Goal: Task Accomplishment & Management: Manage account settings

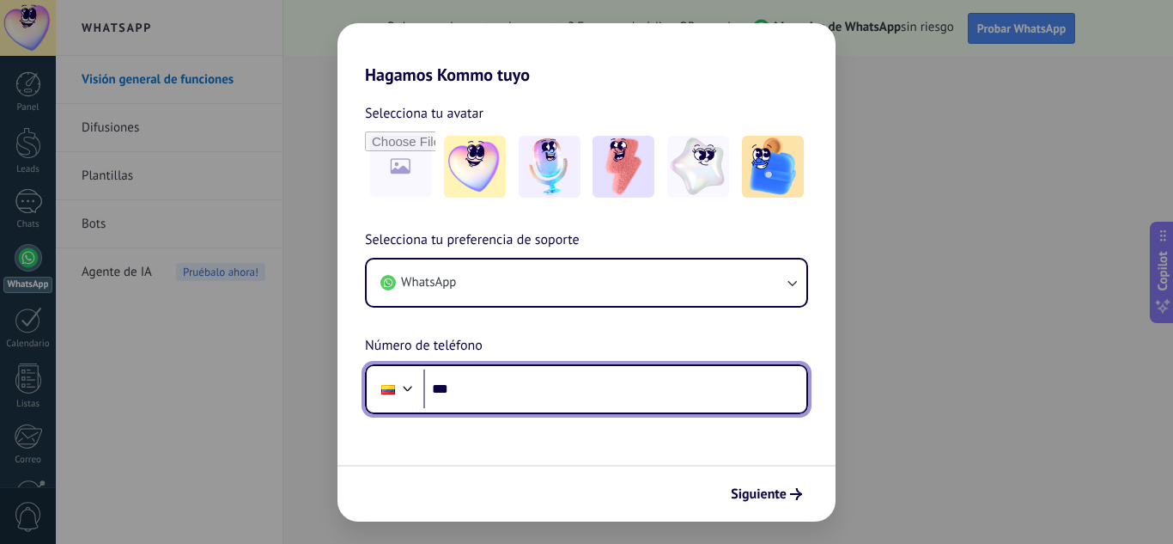
click at [623, 389] on input "***" at bounding box center [614, 389] width 383 height 40
type input "**********"
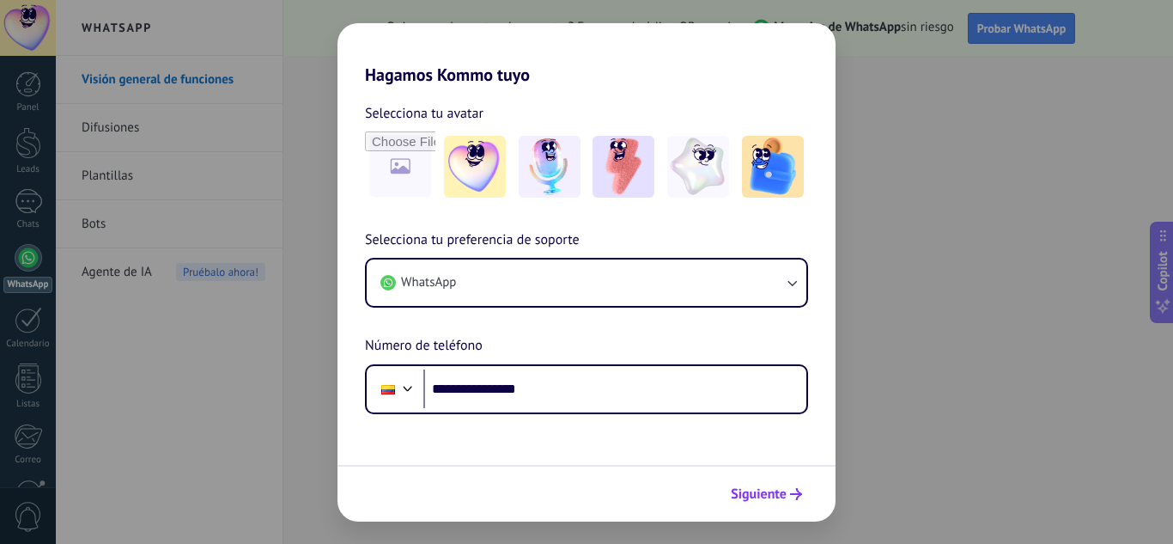
click at [775, 492] on span "Siguiente" at bounding box center [759, 494] width 56 height 12
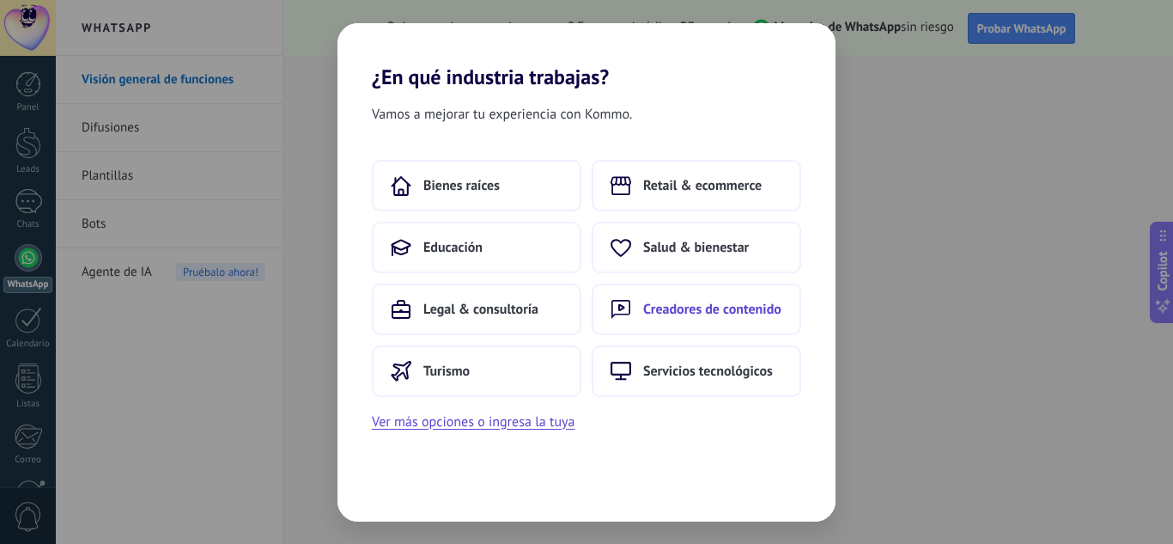
click at [694, 319] on button "Creadores de contenido" at bounding box center [697, 309] width 210 height 52
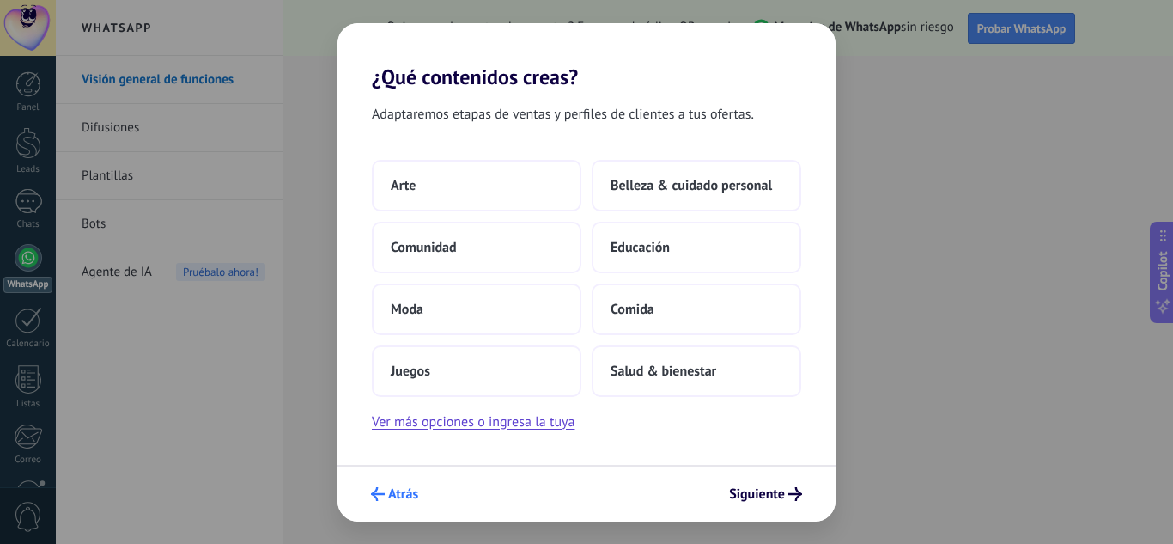
click at [398, 500] on span "Atrás" at bounding box center [403, 494] width 30 height 12
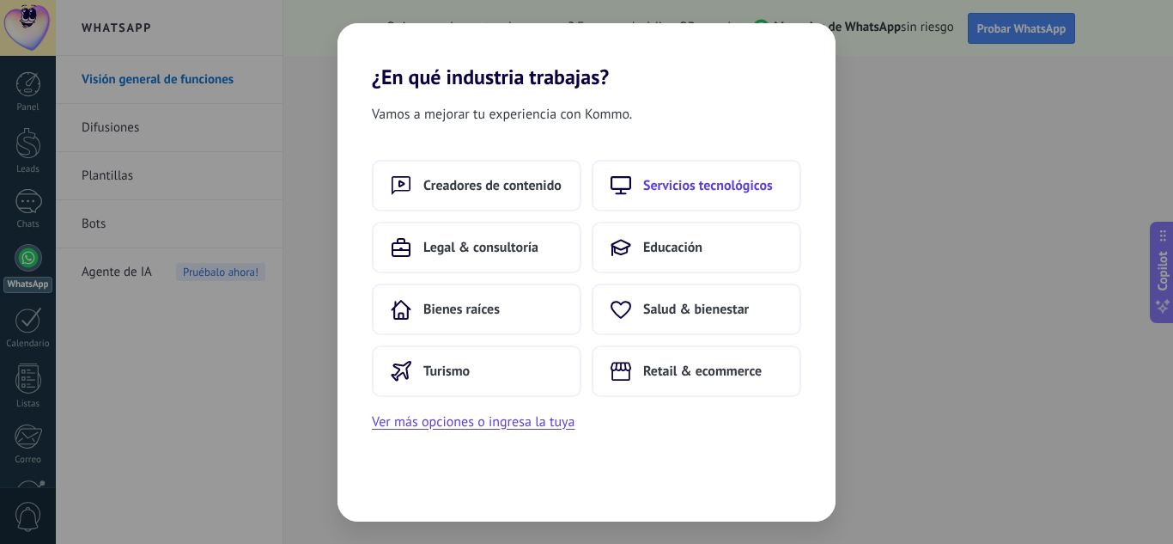
click at [702, 192] on span "Servicios tecnológicos" at bounding box center [708, 185] width 130 height 17
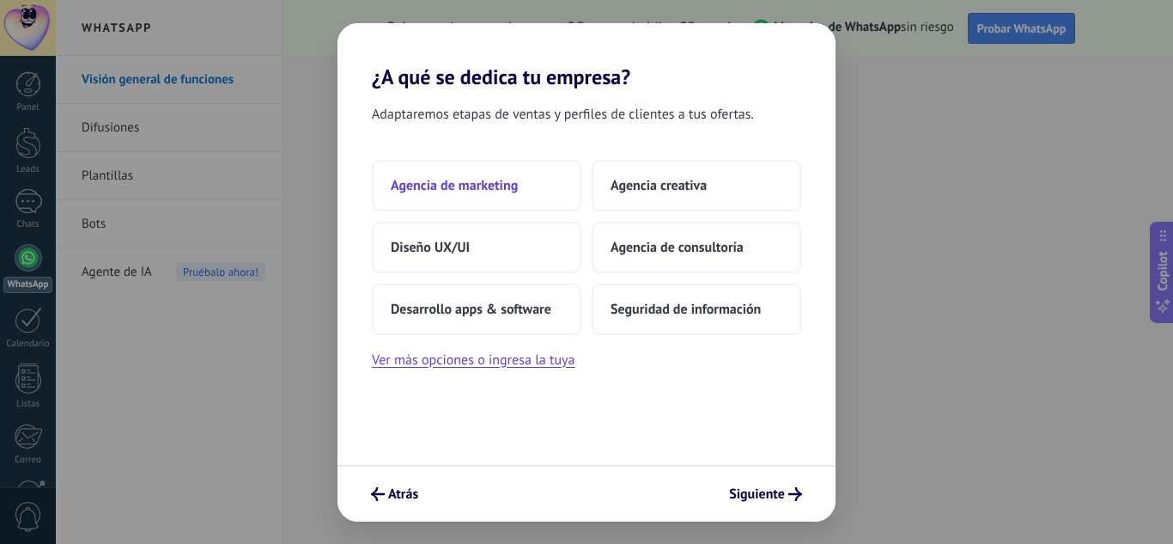
click at [520, 183] on button "Agencia de marketing" at bounding box center [477, 186] width 210 height 52
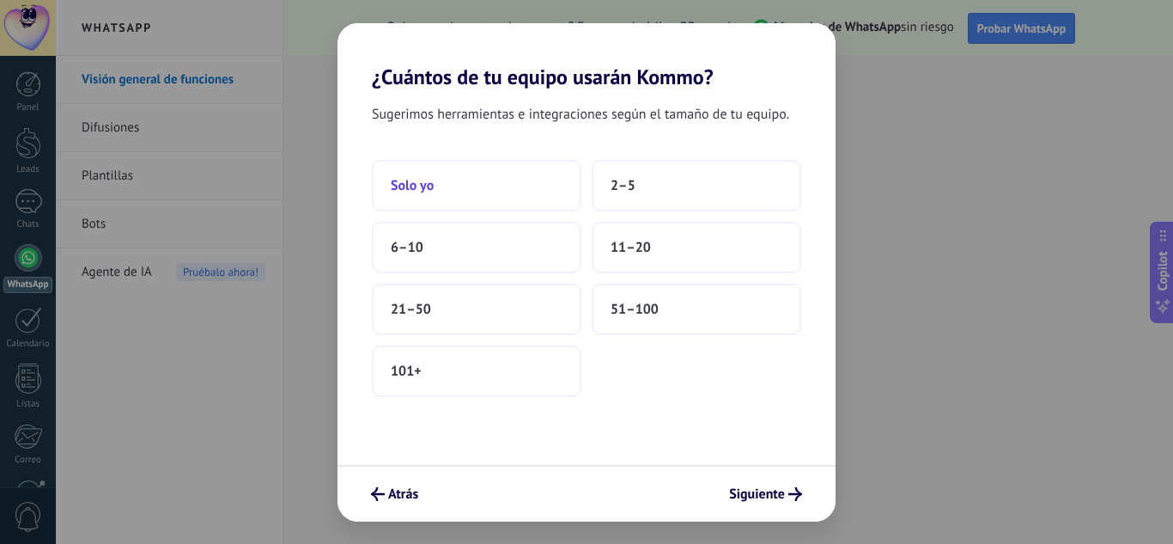
click at [535, 199] on button "Solo yo" at bounding box center [477, 186] width 210 height 52
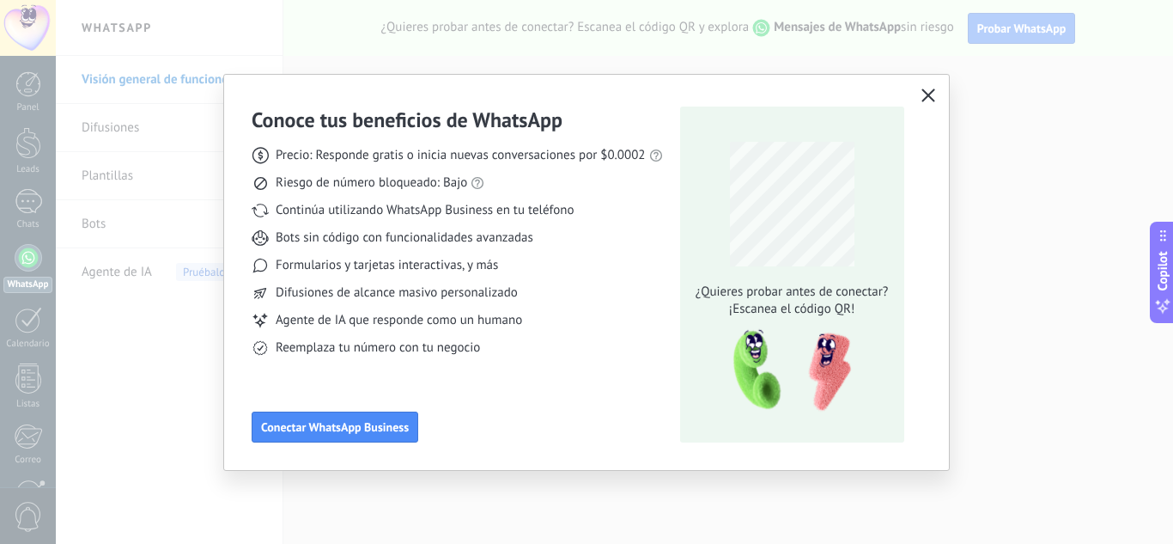
click at [927, 89] on icon "button" at bounding box center [928, 95] width 14 height 14
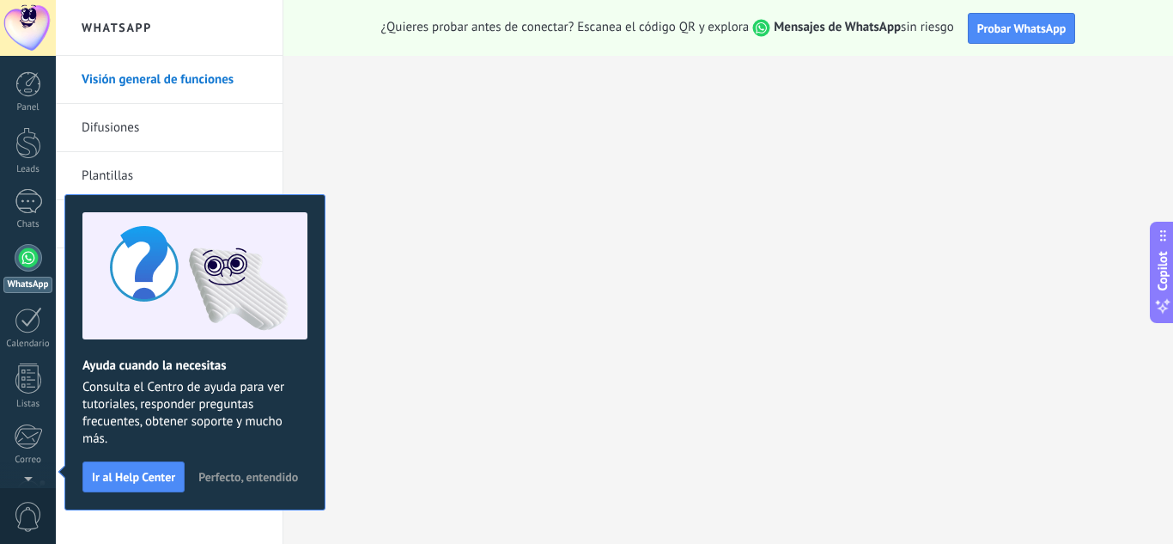
click at [266, 472] on span "Perfecto, entendido" at bounding box center [248, 477] width 100 height 12
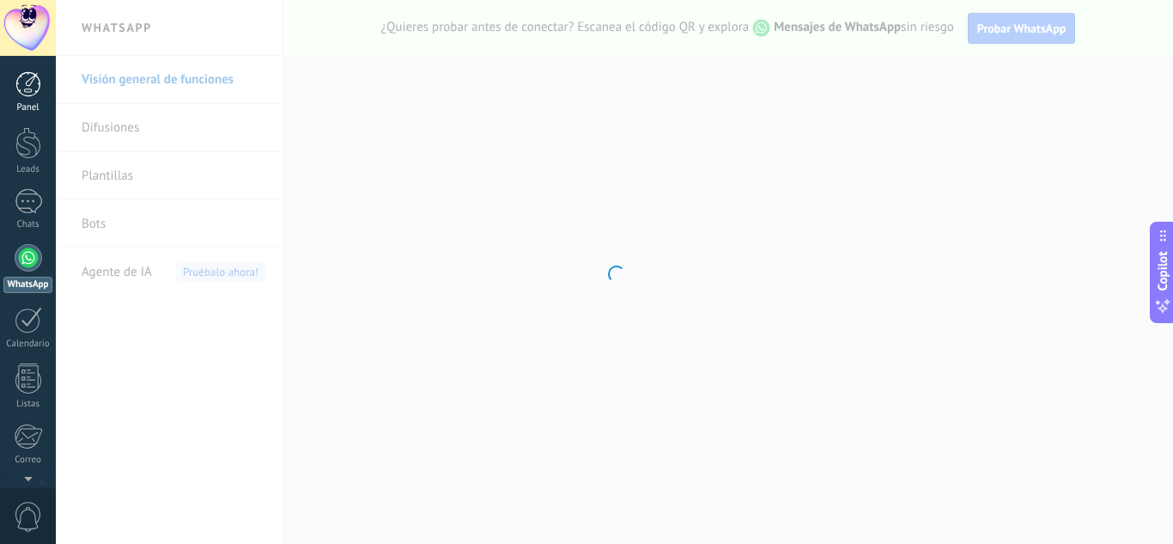
click at [42, 93] on link "Panel" at bounding box center [28, 92] width 56 height 42
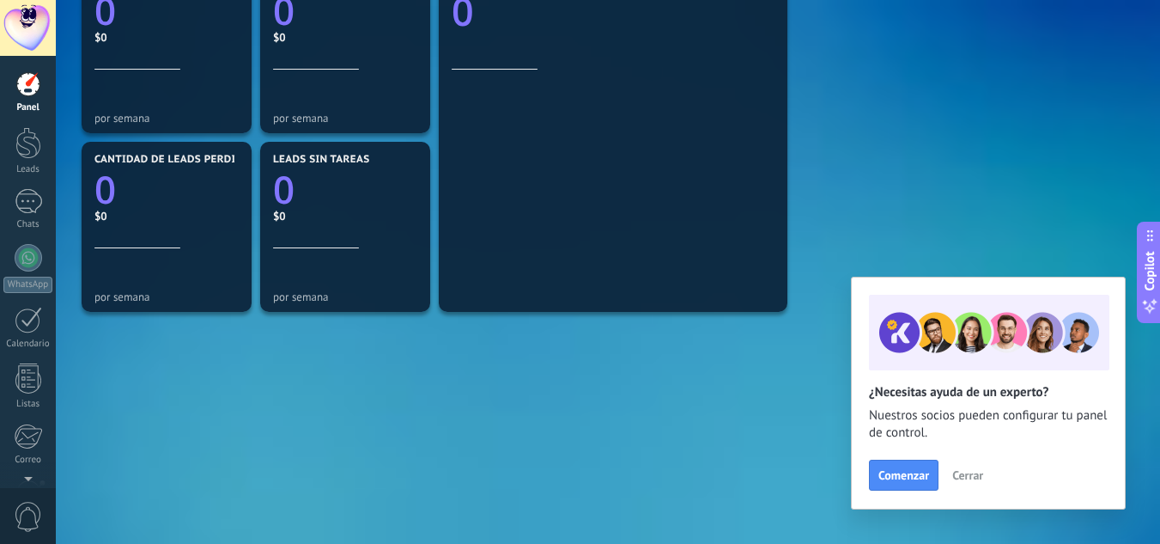
scroll to position [620, 0]
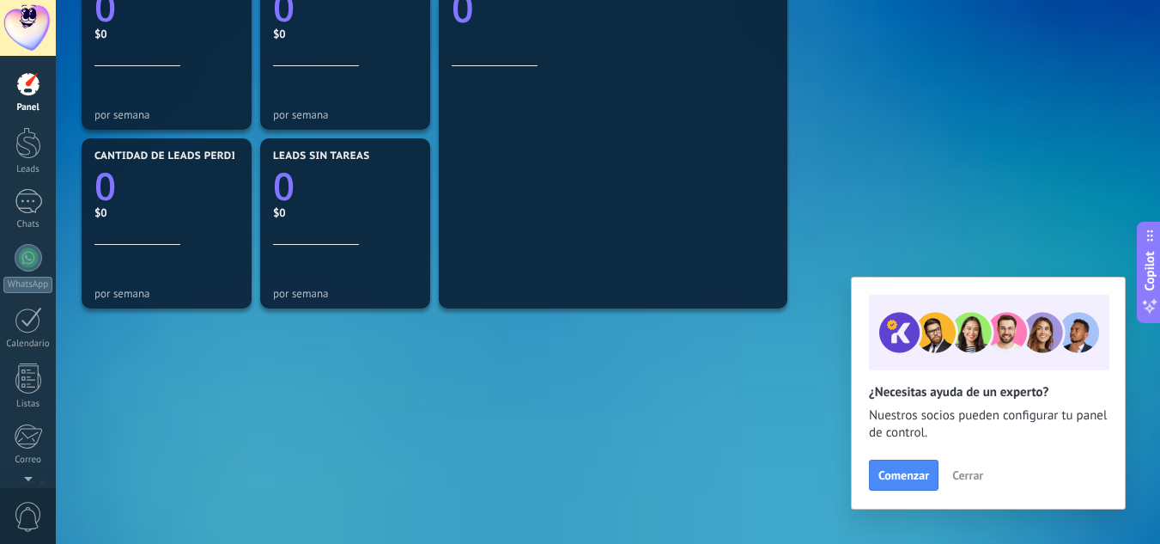
click at [966, 472] on span "Cerrar" at bounding box center [967, 475] width 31 height 12
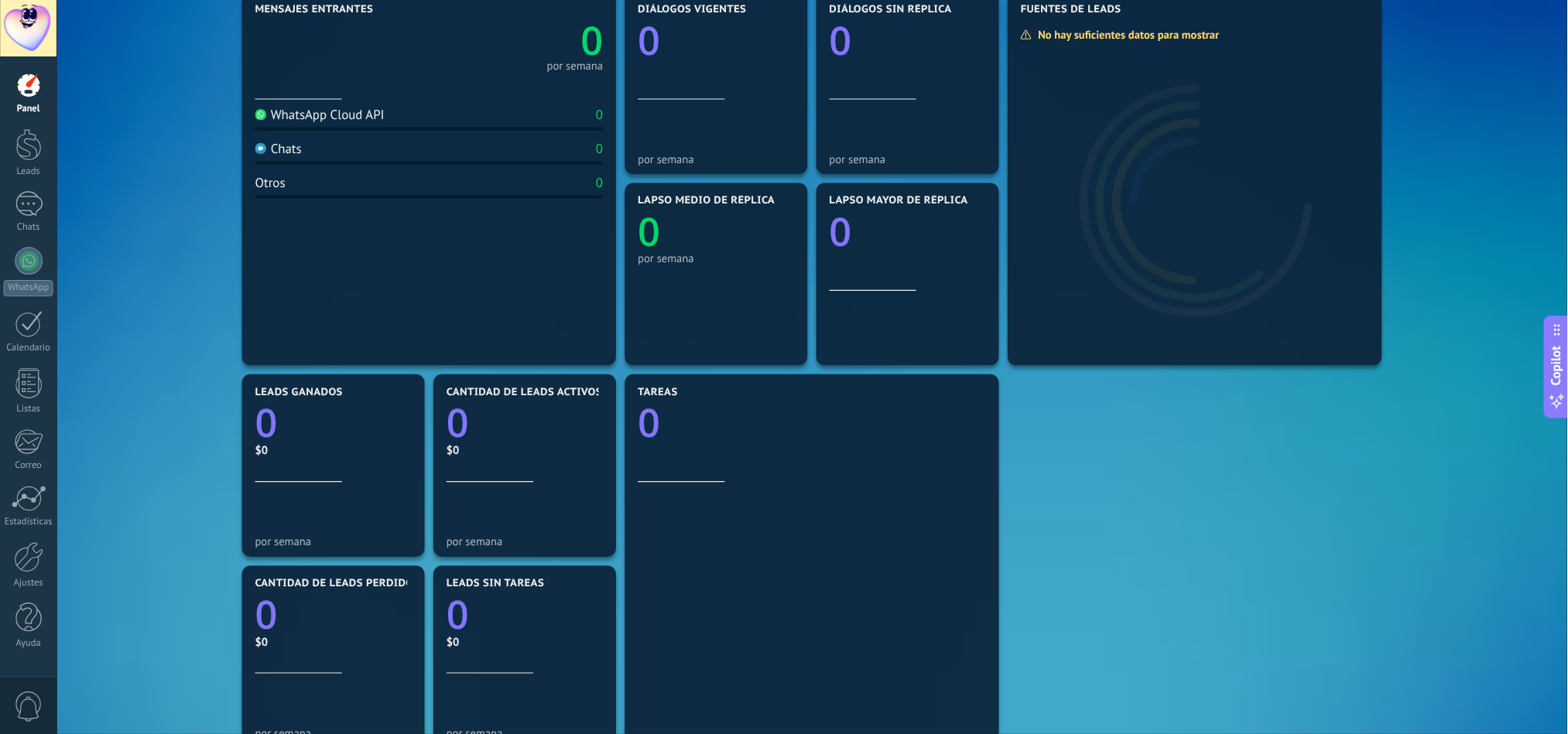
scroll to position [209, 0]
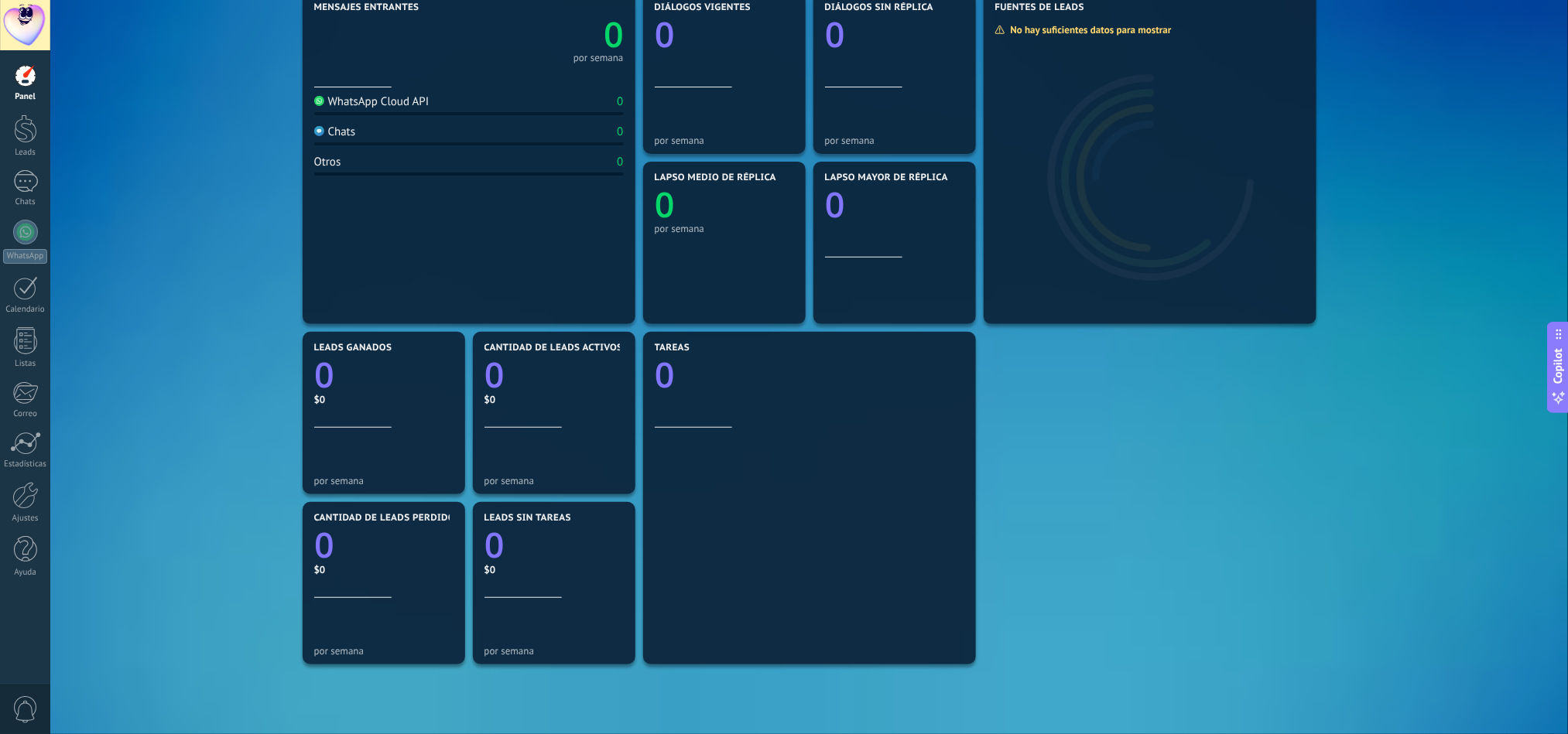
drag, startPoint x: 1368, startPoint y: 1, endPoint x: 983, endPoint y: 458, distance: 597.6
drag, startPoint x: 983, startPoint y: 458, endPoint x: 1138, endPoint y: 616, distance: 221.3
click at [1056, 489] on div "Mensajes entrantes 0 por semana WhatsApp Cloud API 0 Chats 0 Otros 0 Diálogos v…" at bounding box center [809, 412] width 1022 height 851
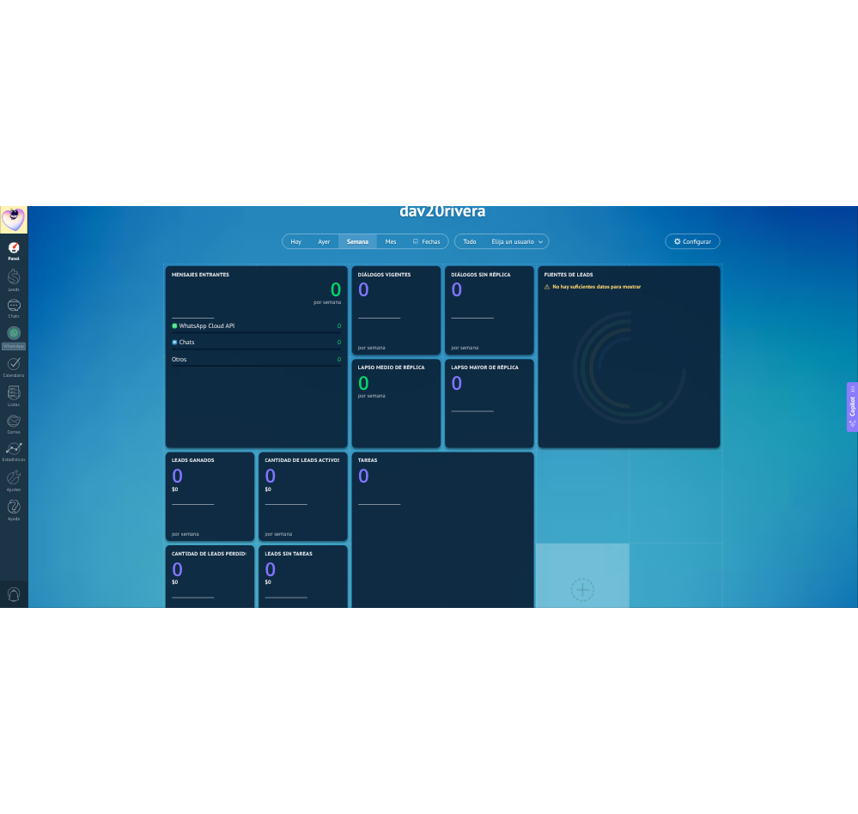
scroll to position [101, 0]
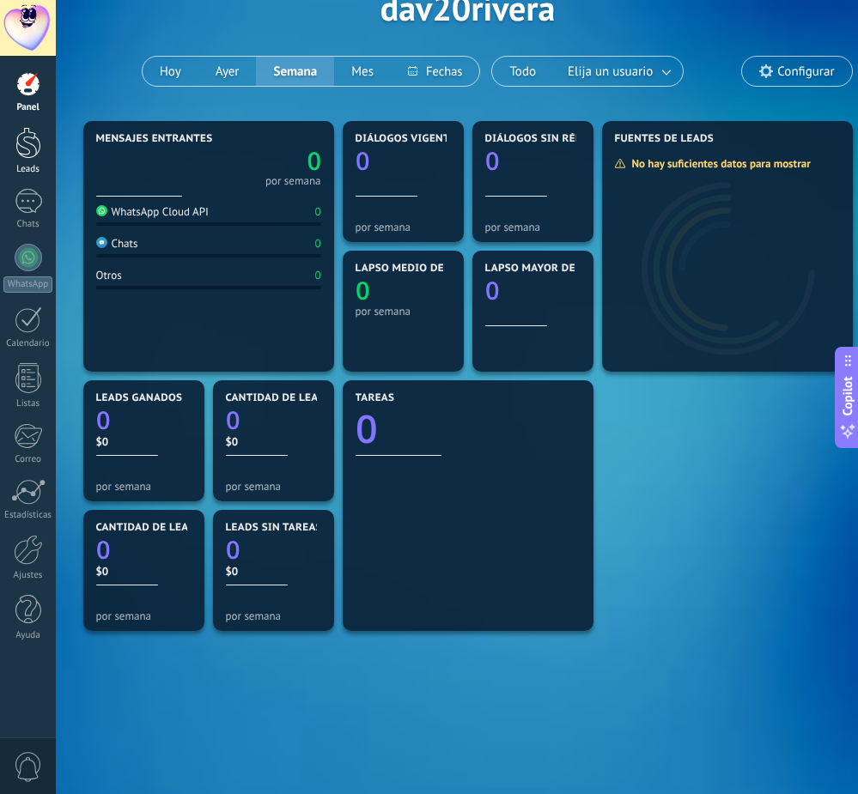
click at [28, 144] on div at bounding box center [28, 143] width 26 height 32
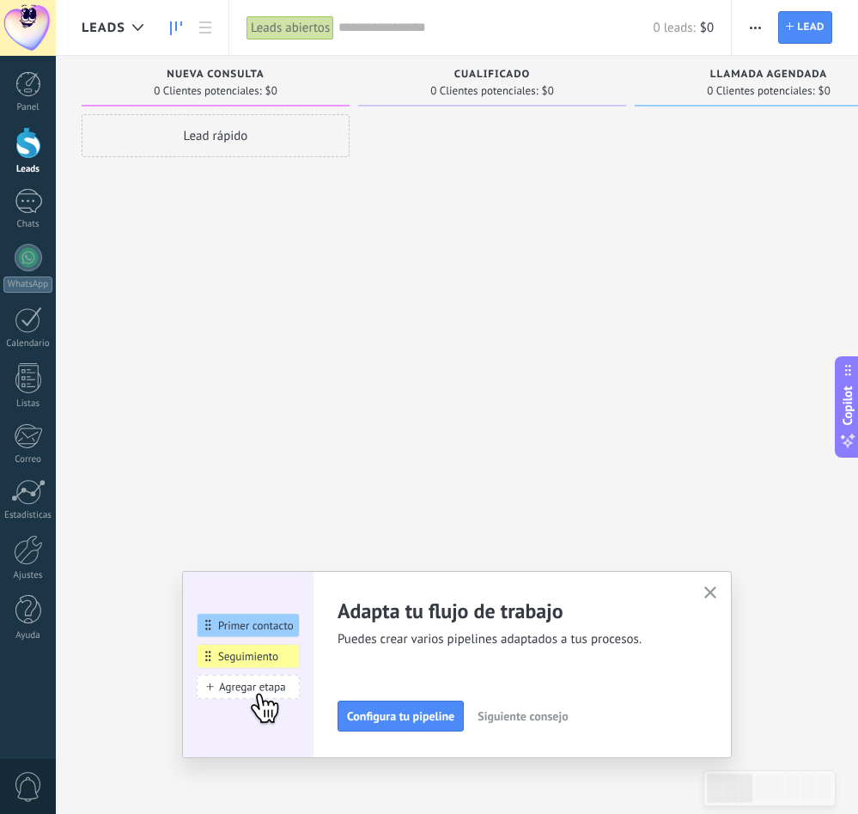
click at [717, 543] on icon "button" at bounding box center [710, 593] width 13 height 13
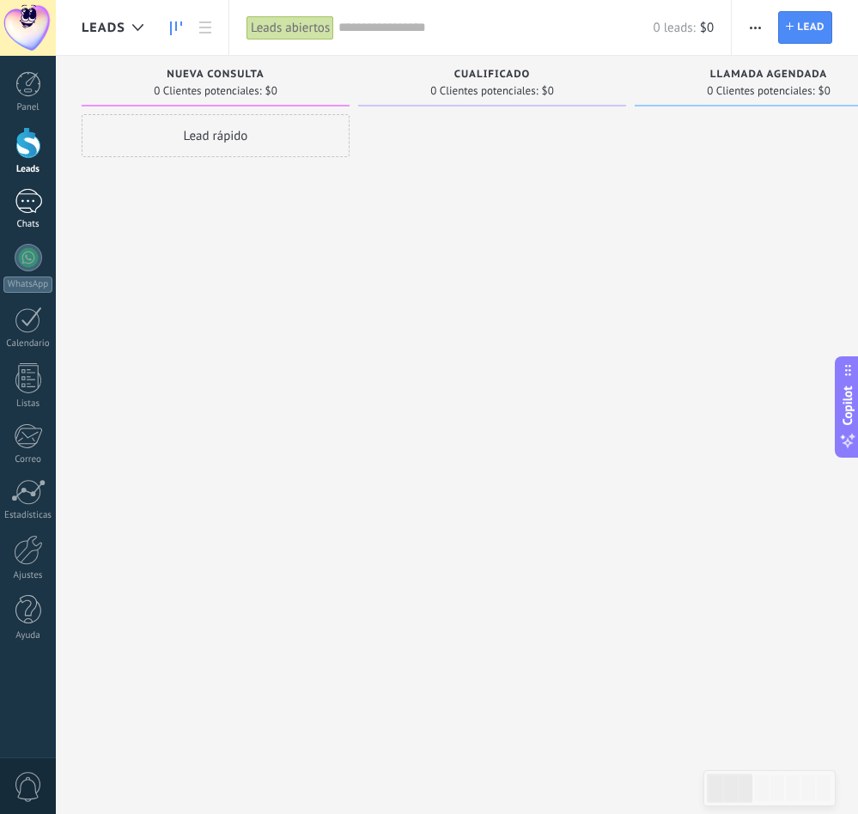
click at [27, 204] on div at bounding box center [28, 201] width 27 height 25
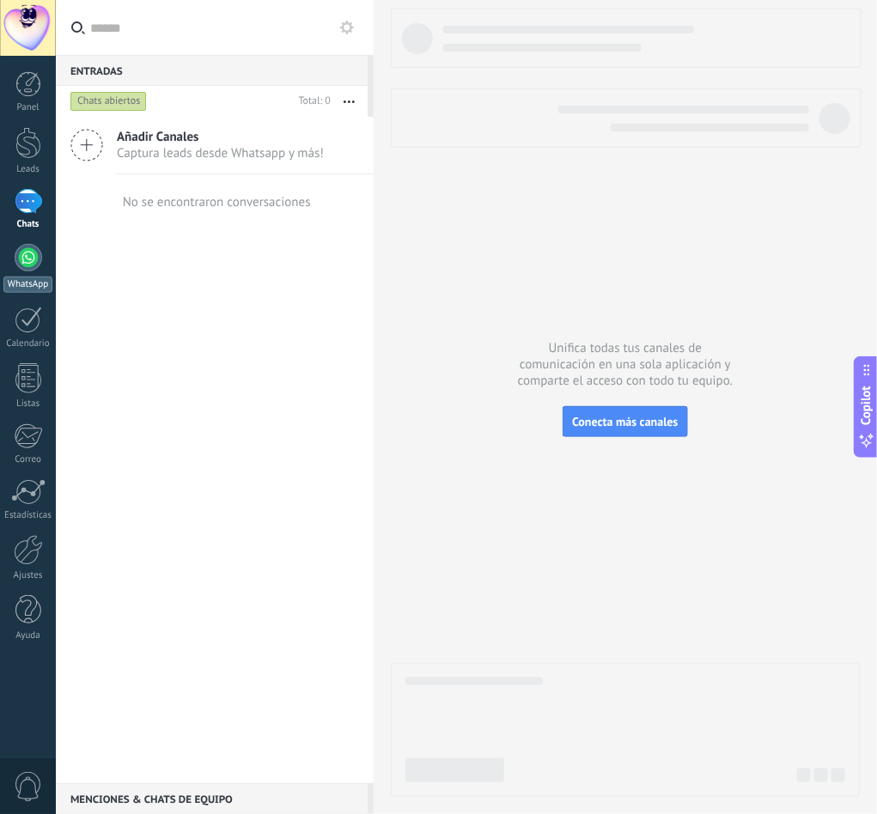
click at [16, 268] on div at bounding box center [28, 257] width 27 height 27
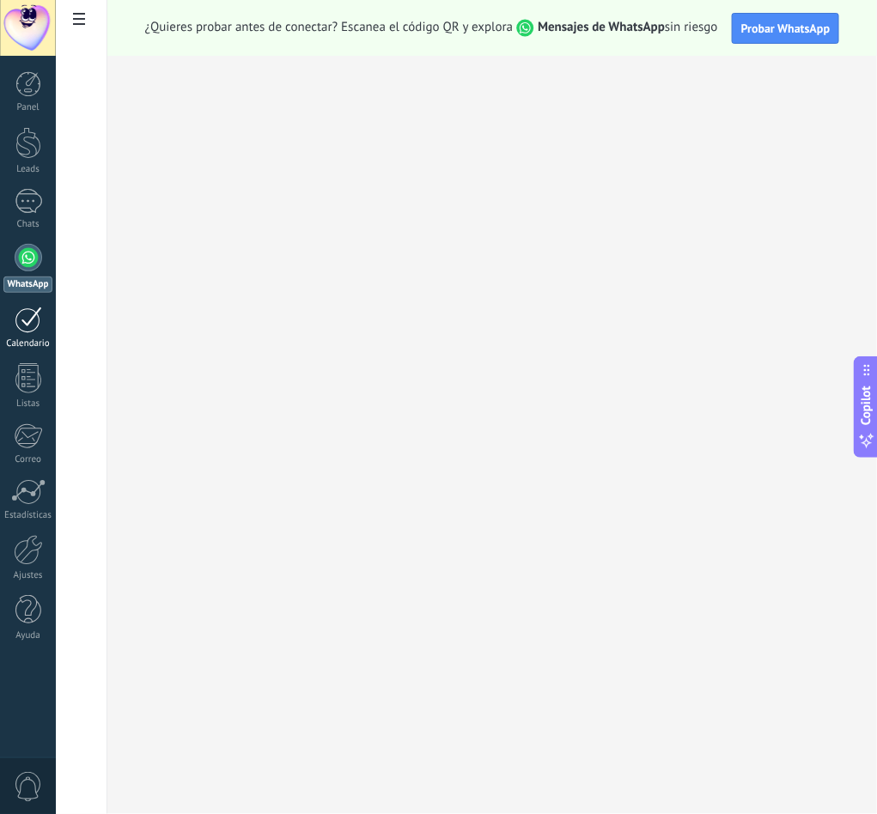
click at [24, 344] on div "Calendario" at bounding box center [28, 343] width 50 height 11
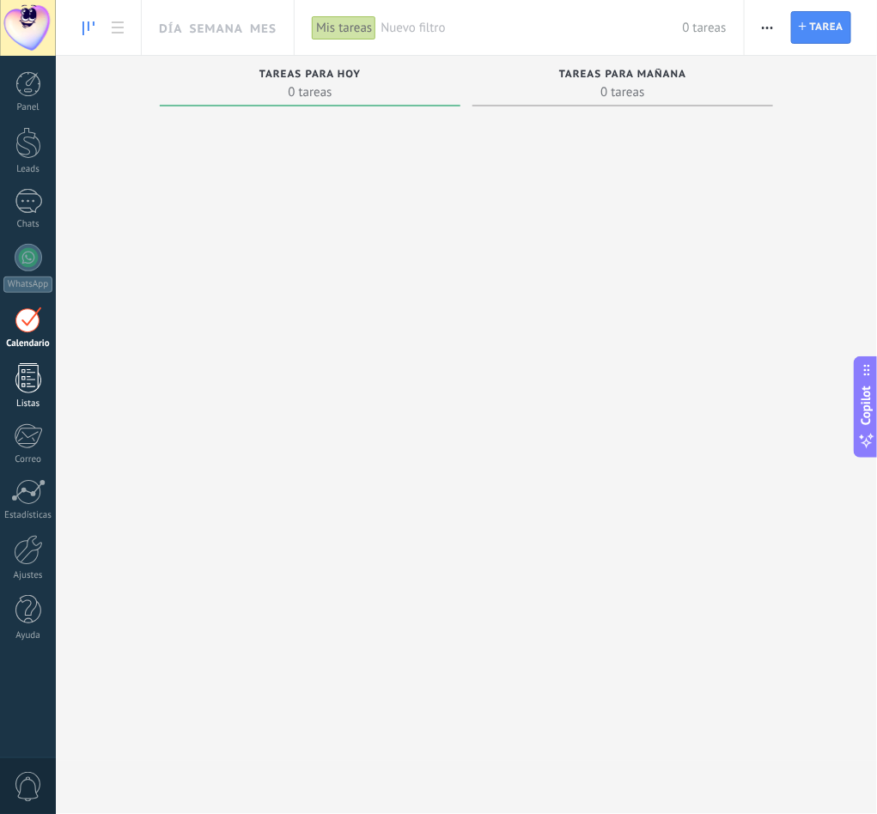
click at [36, 398] on link "Listas" at bounding box center [28, 386] width 56 height 46
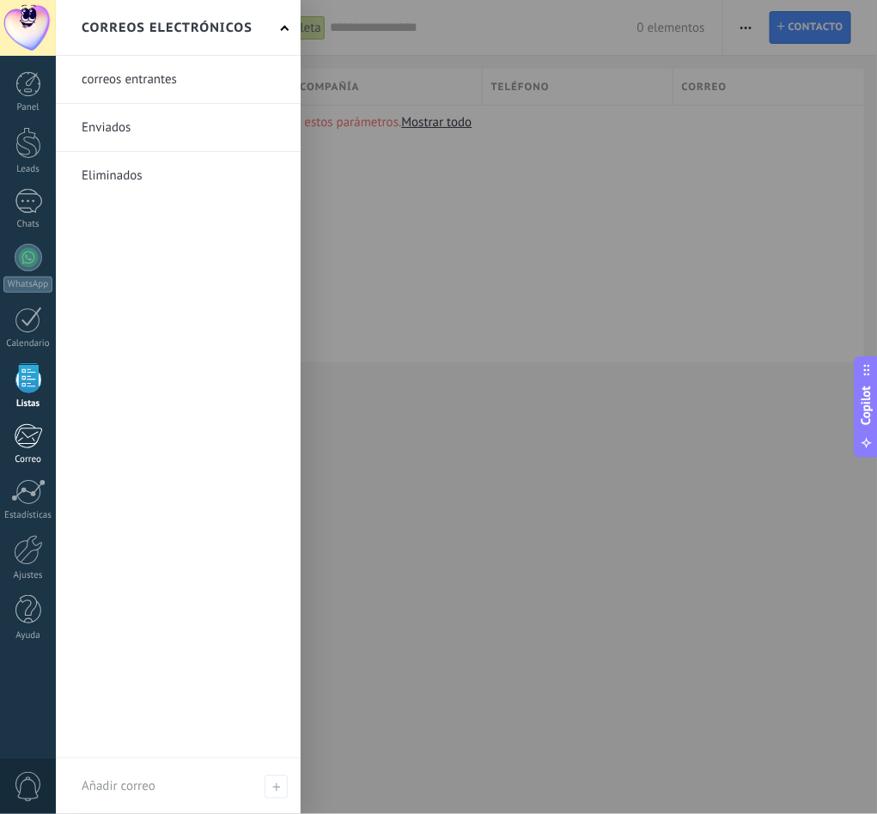
click at [32, 425] on div at bounding box center [28, 436] width 28 height 26
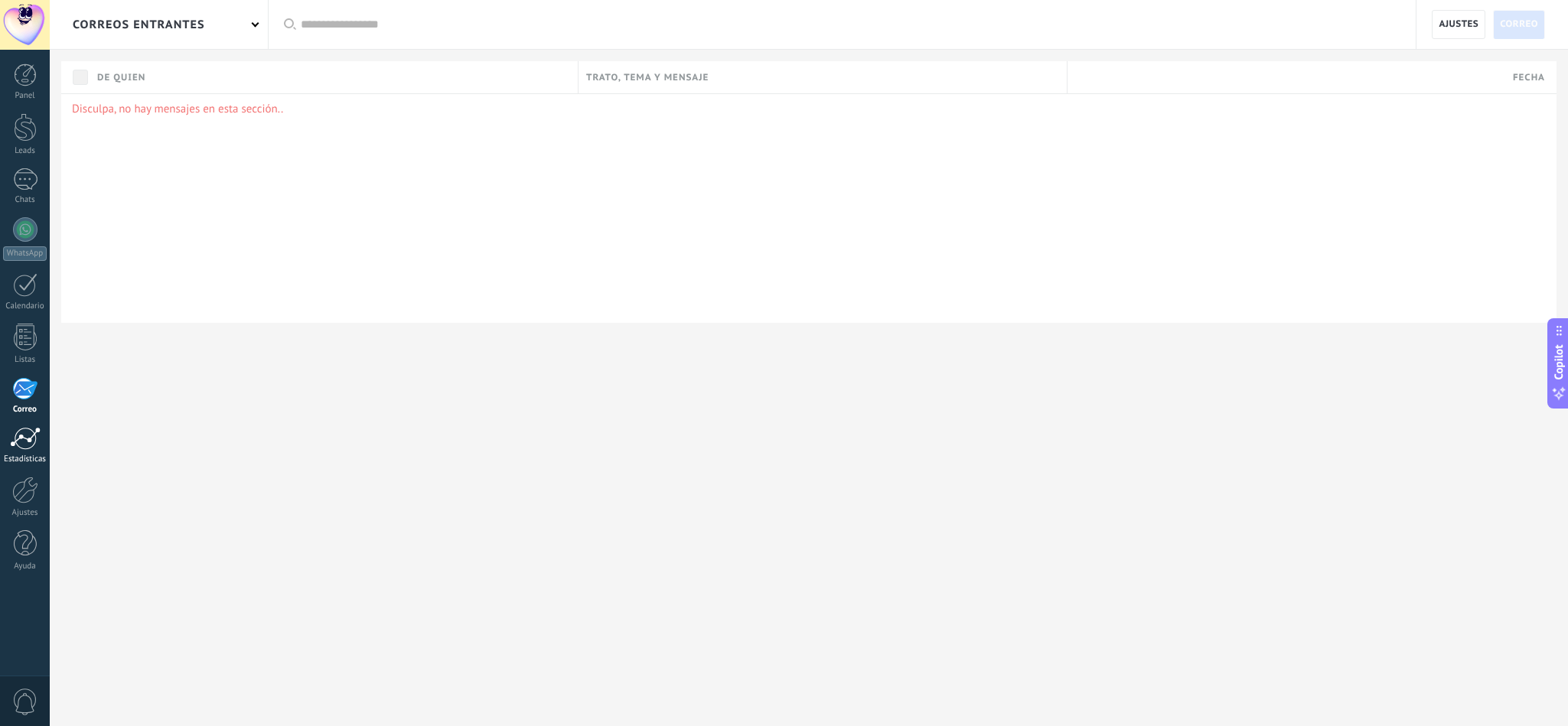
click at [32, 445] on div at bounding box center [25, 438] width 30 height 23
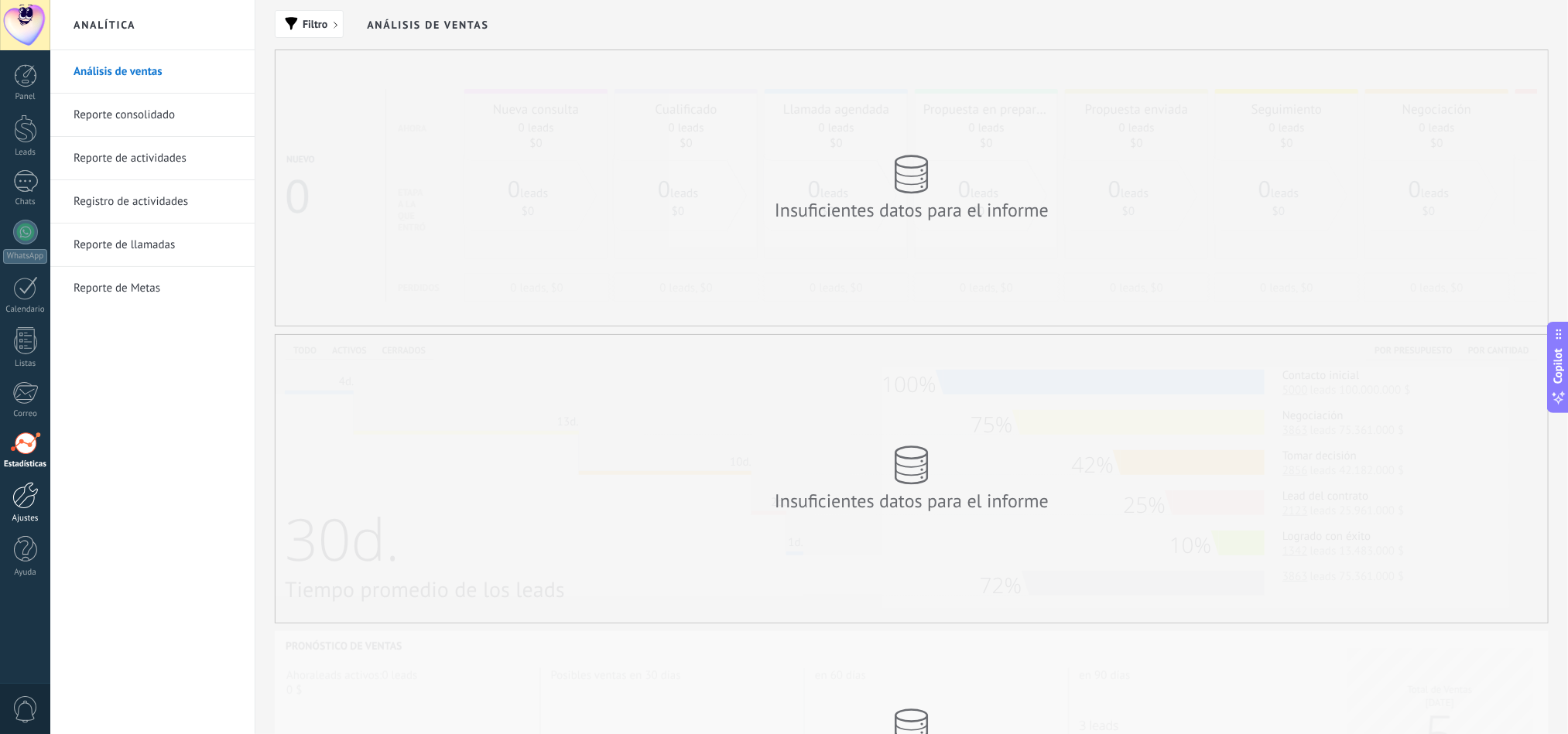
click at [30, 489] on div at bounding box center [25, 495] width 26 height 27
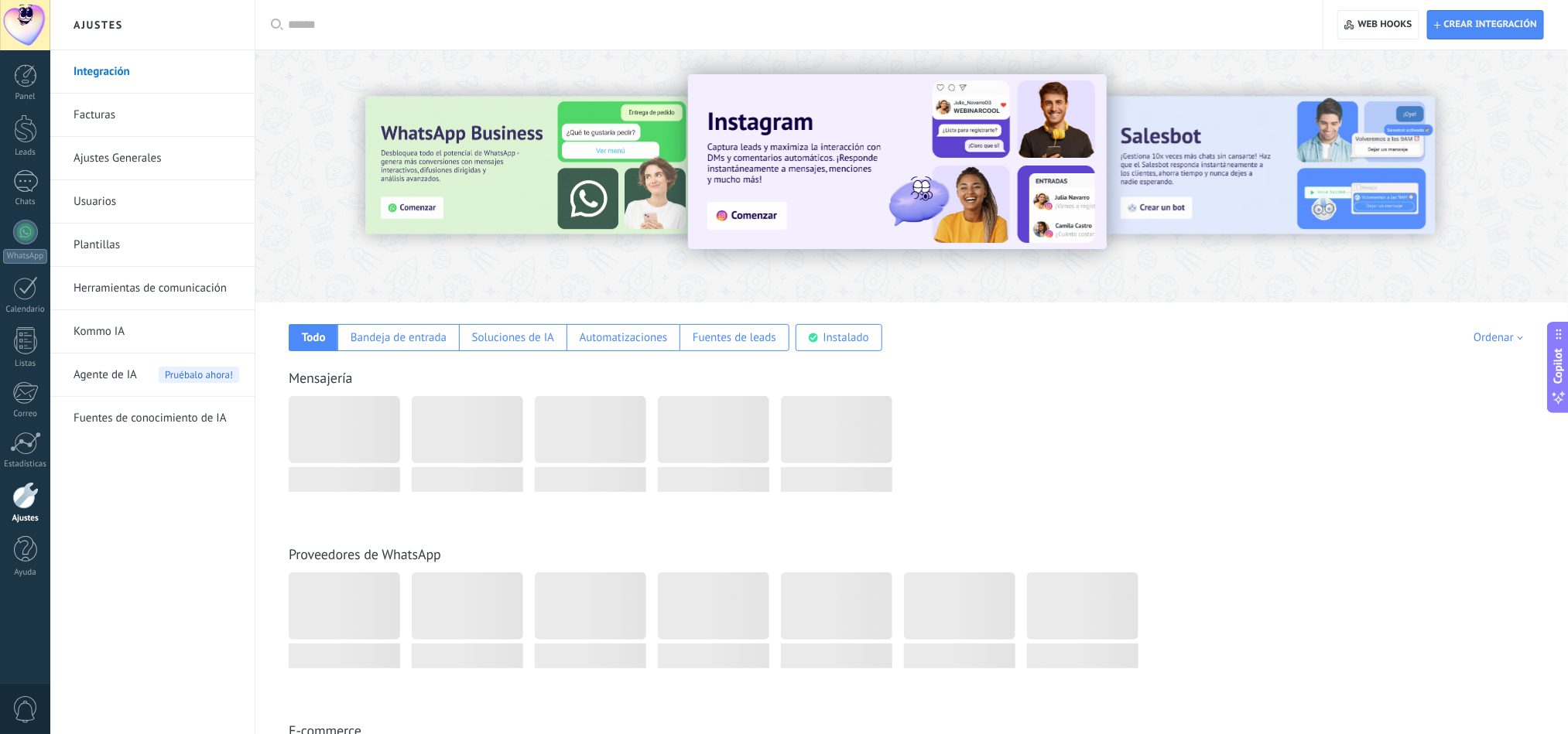
click at [30, 489] on div at bounding box center [25, 495] width 26 height 27
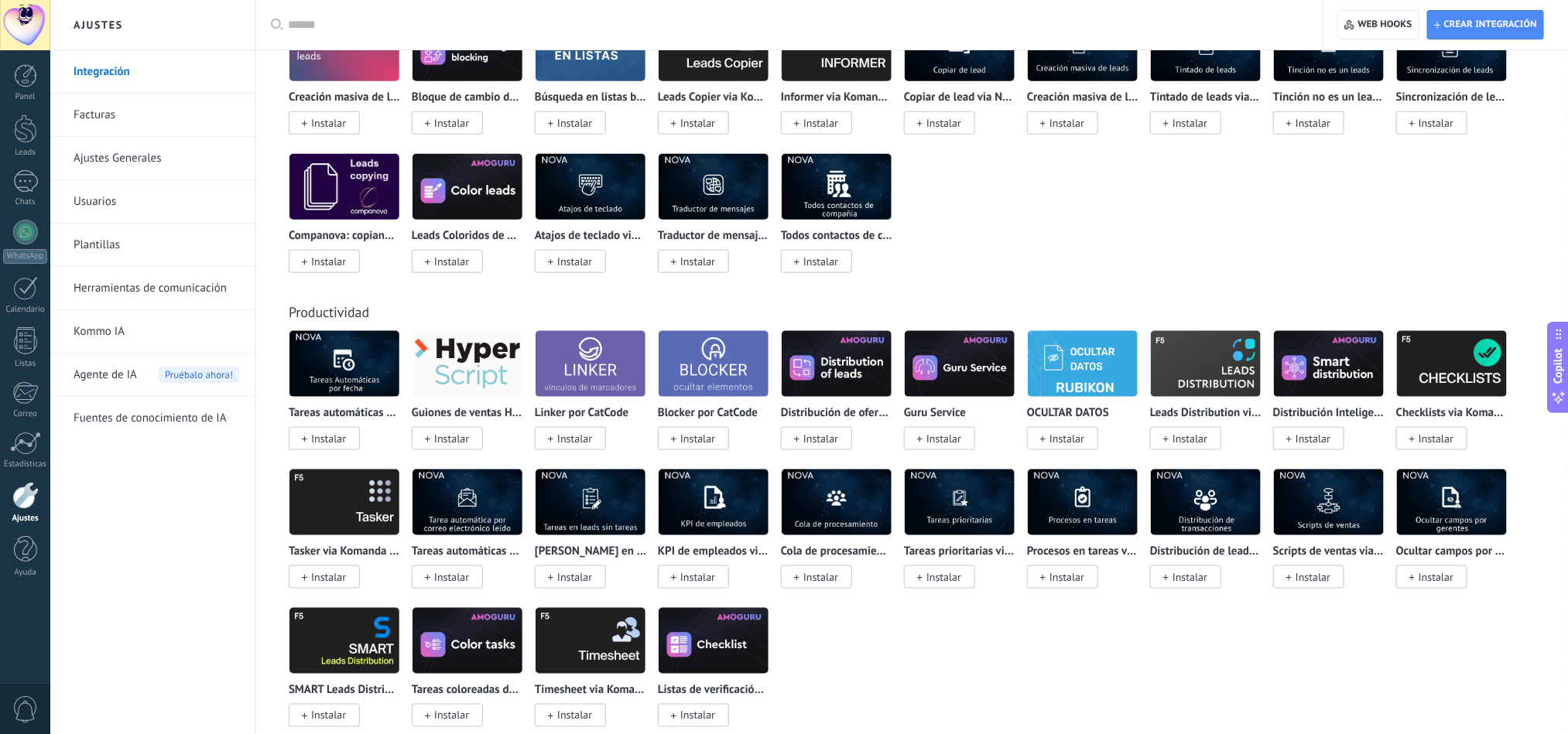
scroll to position [4712, 0]
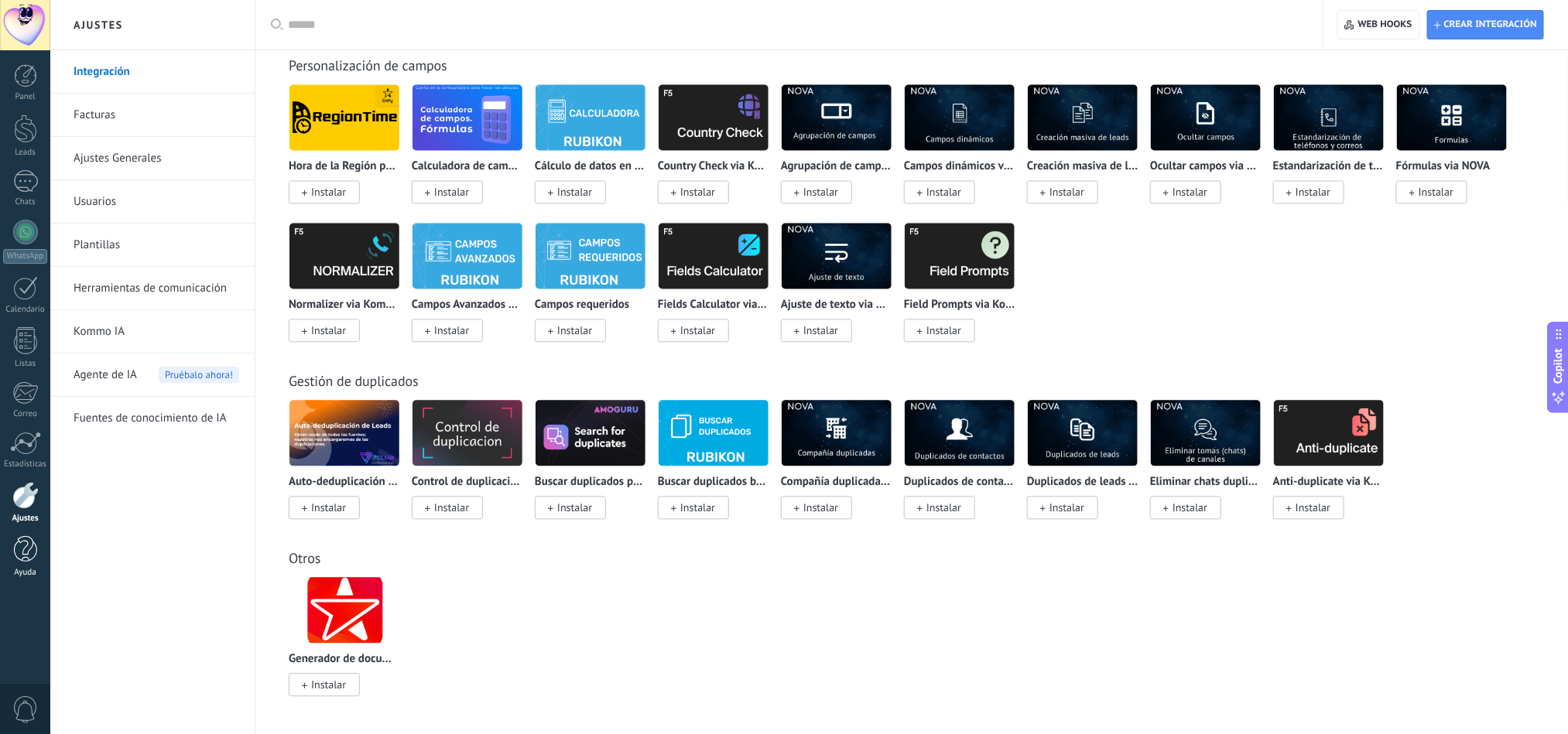
click at [17, 489] on div at bounding box center [25, 549] width 23 height 27
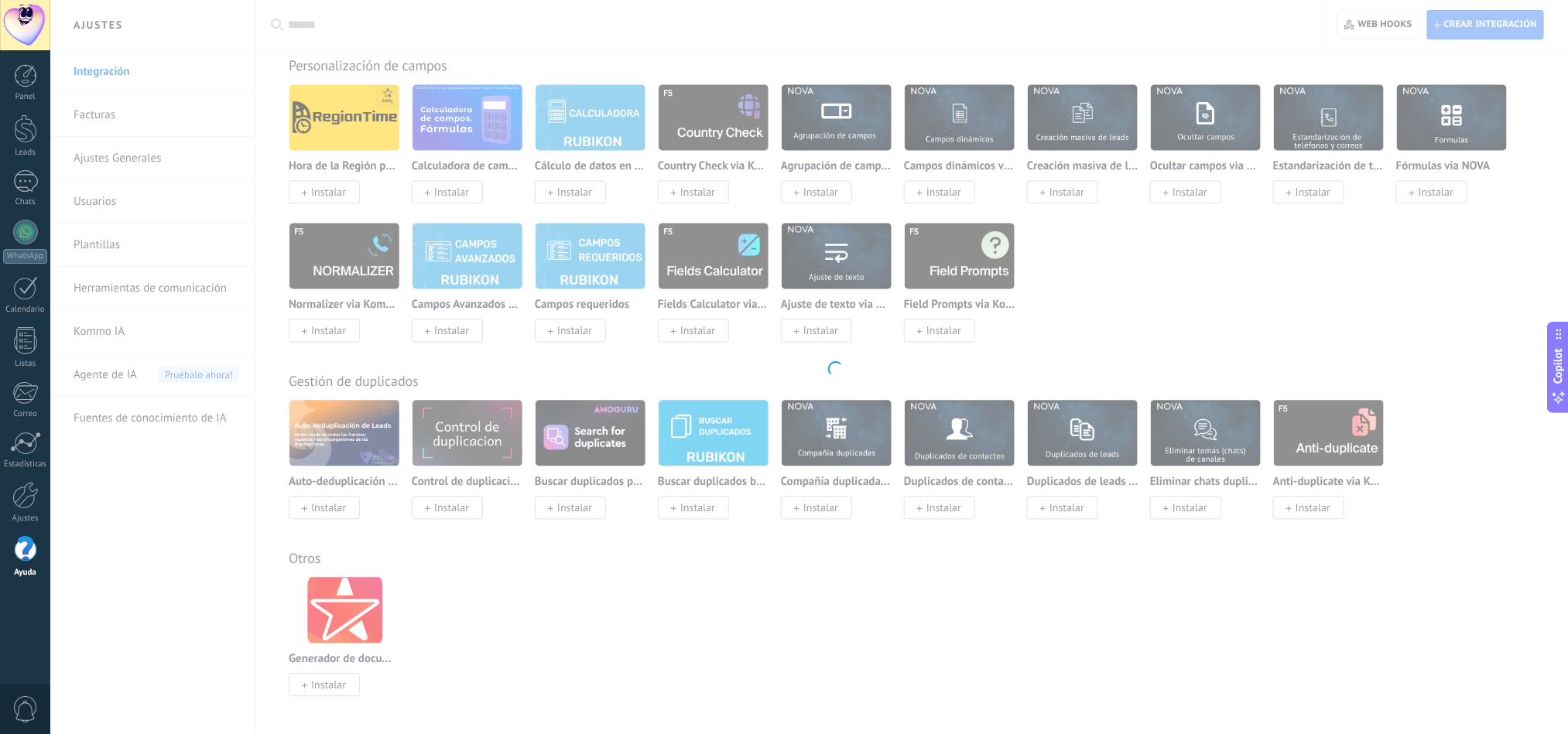
click at [17, 489] on div at bounding box center [25, 549] width 23 height 27
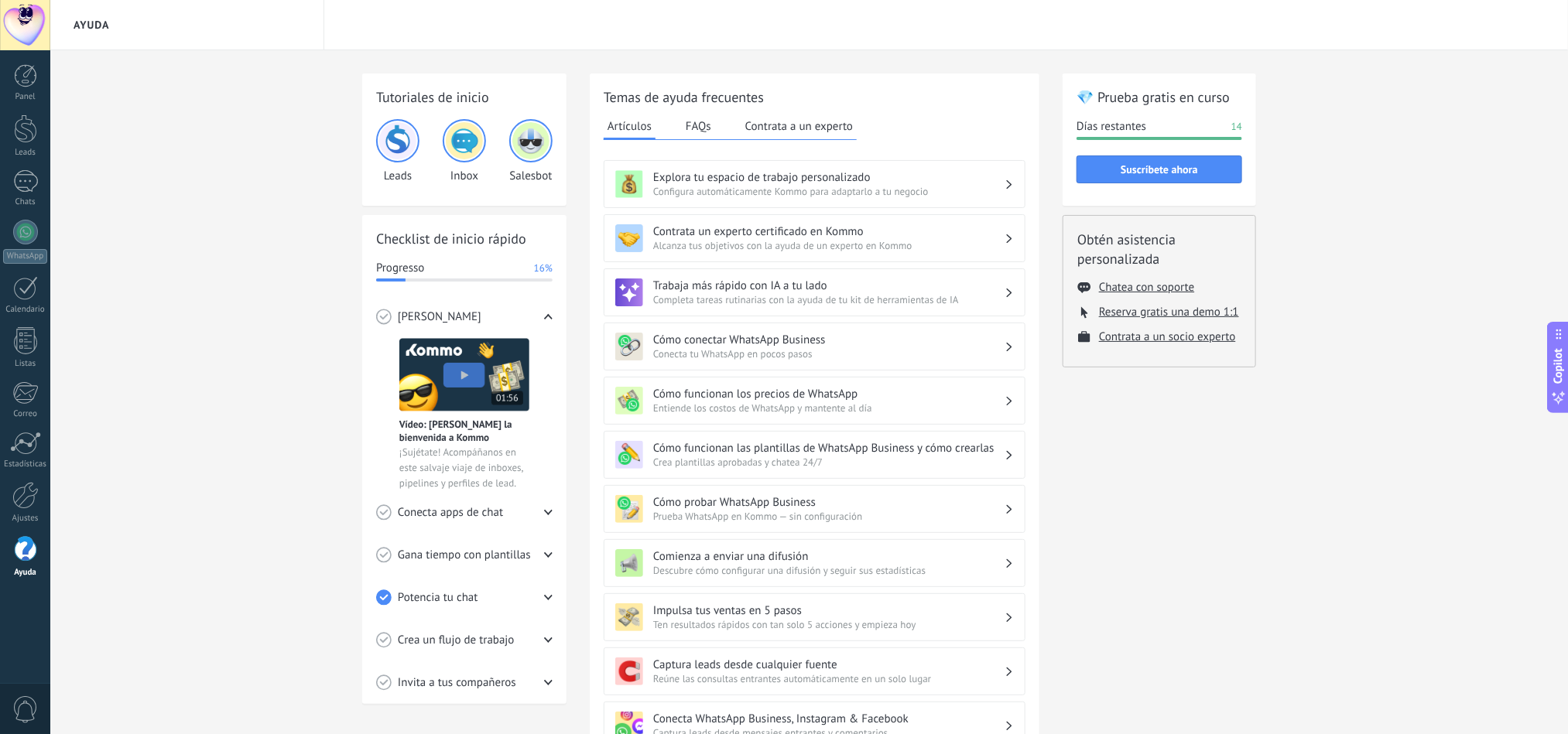
scroll to position [293, 0]
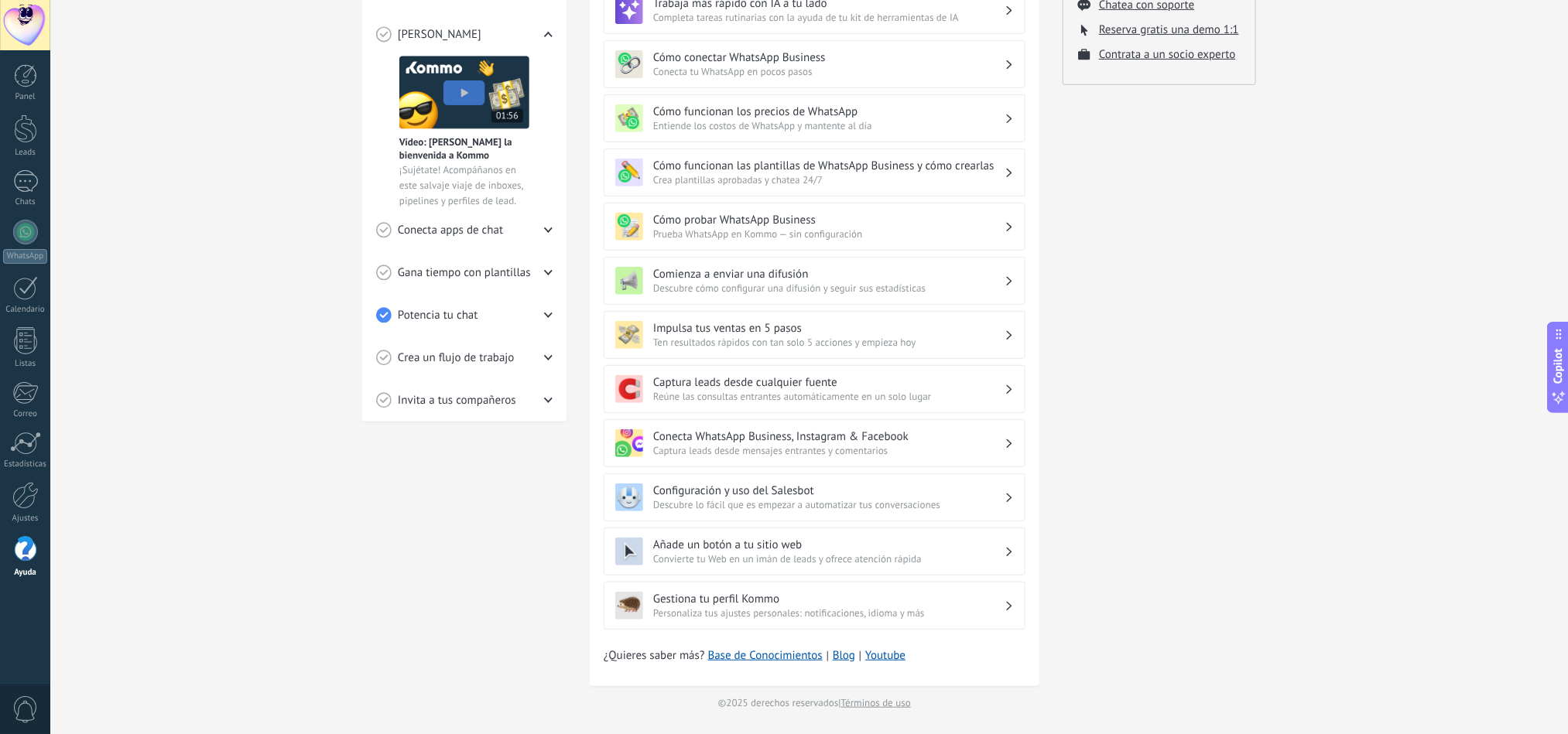
click at [19, 489] on span "0" at bounding box center [25, 710] width 26 height 27
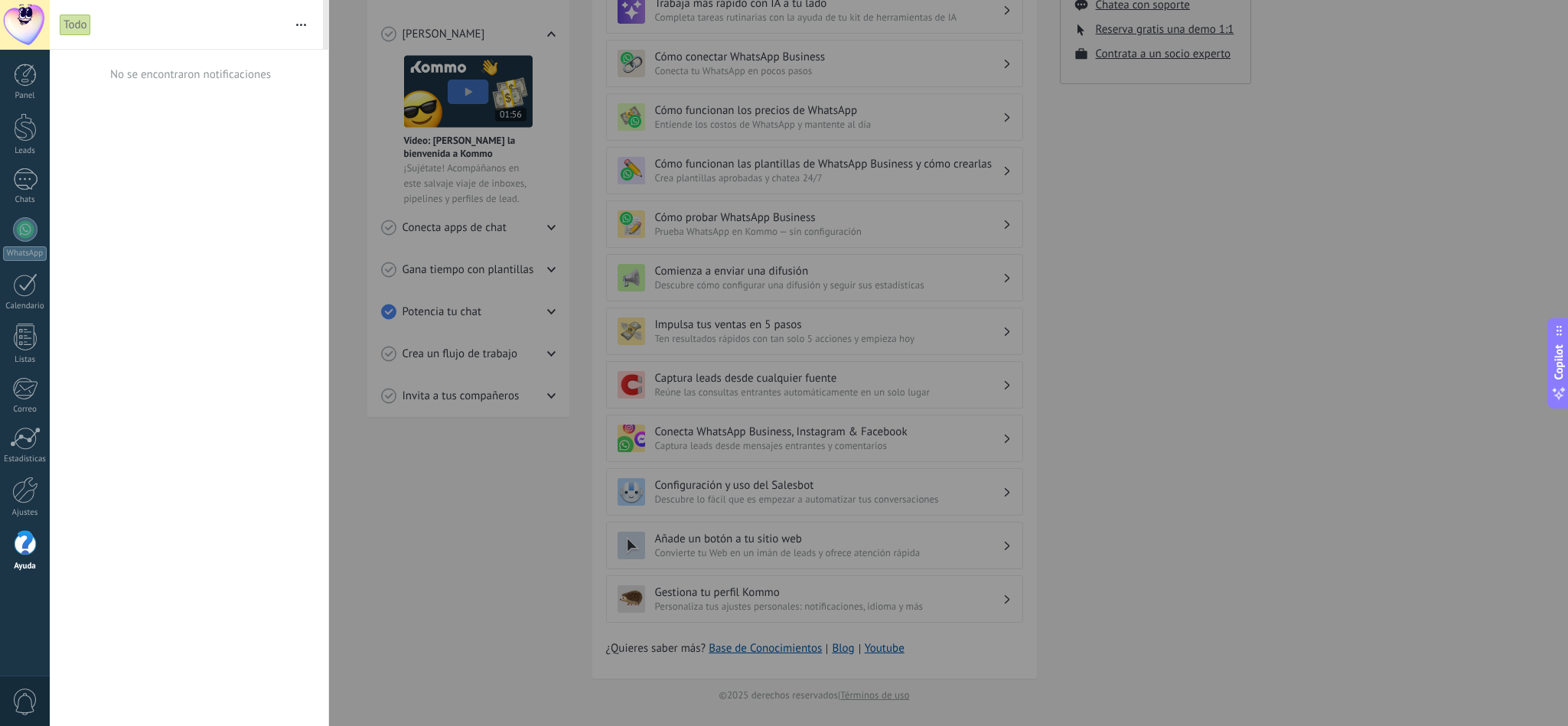
click at [26, 484] on span "0" at bounding box center [25, 702] width 26 height 27
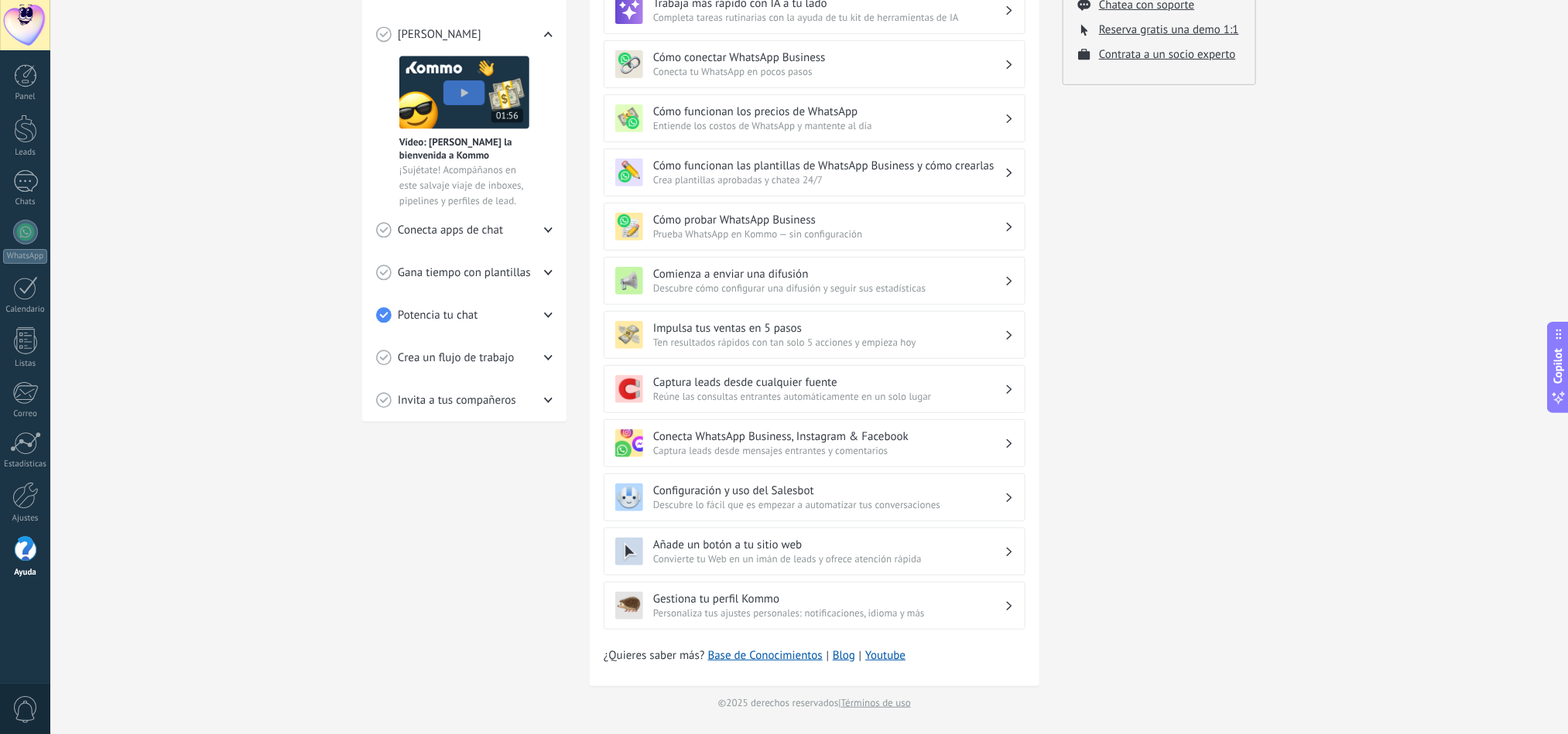
click at [23, 26] on div at bounding box center [25, 25] width 50 height 50
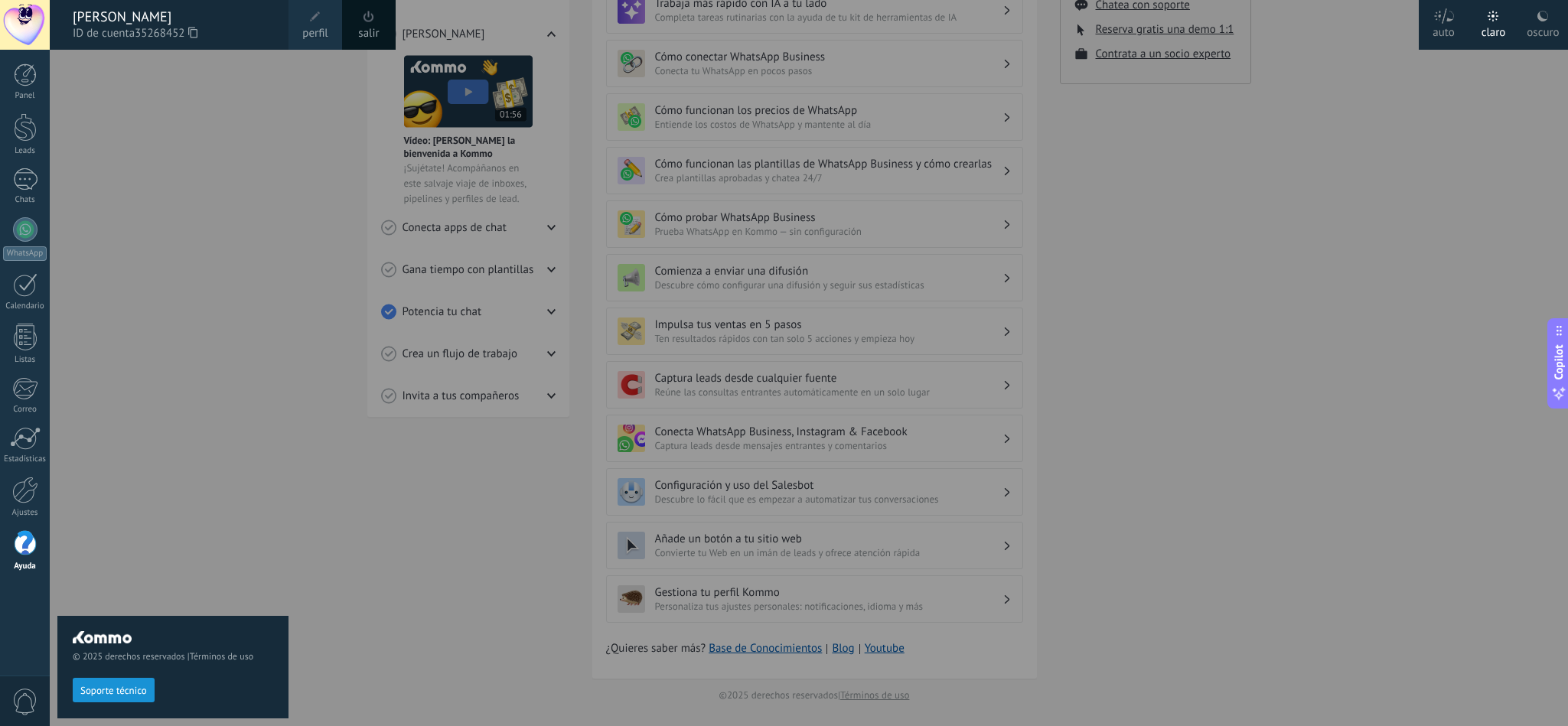
click at [266, 97] on div "© 2025 derechos reservados | Términos de uso Soporte técnico" at bounding box center [172, 387] width 231 height 676
click at [1044, 207] on div at bounding box center [834, 363] width 1568 height 726
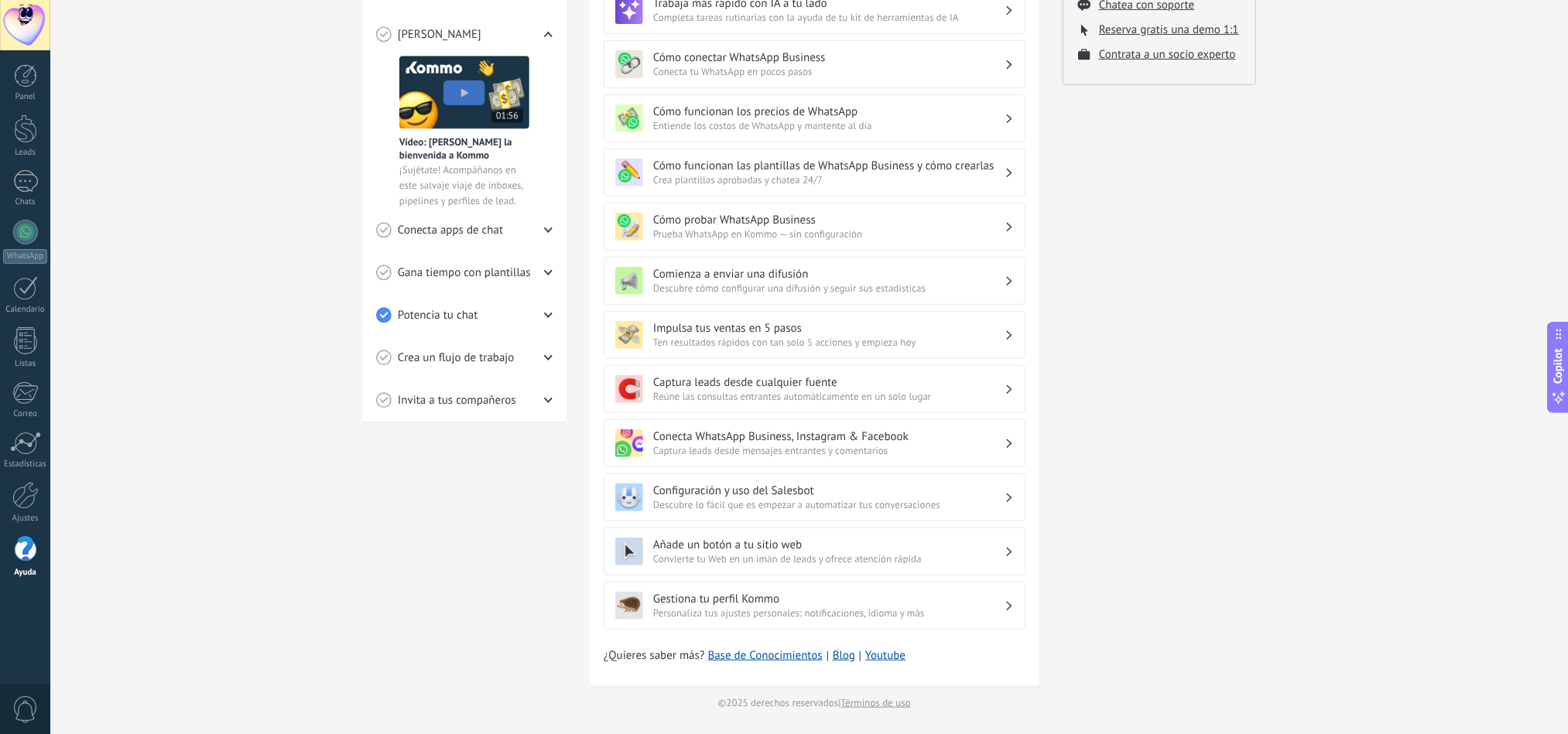
click at [179, 131] on div "Tutoriales de inicio Leads Inbox Salesbot Checklist de inicio rápido Progresso …" at bounding box center [809, 250] width 1518 height 966
click at [179, 132] on div "Tutoriales de inicio Leads Inbox Salesbot Checklist de inicio rápido Progresso …" at bounding box center [809, 250] width 1518 height 966
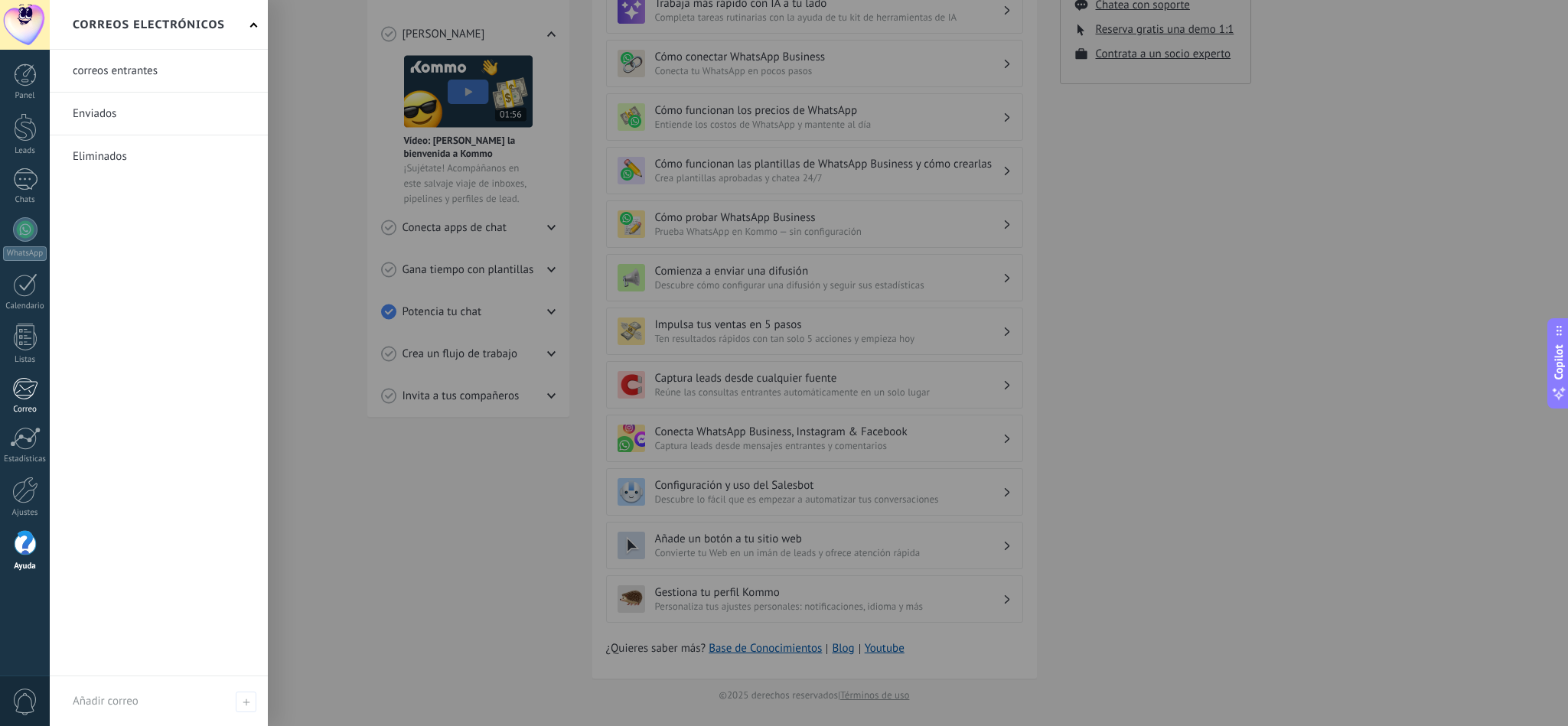
click at [20, 384] on div at bounding box center [25, 388] width 25 height 23
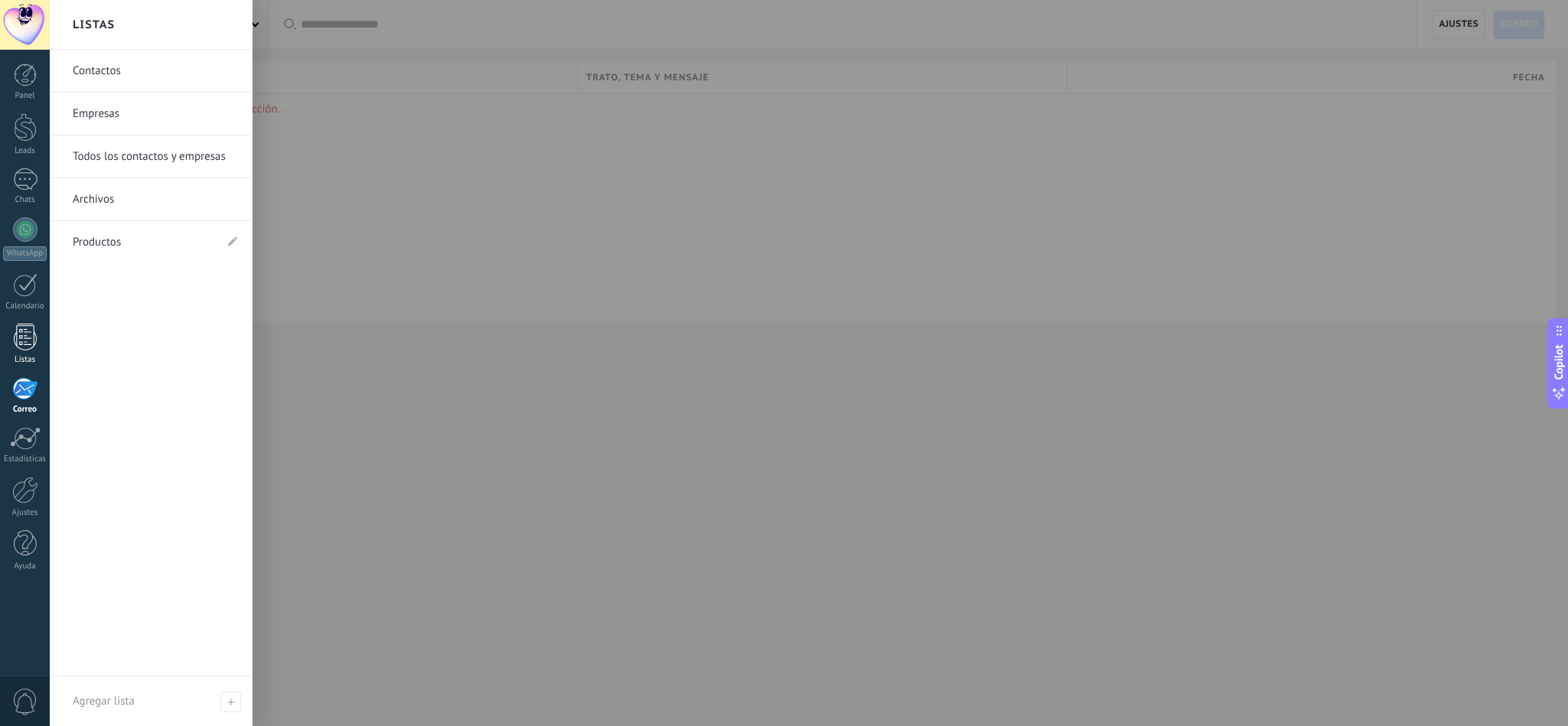
click at [30, 331] on div at bounding box center [25, 337] width 23 height 27
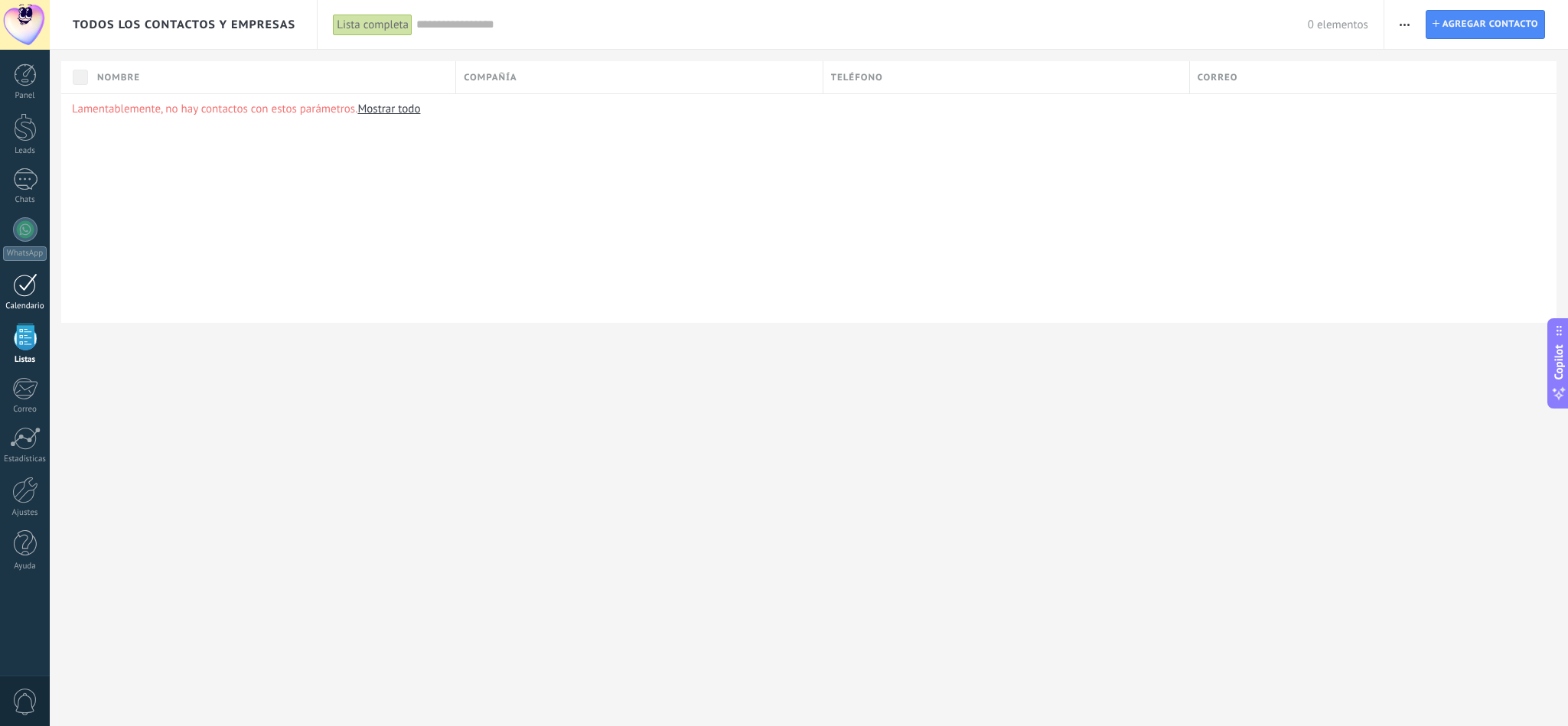
click at [28, 288] on div at bounding box center [25, 285] width 24 height 24
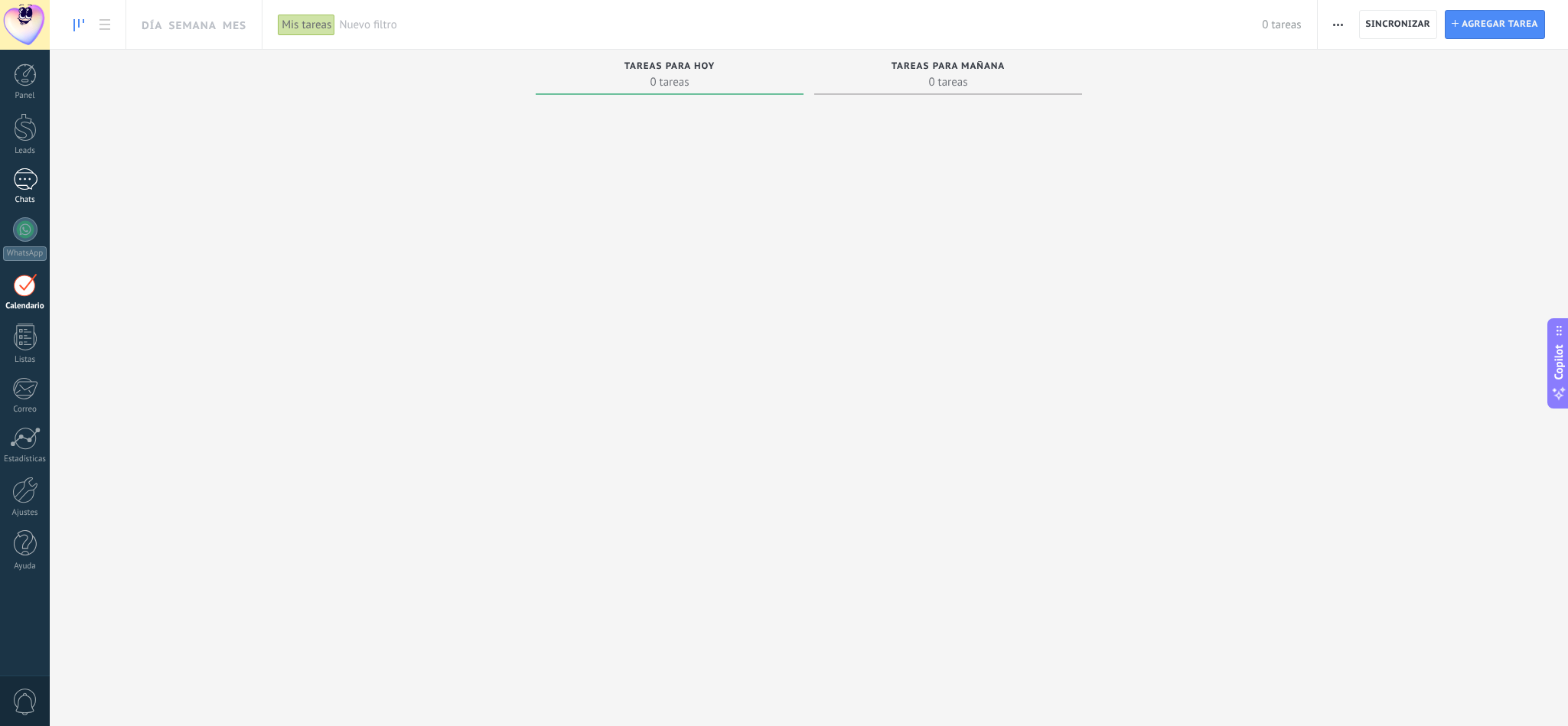
click at [29, 176] on div at bounding box center [25, 179] width 24 height 22
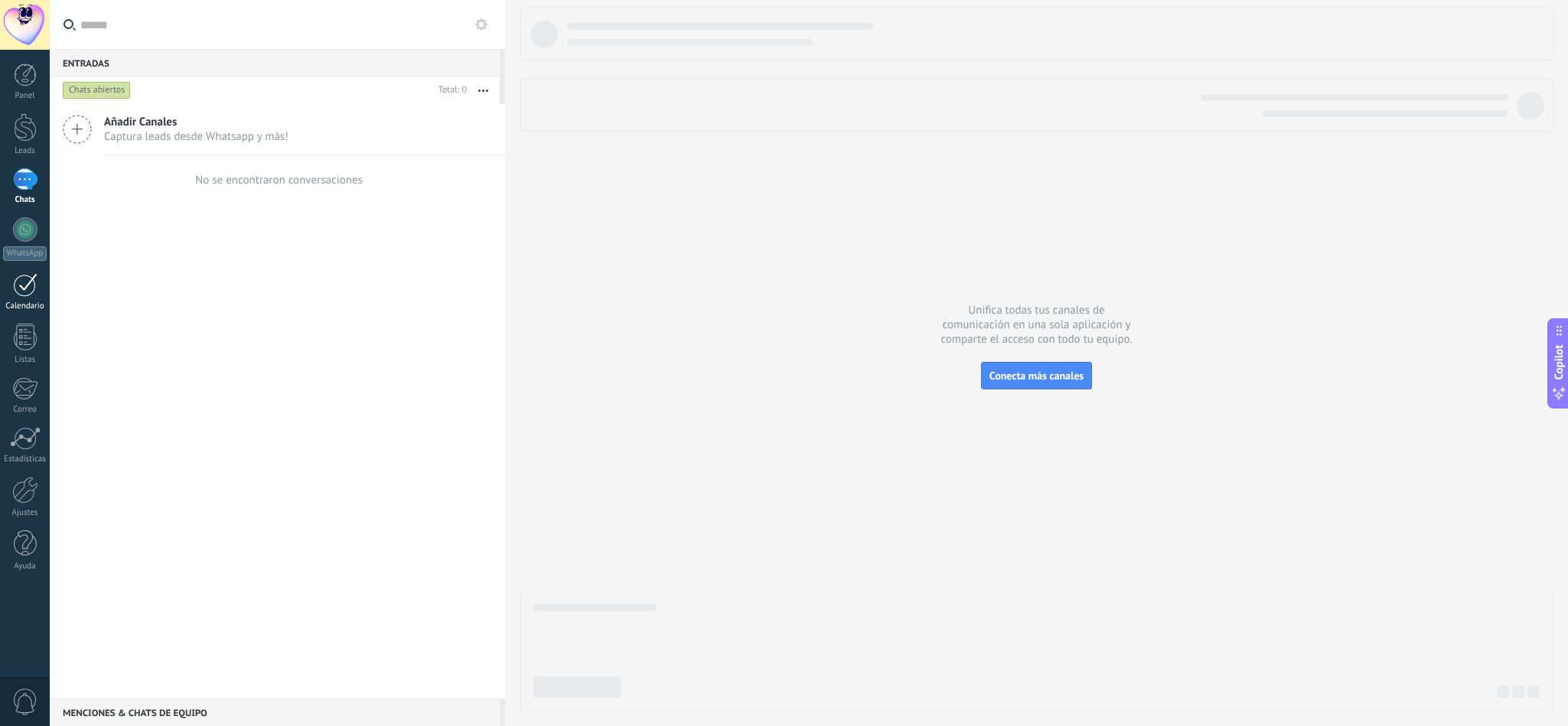
click at [21, 296] on div at bounding box center [25, 285] width 24 height 24
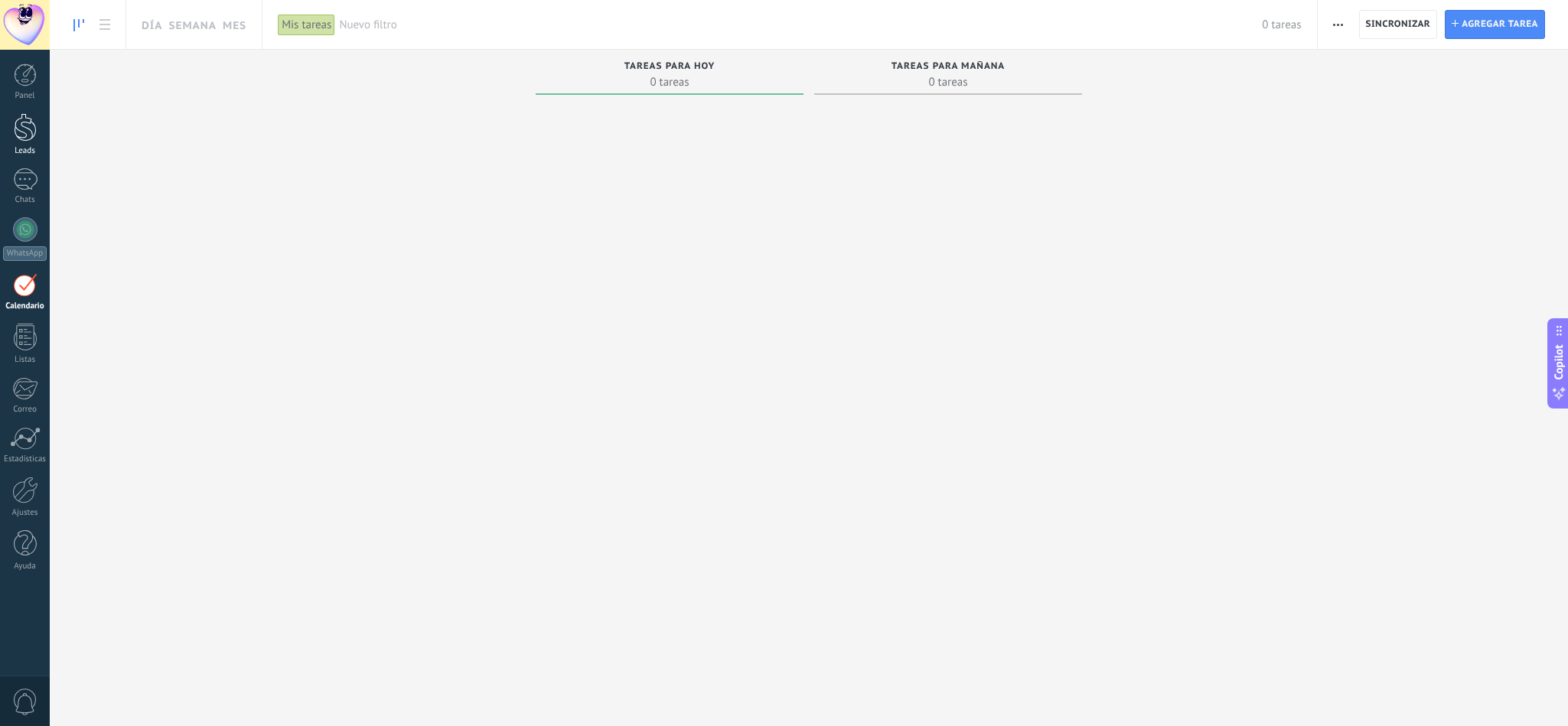
click at [19, 140] on div at bounding box center [25, 127] width 23 height 29
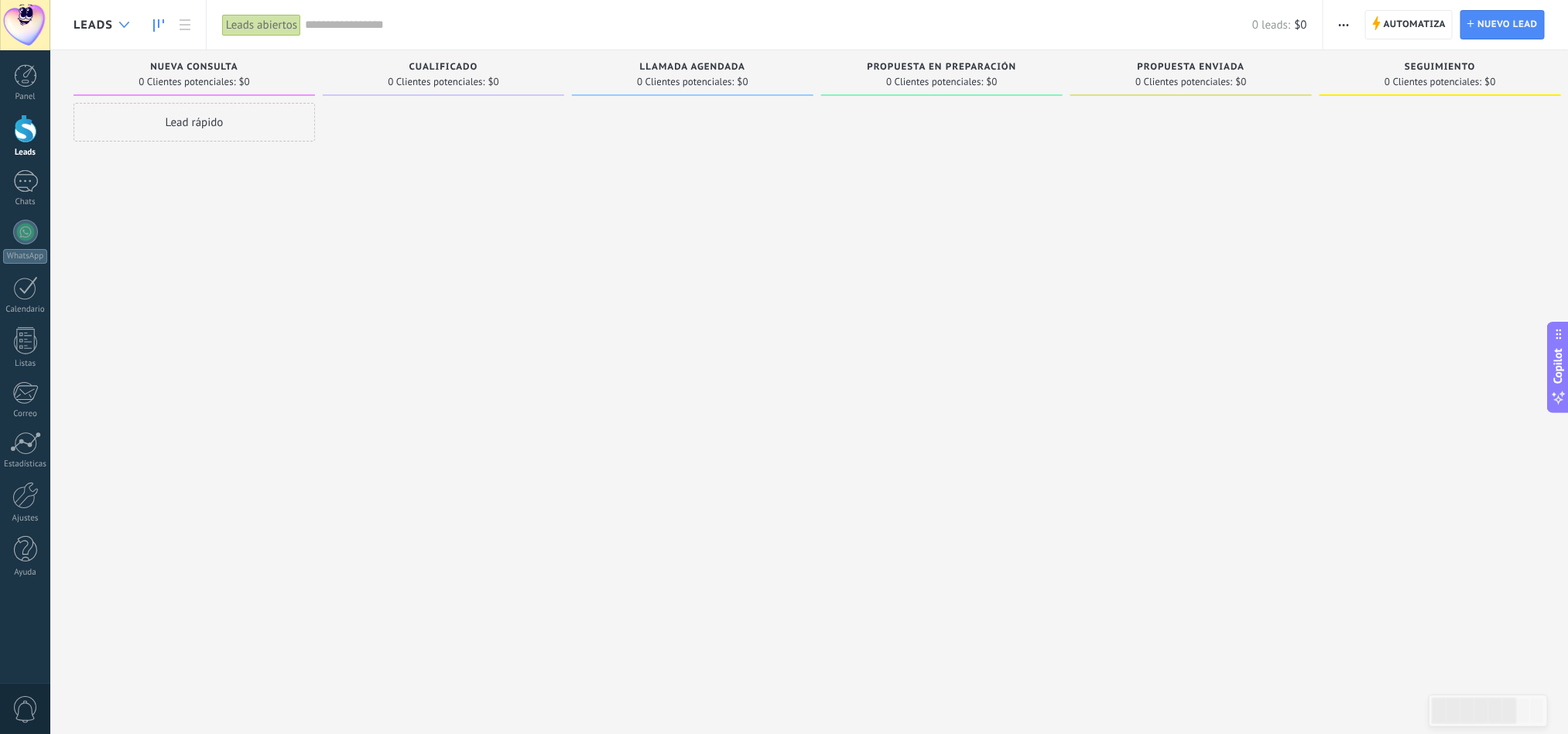
click at [121, 30] on div at bounding box center [124, 24] width 25 height 30
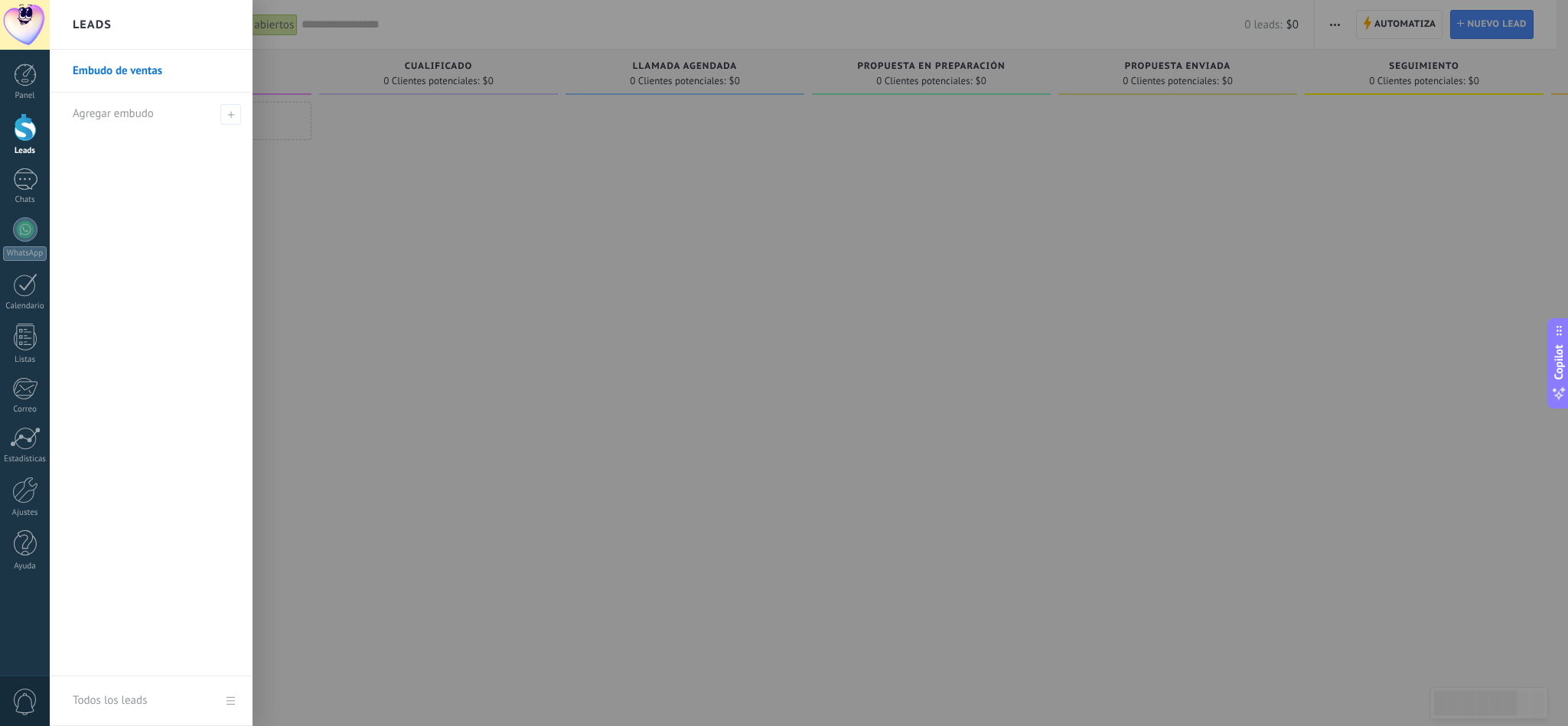
click at [145, 61] on link "Embudo de ventas" at bounding box center [155, 71] width 165 height 43
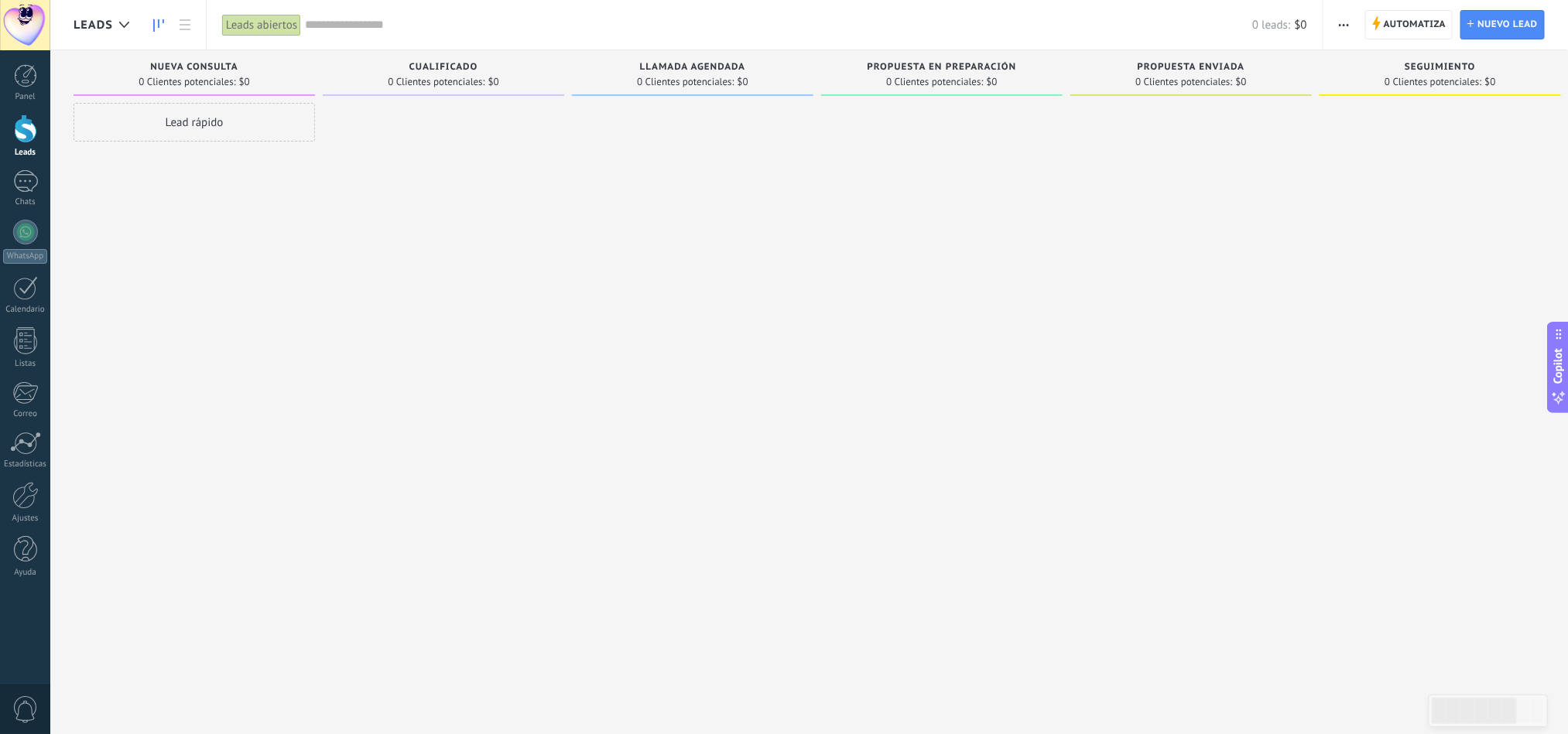
click at [165, 19] on link at bounding box center [158, 24] width 26 height 30
click at [178, 19] on link at bounding box center [185, 24] width 26 height 30
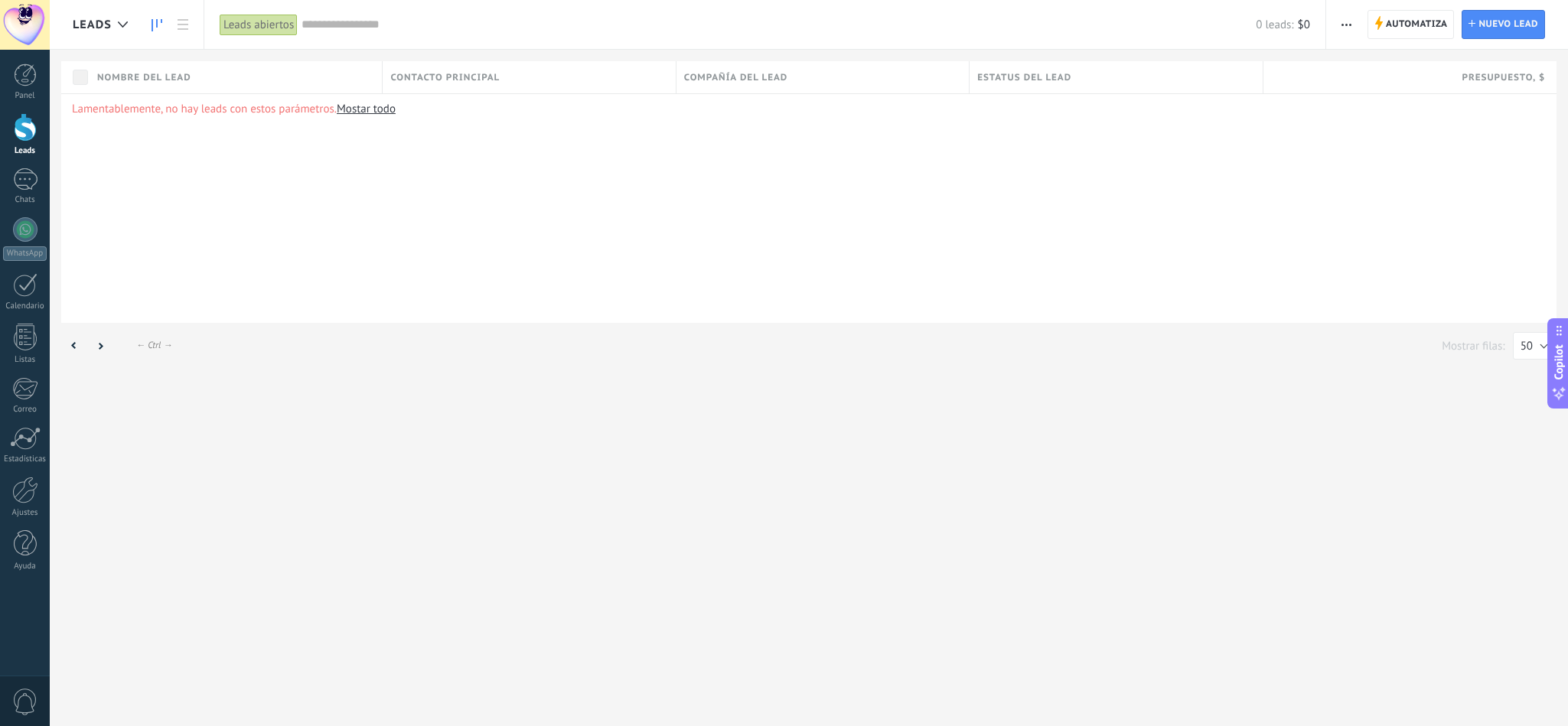
click at [160, 24] on icon at bounding box center [157, 25] width 11 height 12
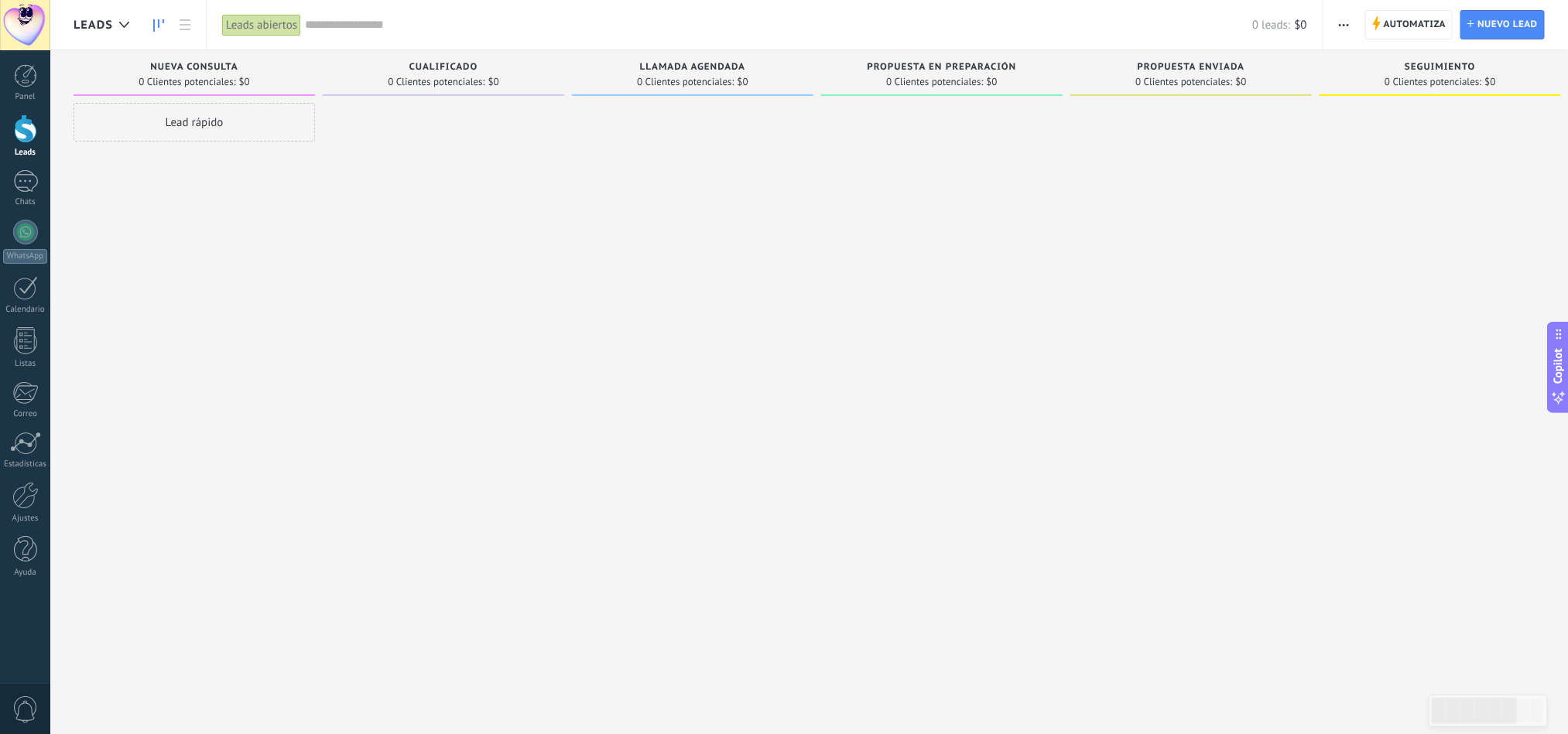
click at [210, 126] on div "Lead rápido" at bounding box center [195, 122] width 242 height 39
click at [451, 265] on div at bounding box center [443, 368] width 242 height 532
click at [182, 19] on use at bounding box center [185, 24] width 11 height 11
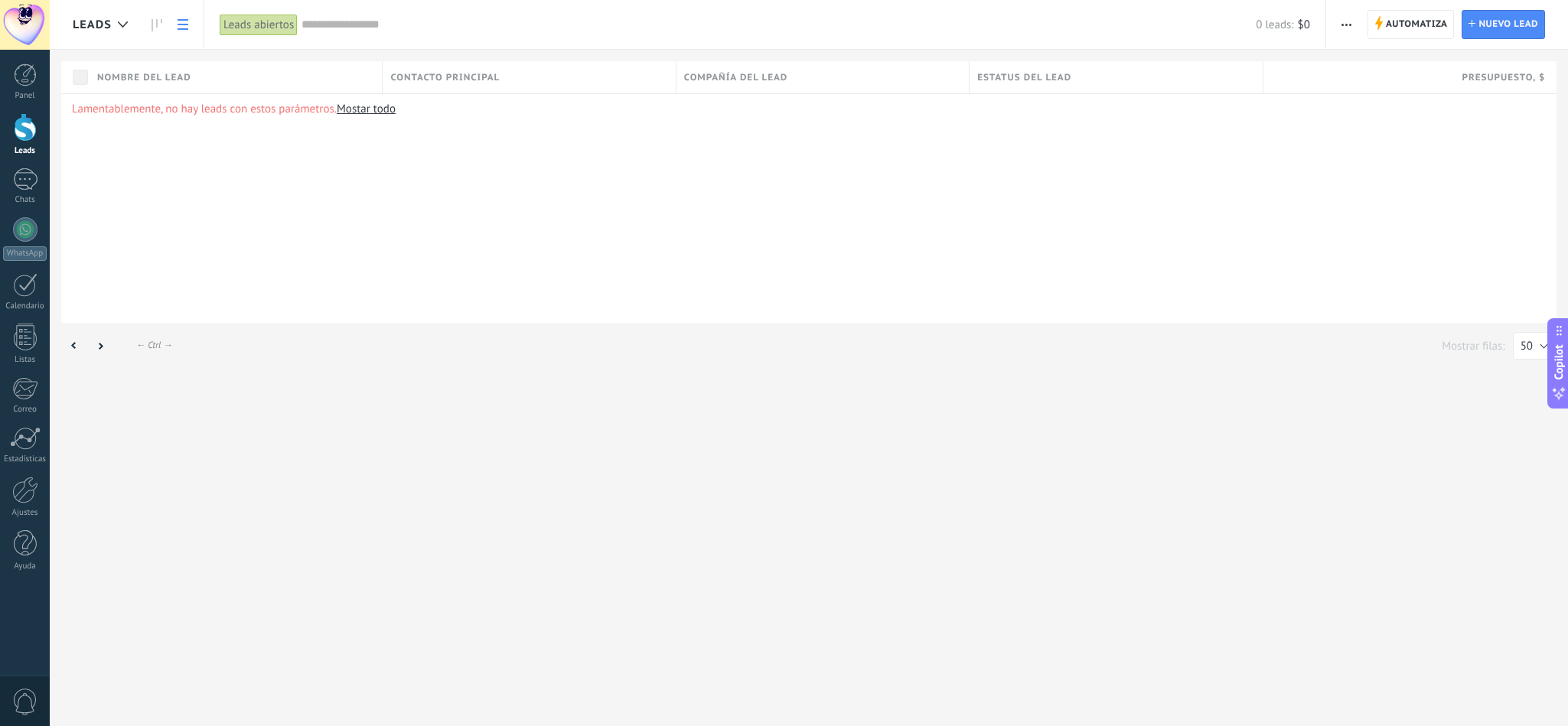
click at [160, 20] on use at bounding box center [157, 25] width 11 height 12
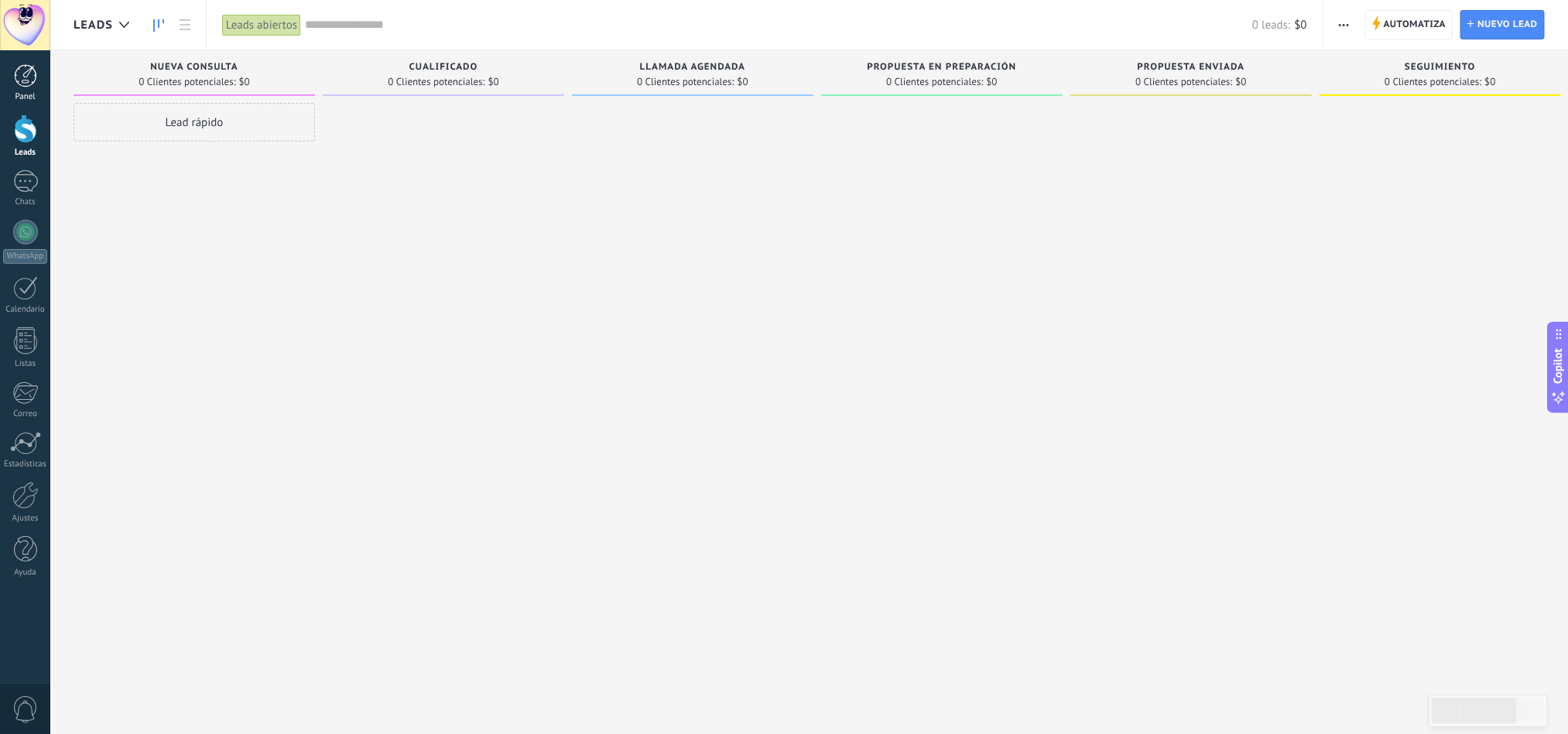
click at [8, 81] on link "Panel" at bounding box center [25, 83] width 50 height 38
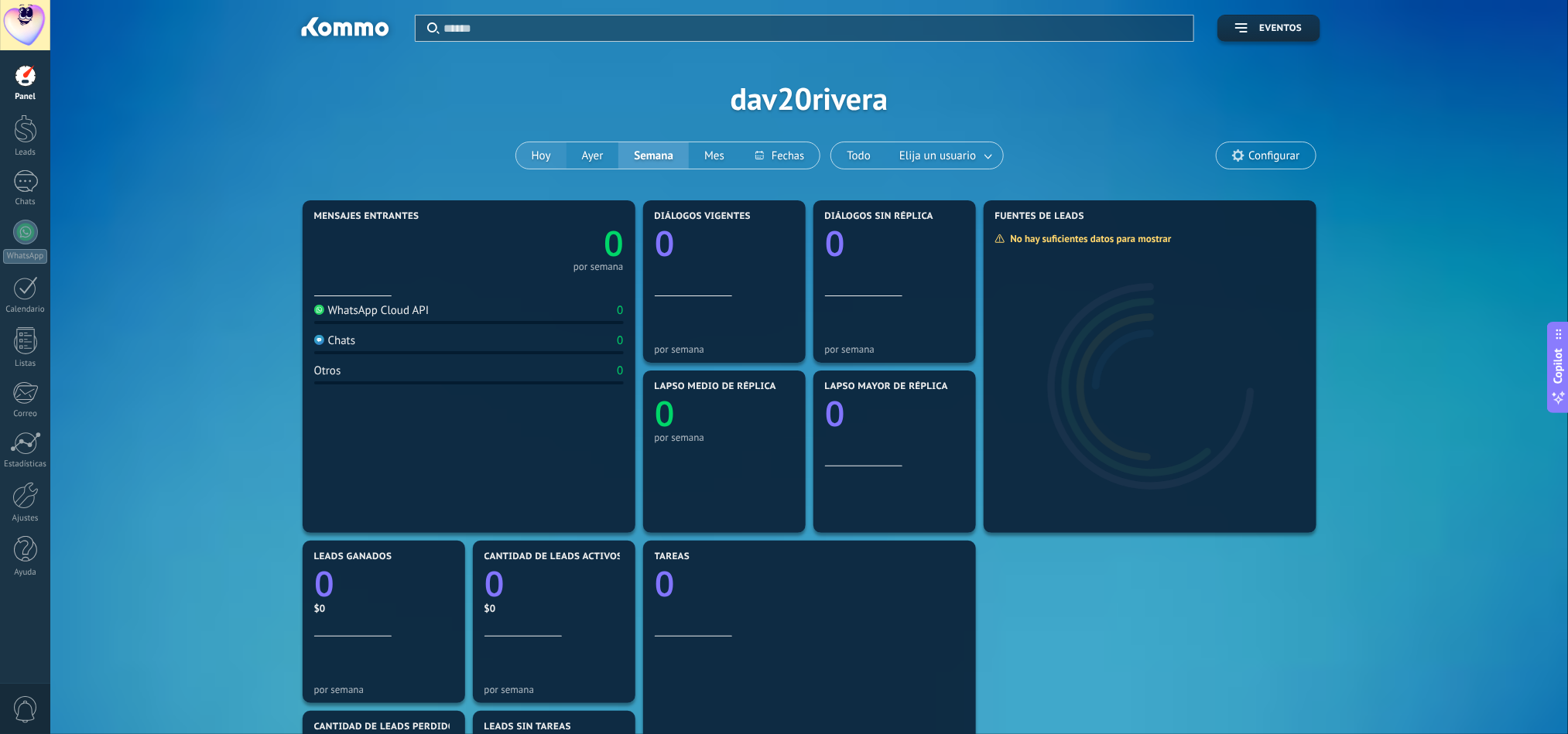
click at [534, 142] on button "Hoy" at bounding box center [542, 155] width 50 height 26
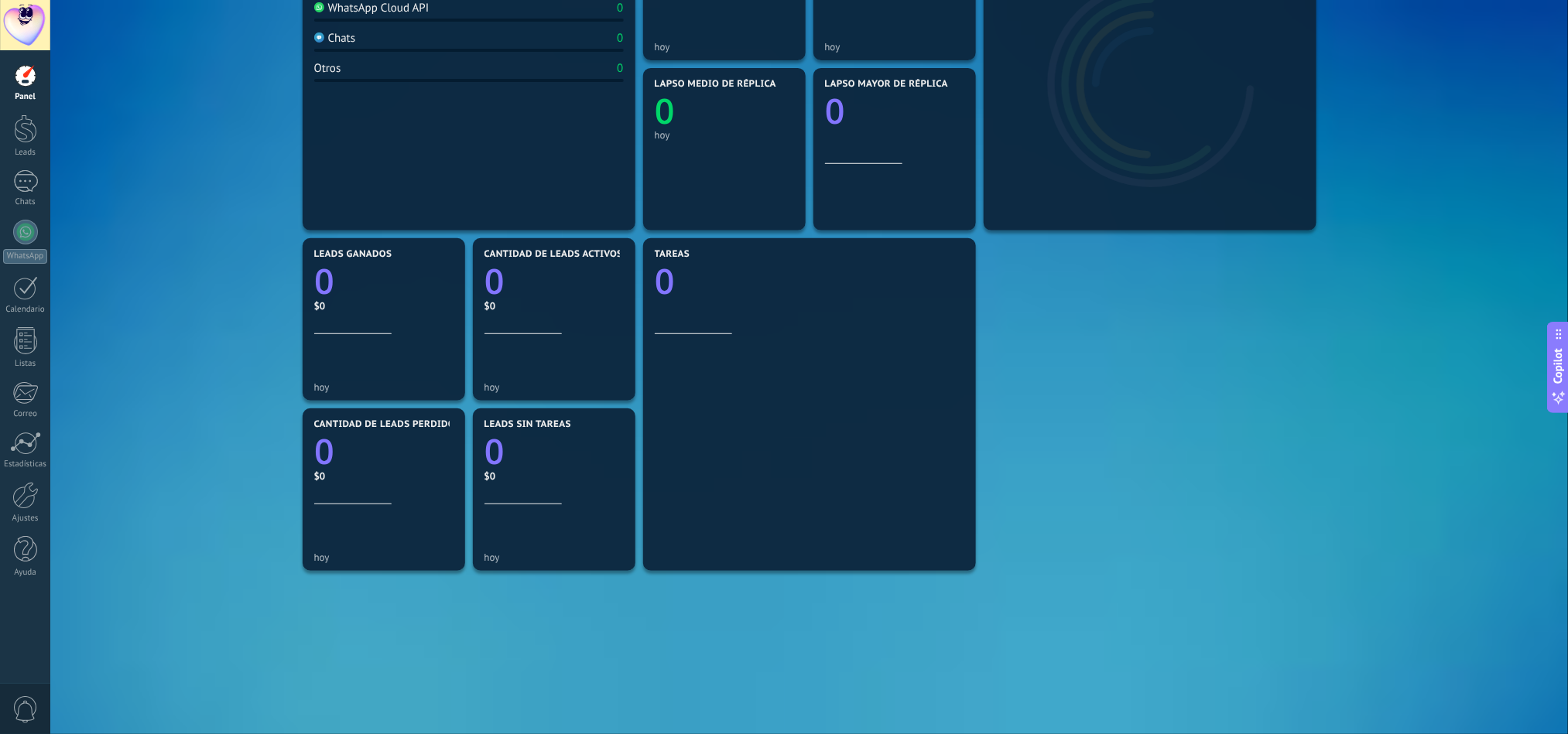
scroll to position [359, 0]
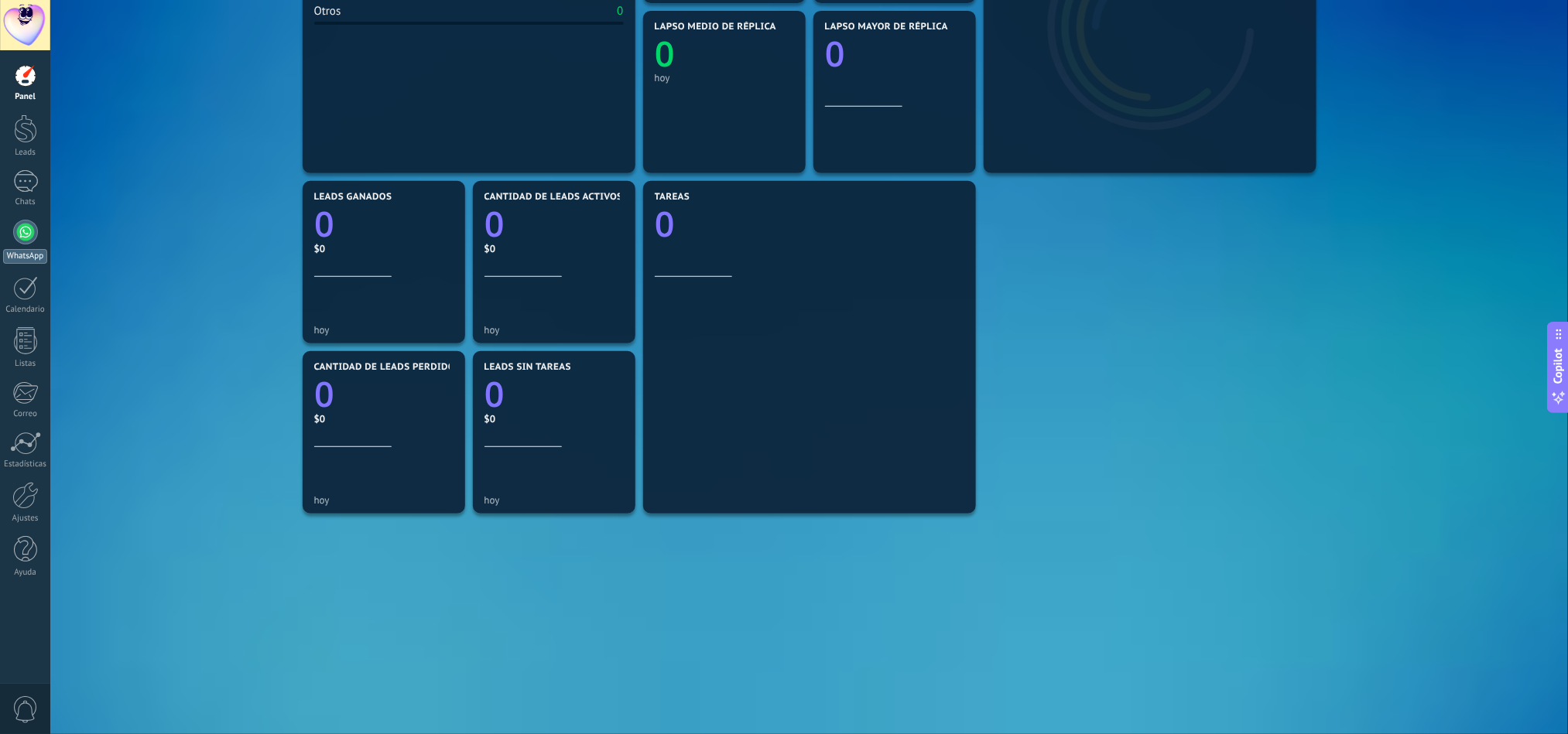
click at [19, 227] on div at bounding box center [25, 231] width 24 height 24
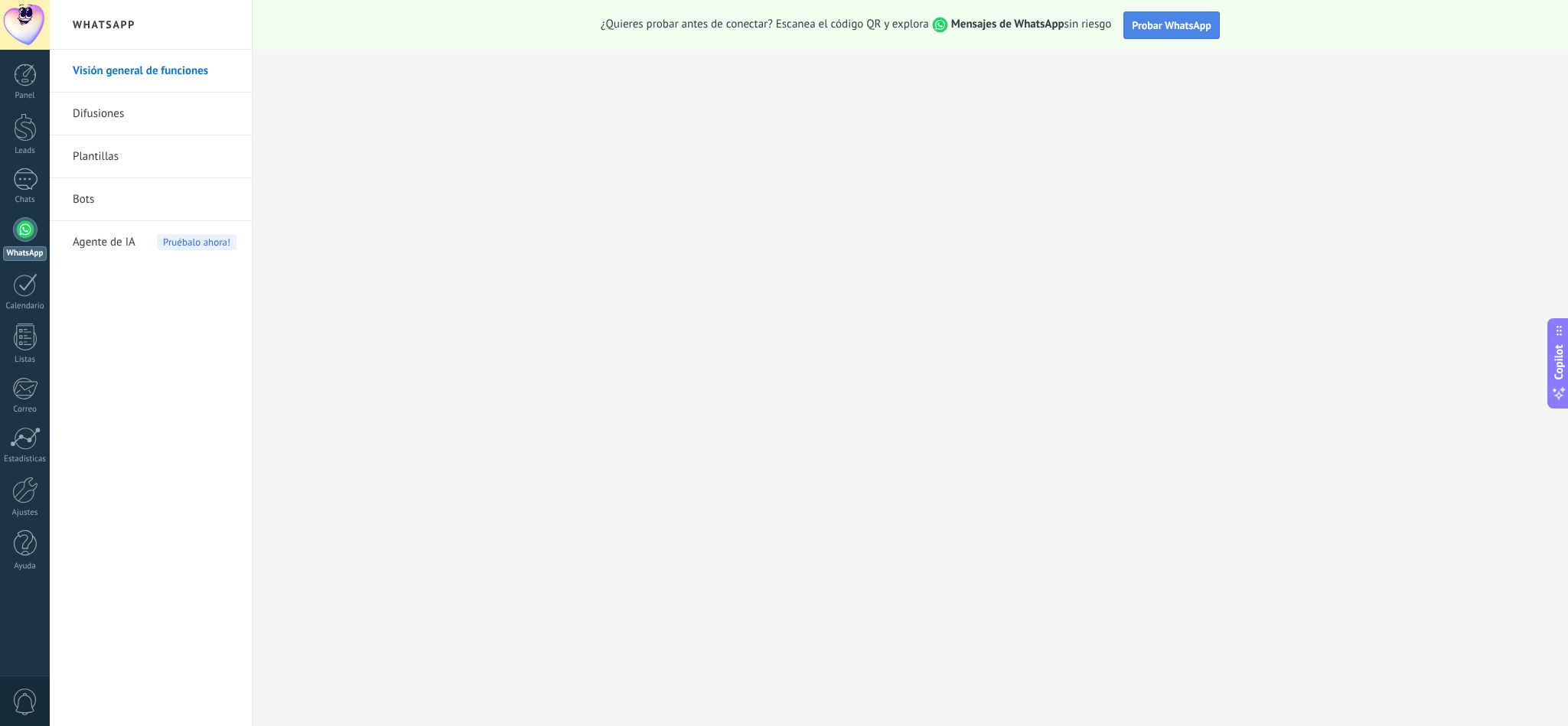
click at [1044, 12] on button "Probar WhatsApp" at bounding box center [1172, 25] width 96 height 28
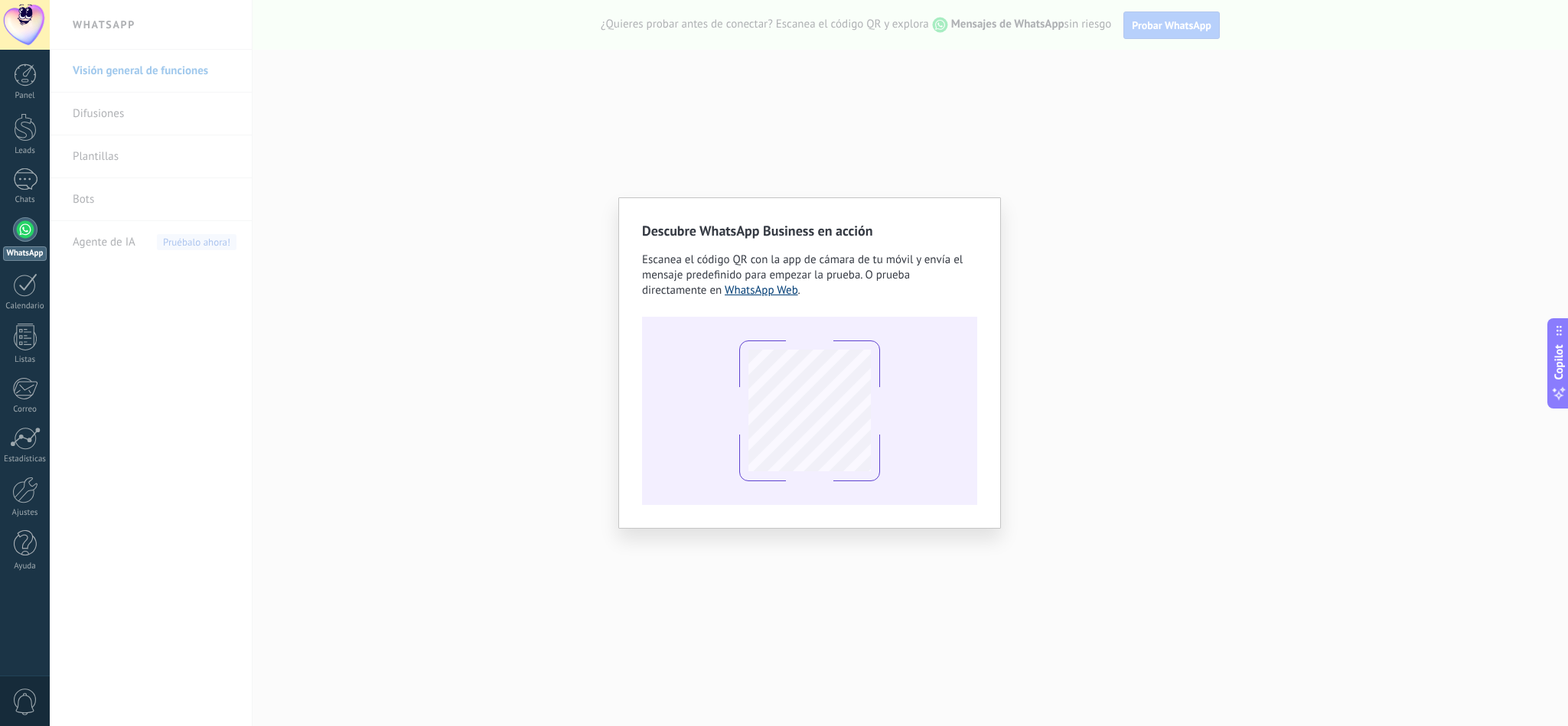
click at [783, 291] on link "WhatsApp Web" at bounding box center [761, 290] width 73 height 14
click at [781, 292] on link "WhatsApp Web" at bounding box center [761, 290] width 73 height 14
click at [1044, 411] on div "Descubre WhatsApp Business en acción Escanea el código QR con la app [PERSON_NA…" at bounding box center [809, 363] width 1518 height 726
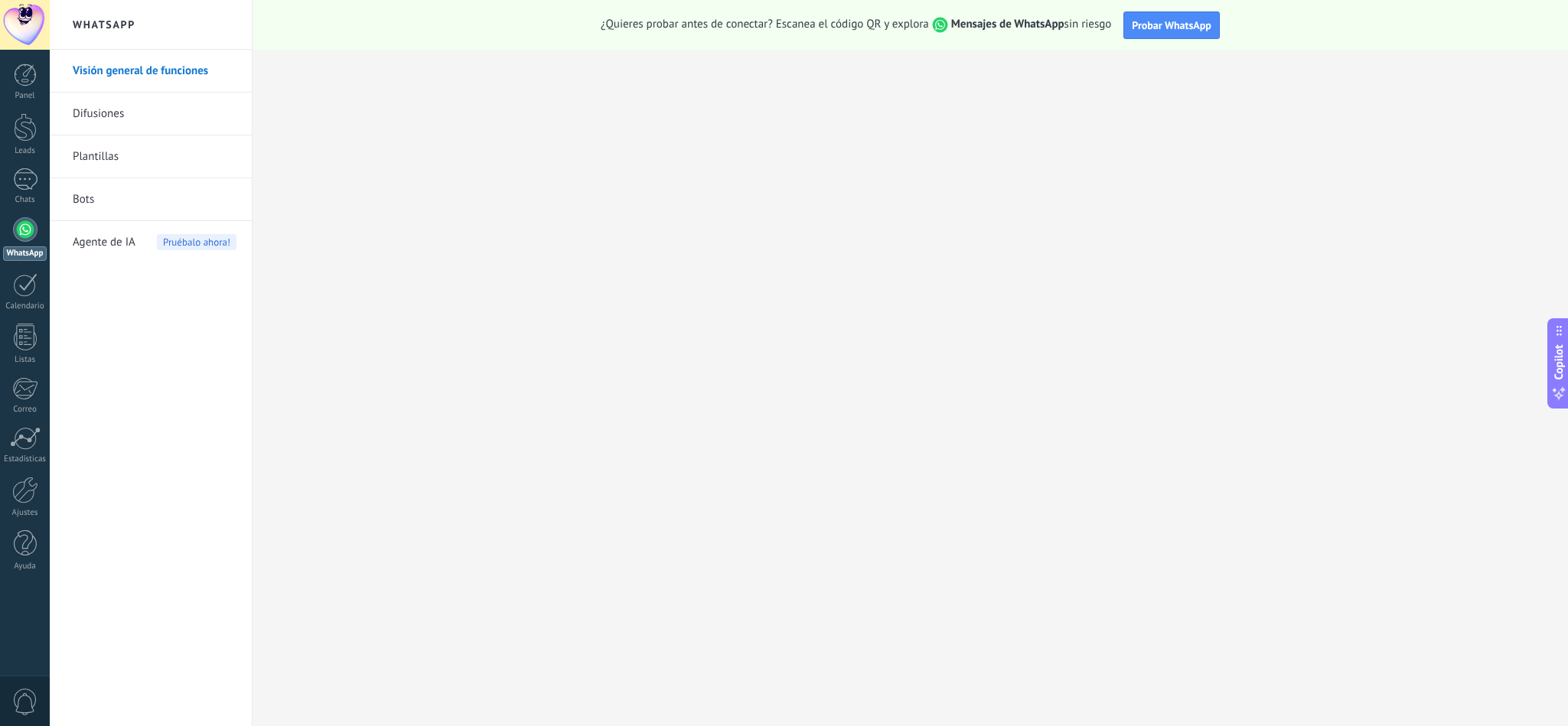
click at [151, 116] on link "Difusiones" at bounding box center [155, 114] width 164 height 43
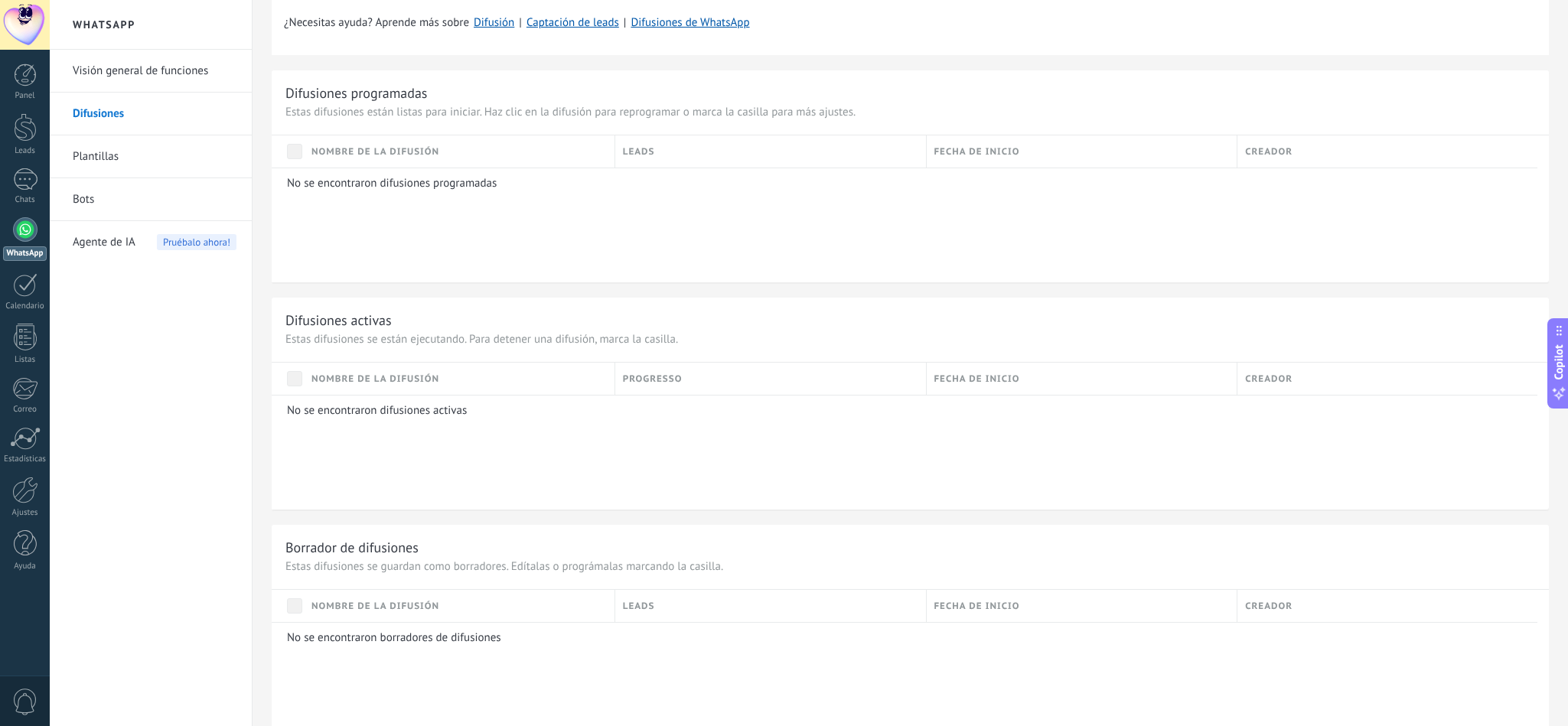
scroll to position [593, 0]
click at [172, 172] on link "Plantillas" at bounding box center [155, 157] width 164 height 43
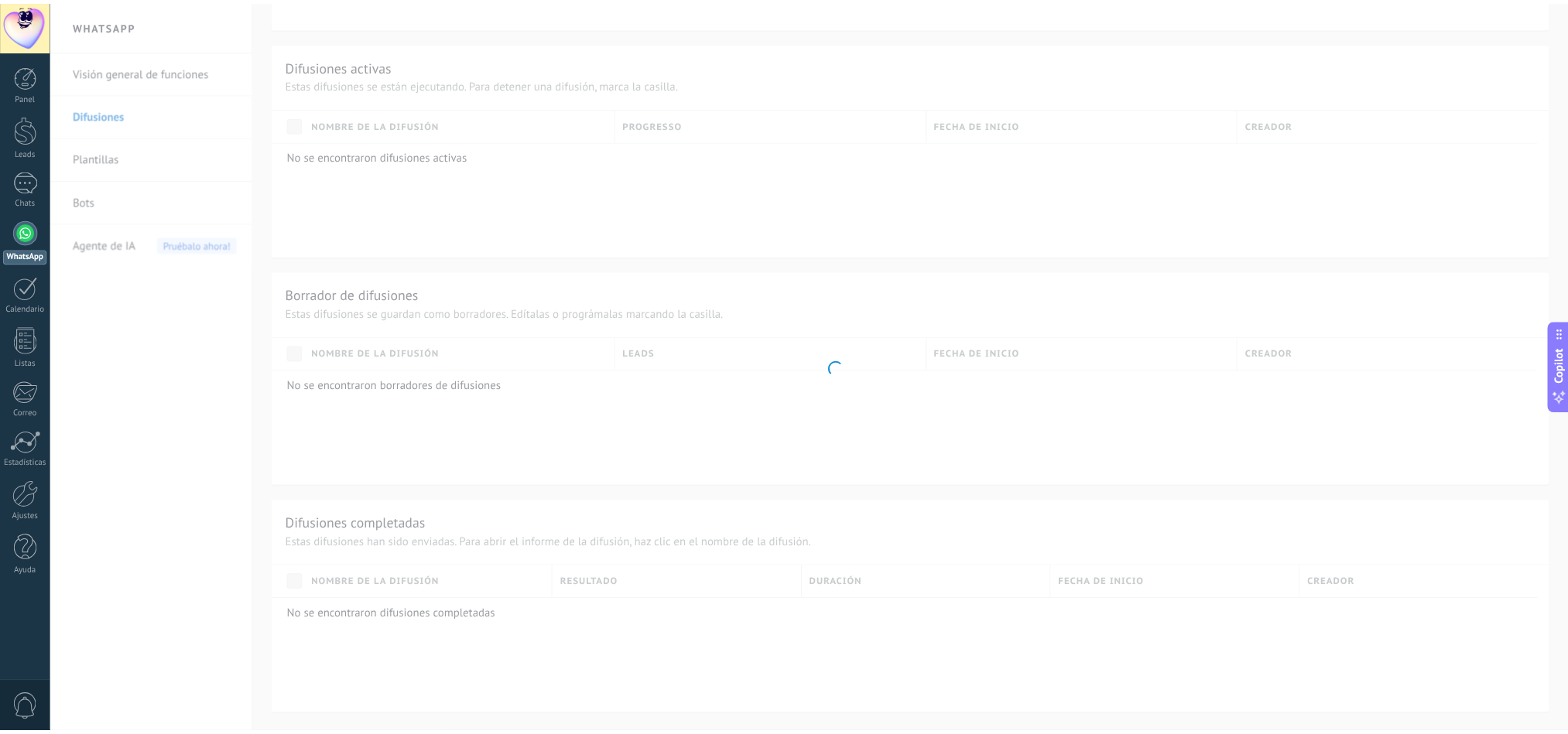
scroll to position [237, 0]
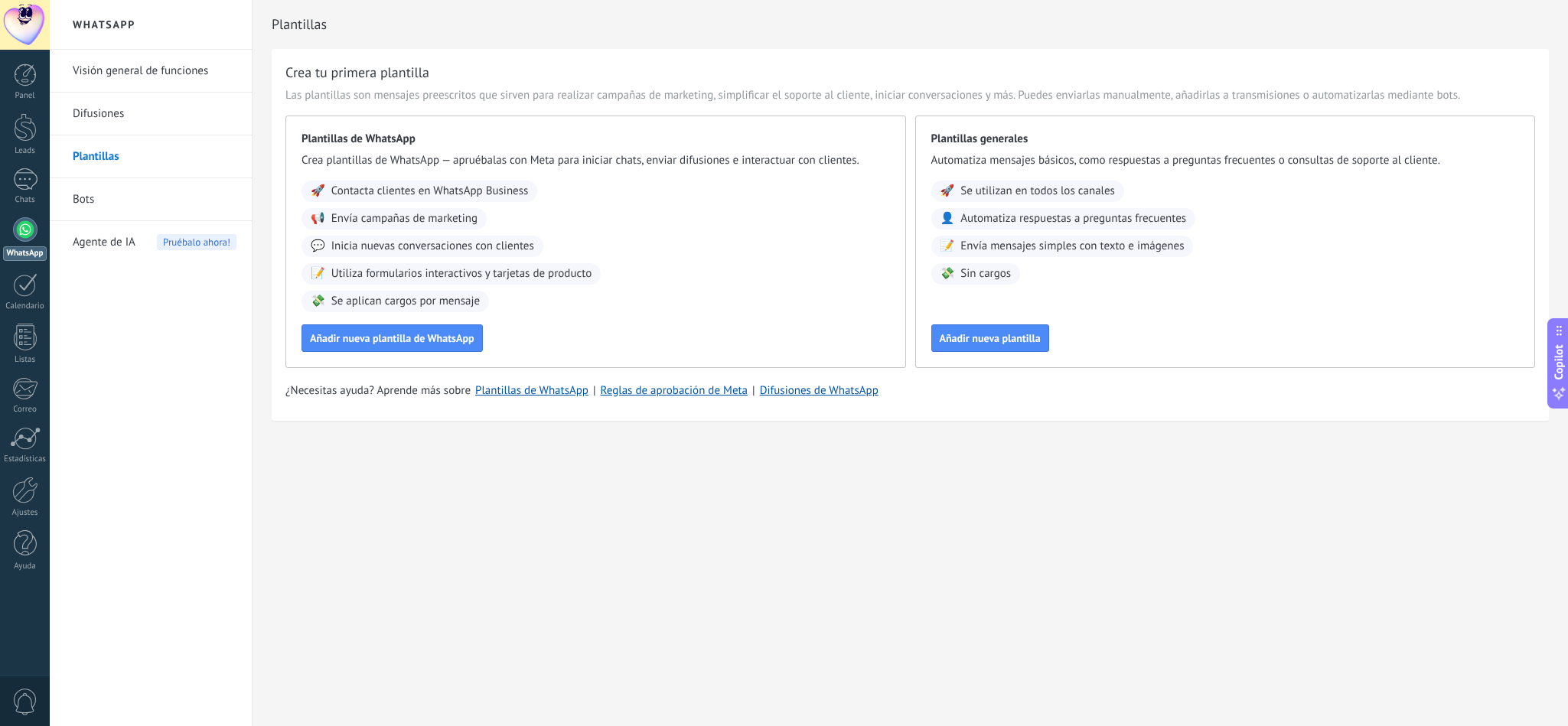
click at [138, 202] on link "Bots" at bounding box center [155, 200] width 164 height 43
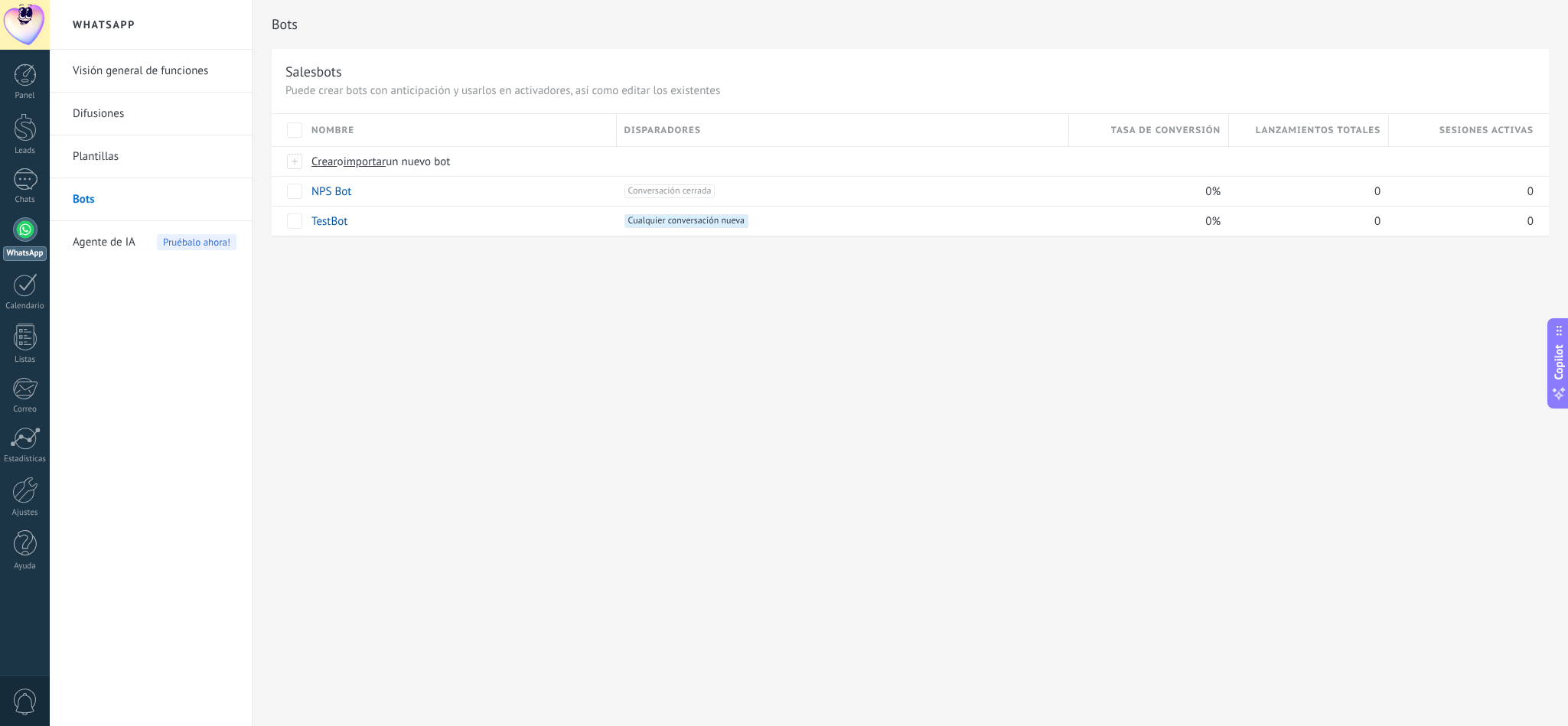
click at [156, 78] on link "Visión general de funciones" at bounding box center [155, 71] width 164 height 43
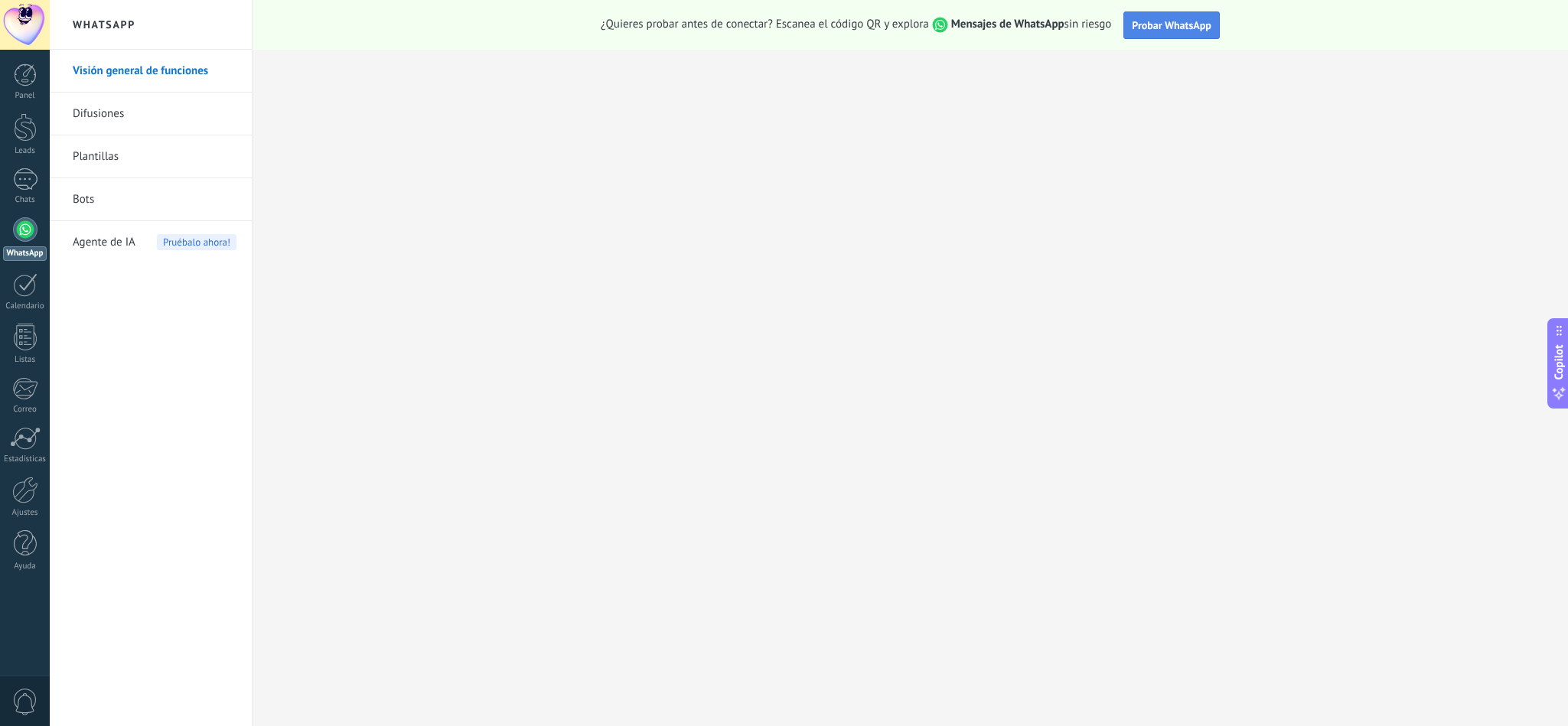
click at [1044, 29] on span "Probar WhatsApp" at bounding box center [1171, 25] width 79 height 13
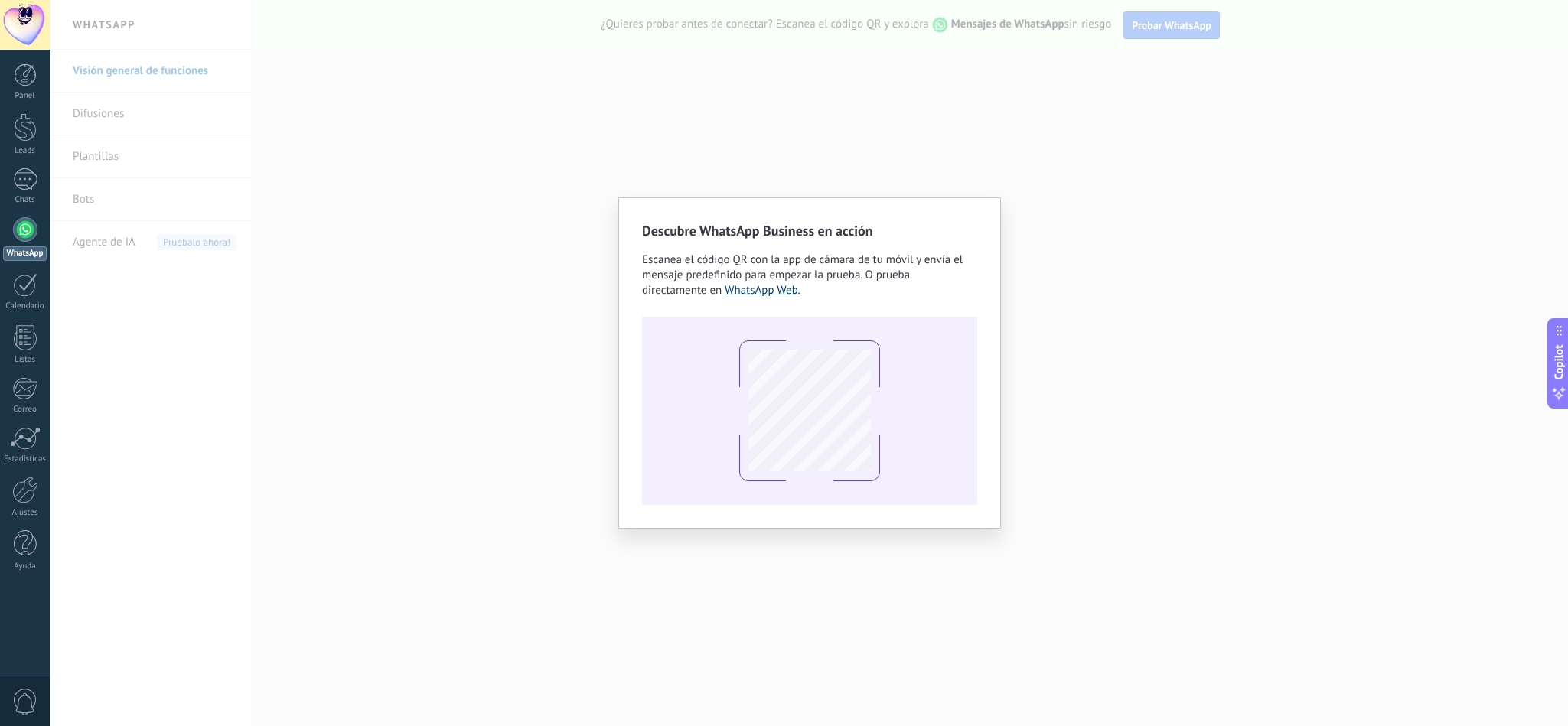
click at [772, 285] on link "WhatsApp Web" at bounding box center [761, 290] width 73 height 14
click at [349, 339] on div "Descubre WhatsApp Business en acción Escanea el código QR con la app [PERSON_NA…" at bounding box center [809, 363] width 1518 height 726
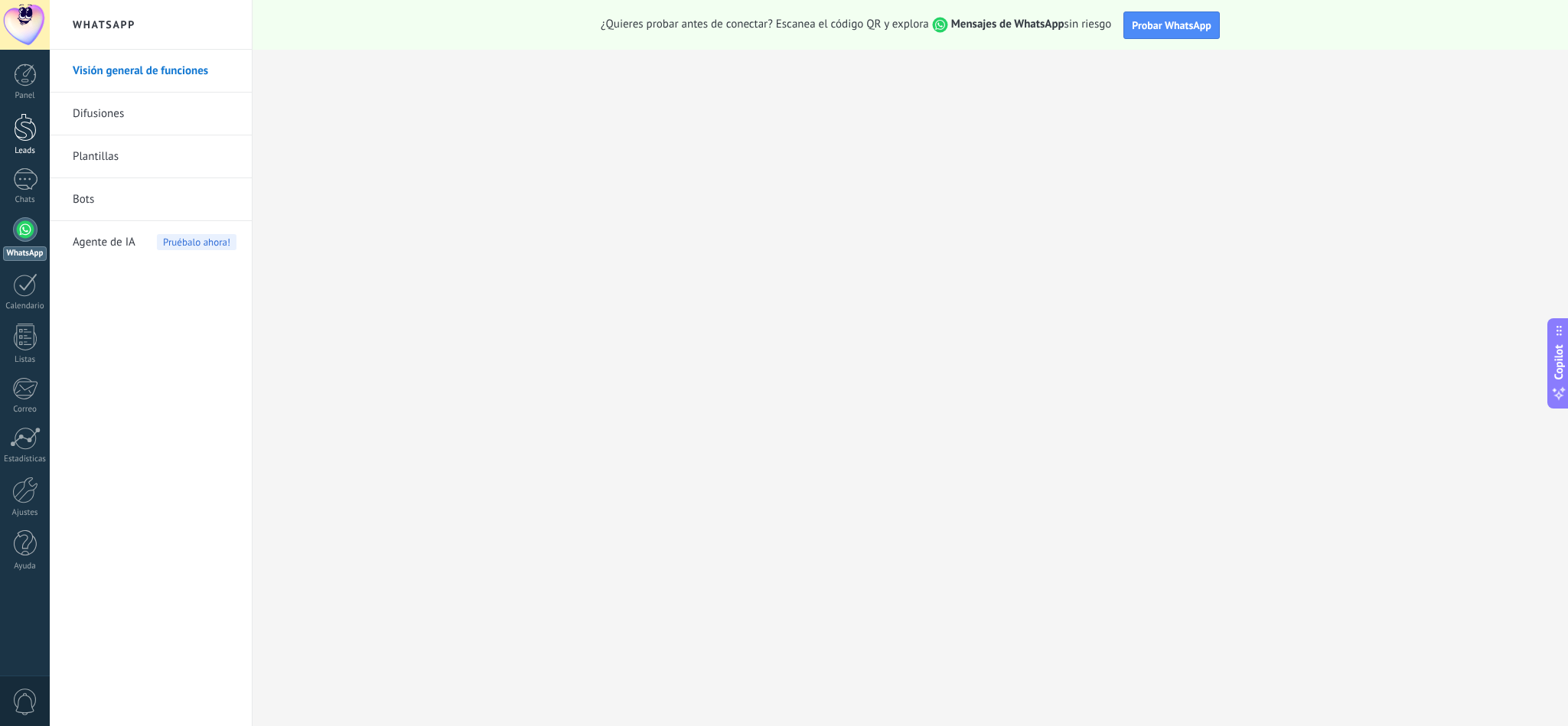
click at [23, 125] on div at bounding box center [25, 127] width 23 height 29
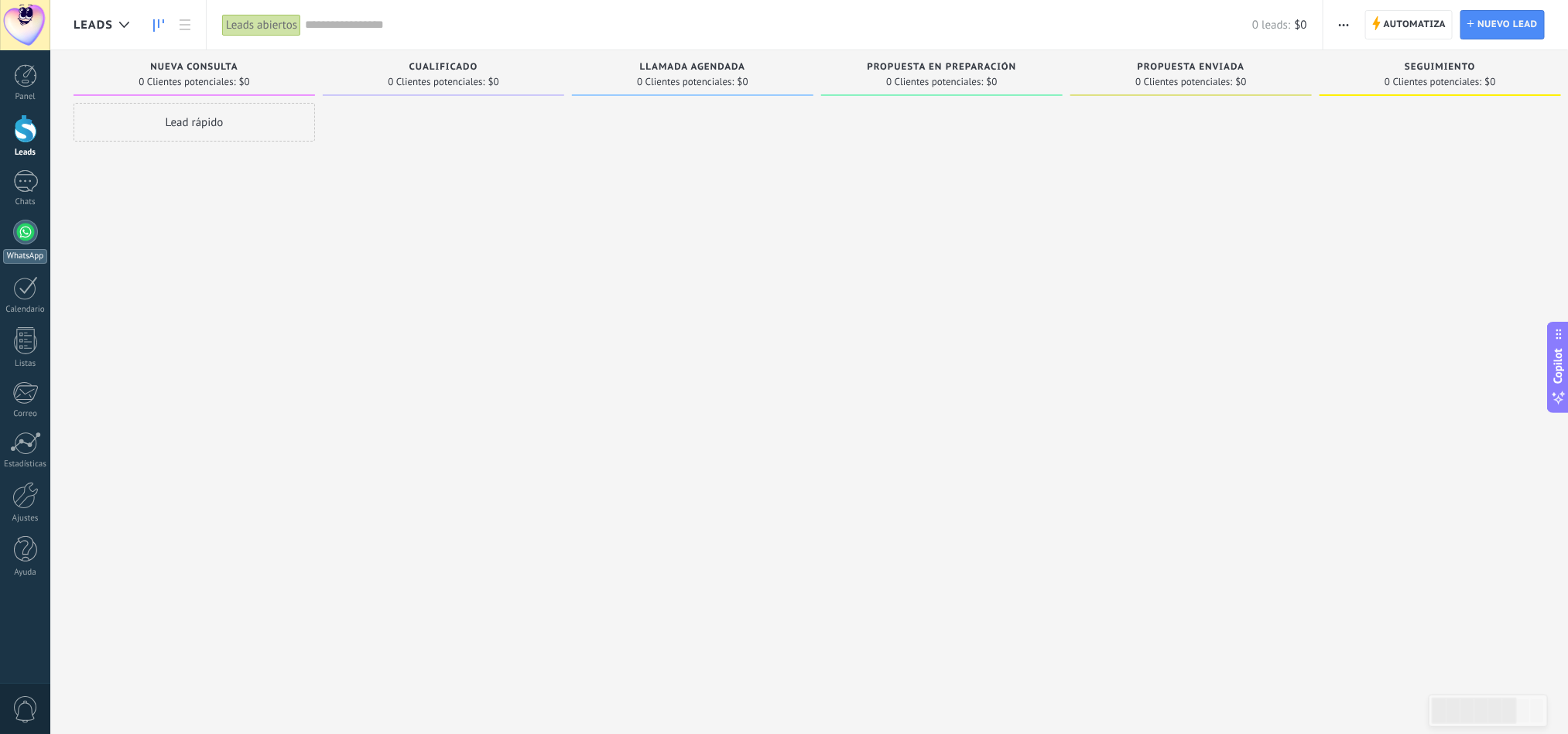
click at [7, 232] on link "WhatsApp" at bounding box center [25, 241] width 50 height 44
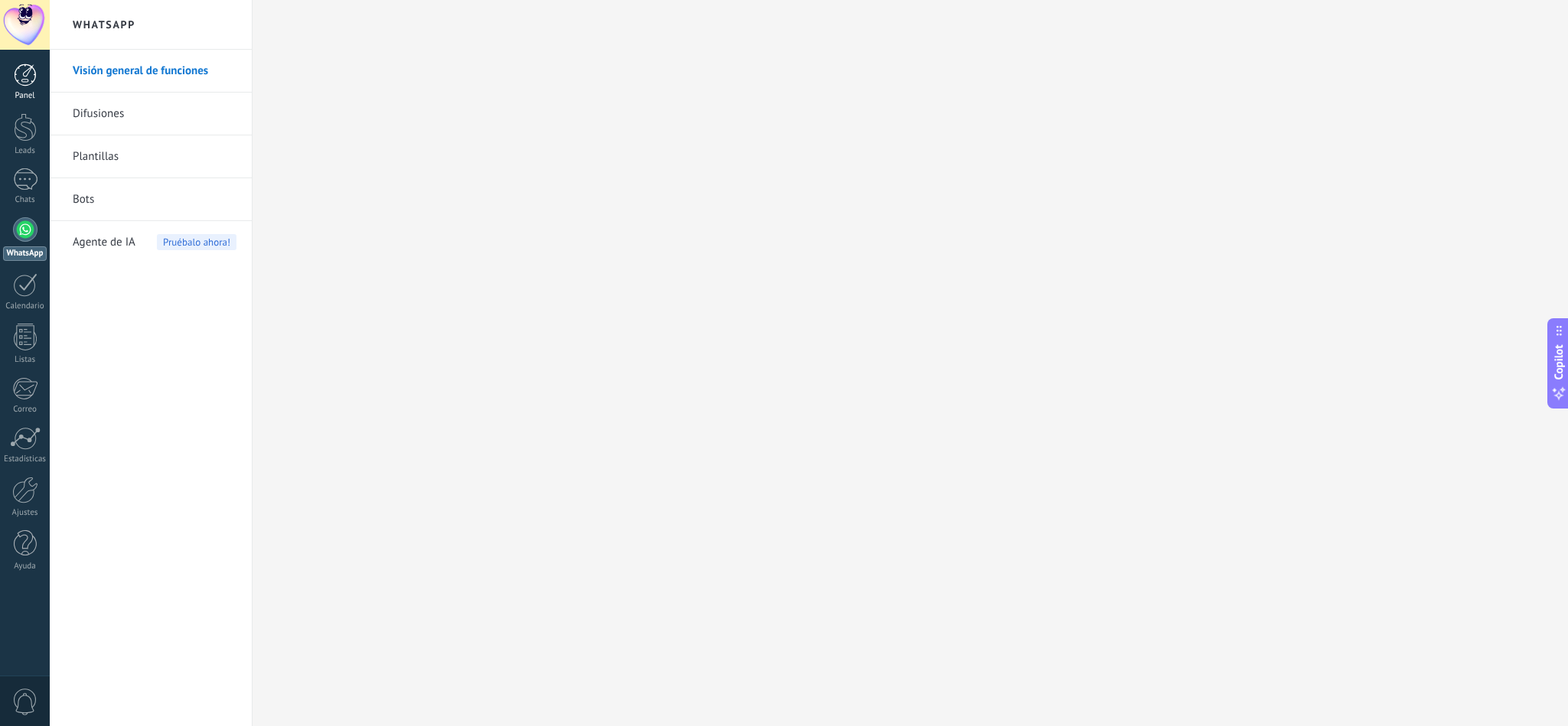
click at [39, 73] on link "Panel" at bounding box center [25, 82] width 50 height 37
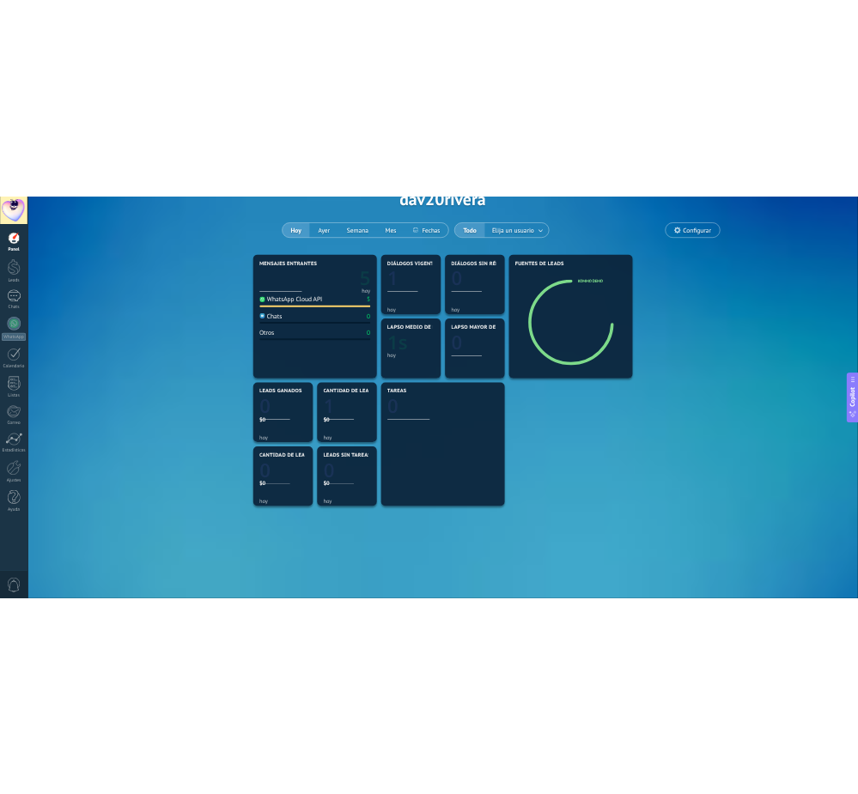
scroll to position [124, 0]
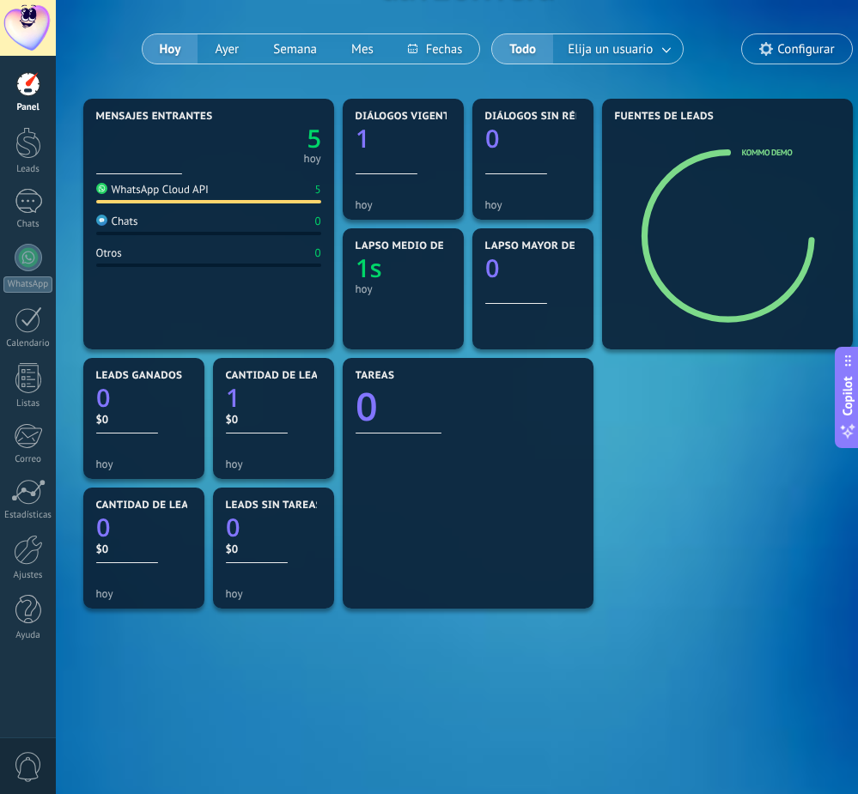
click at [26, 15] on div at bounding box center [28, 28] width 56 height 56
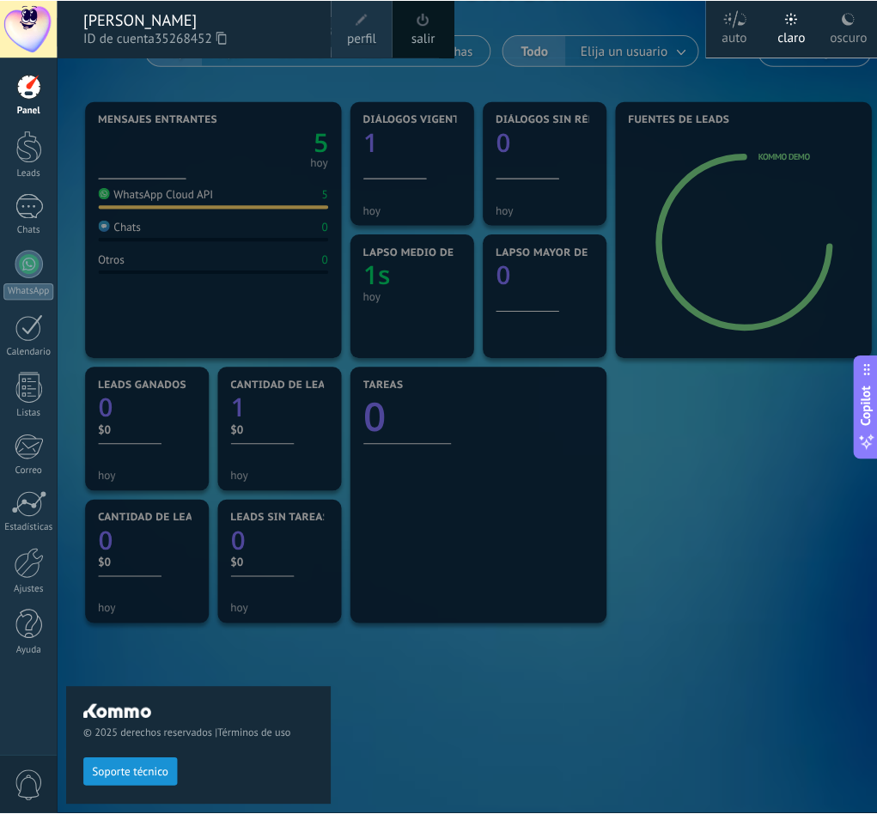
scroll to position [104, 0]
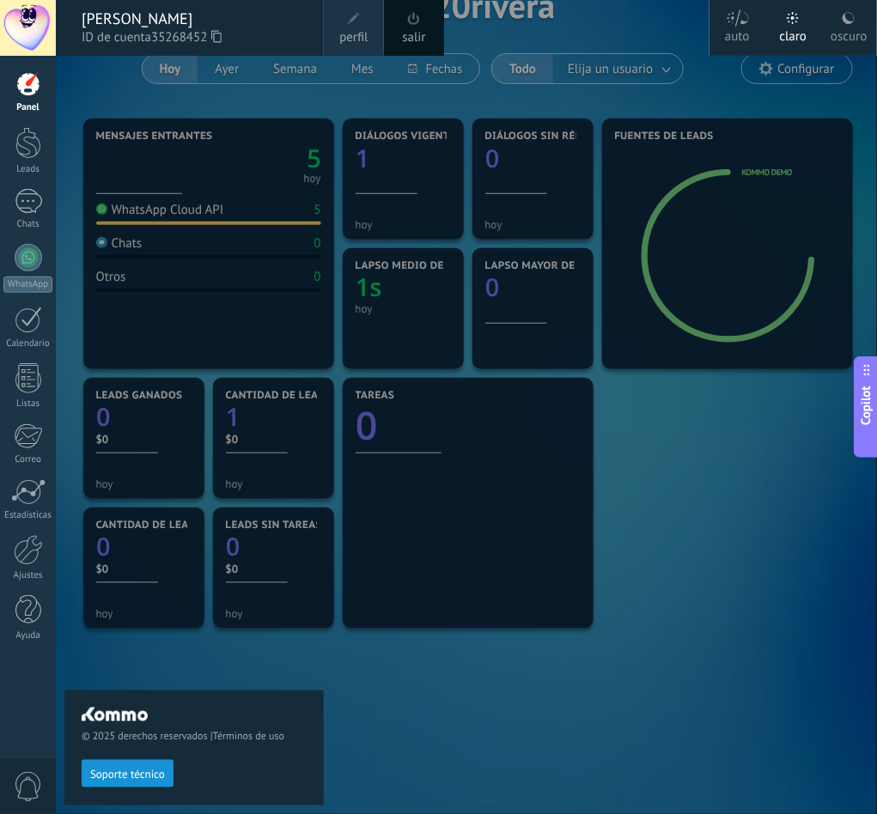
click at [629, 489] on div at bounding box center [494, 407] width 877 height 814
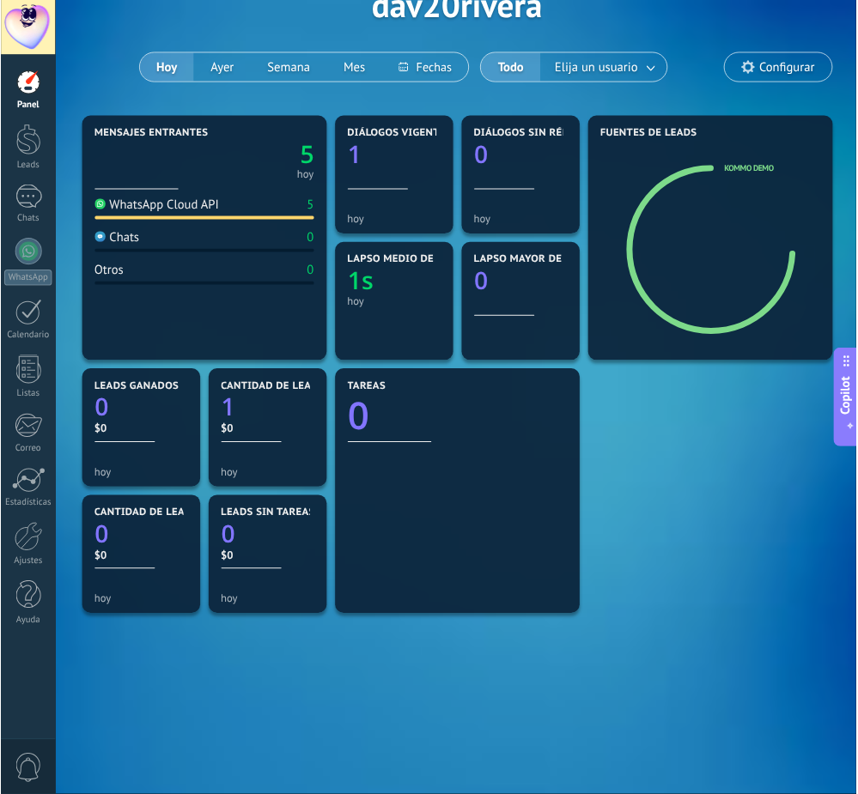
scroll to position [124, 0]
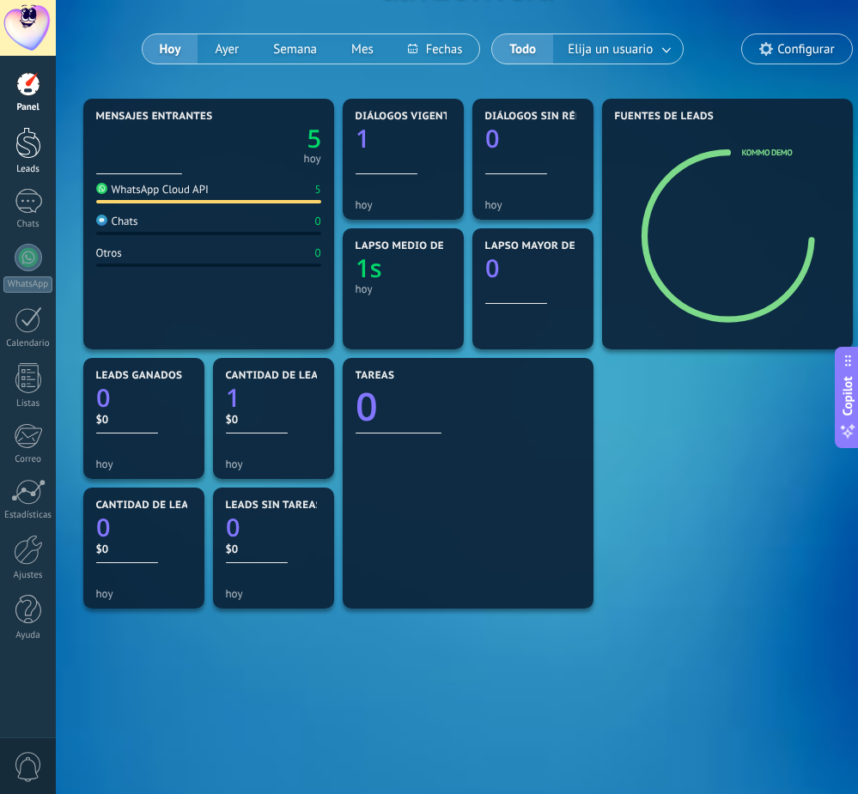
click at [32, 155] on div at bounding box center [28, 143] width 26 height 32
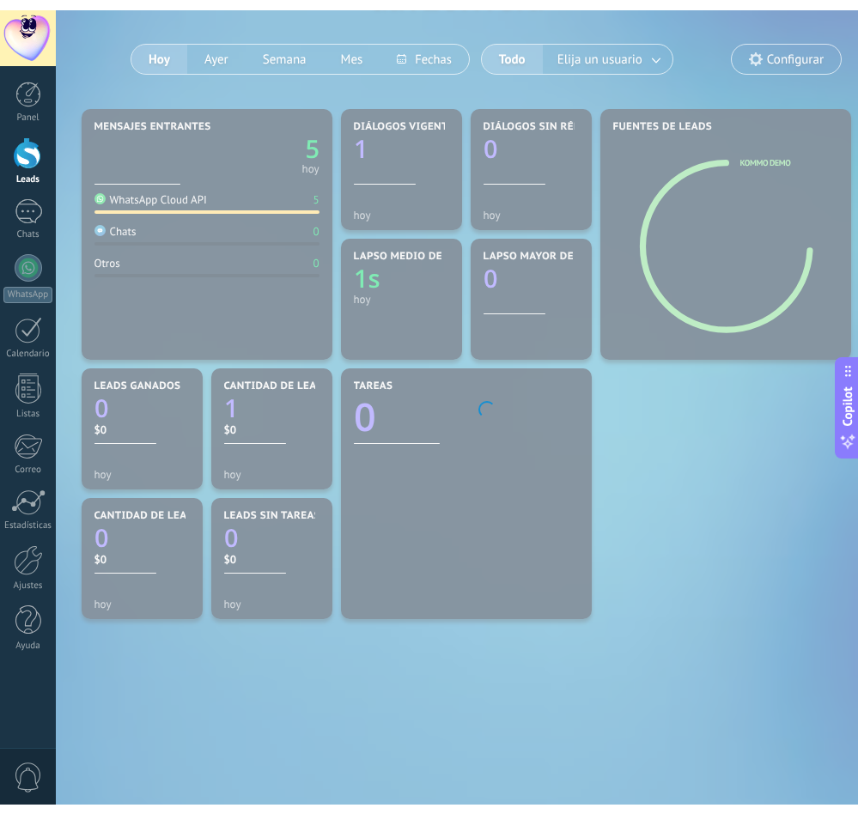
scroll to position [104, 0]
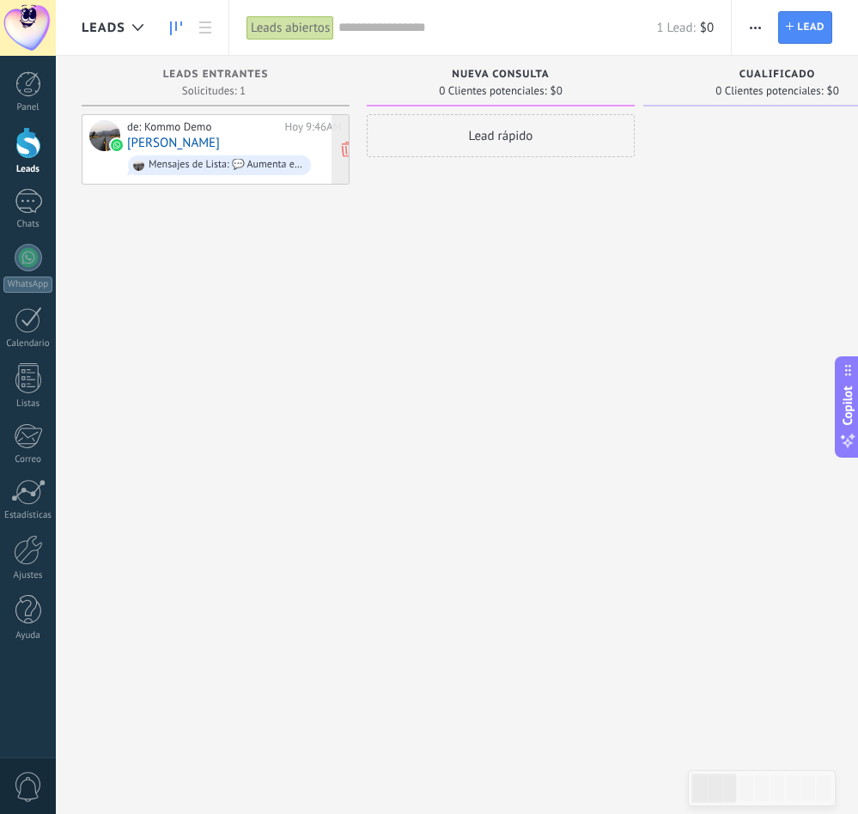
click at [276, 137] on div "de: Kommo Demo [DATE] 9:46AM [PERSON_NAME] Mensajes de Lista: 💬 Aumenta el comp…" at bounding box center [234, 149] width 215 height 58
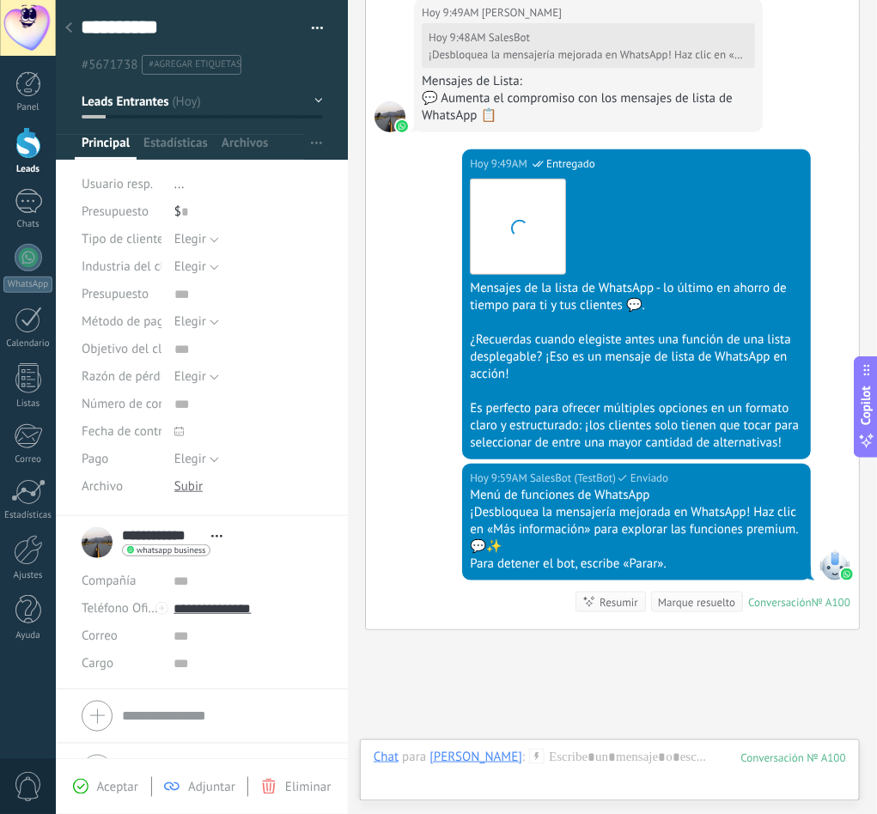
scroll to position [1959, 0]
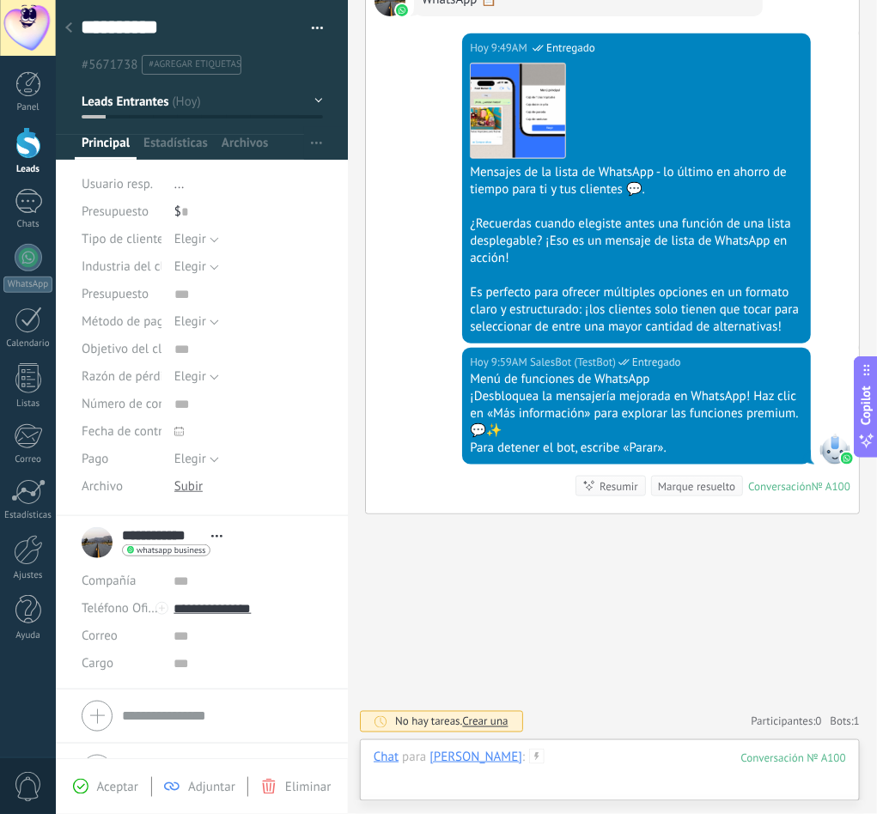
click at [629, 543] on div at bounding box center [610, 775] width 472 height 52
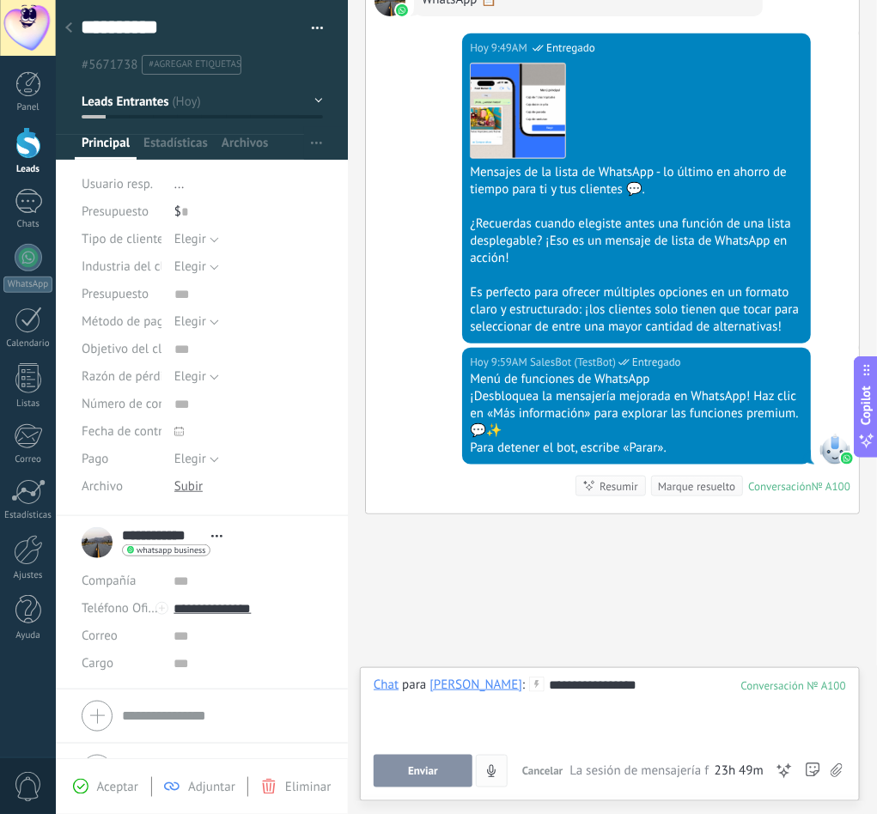
click at [428, 543] on span "Enviar" at bounding box center [423, 771] width 30 height 12
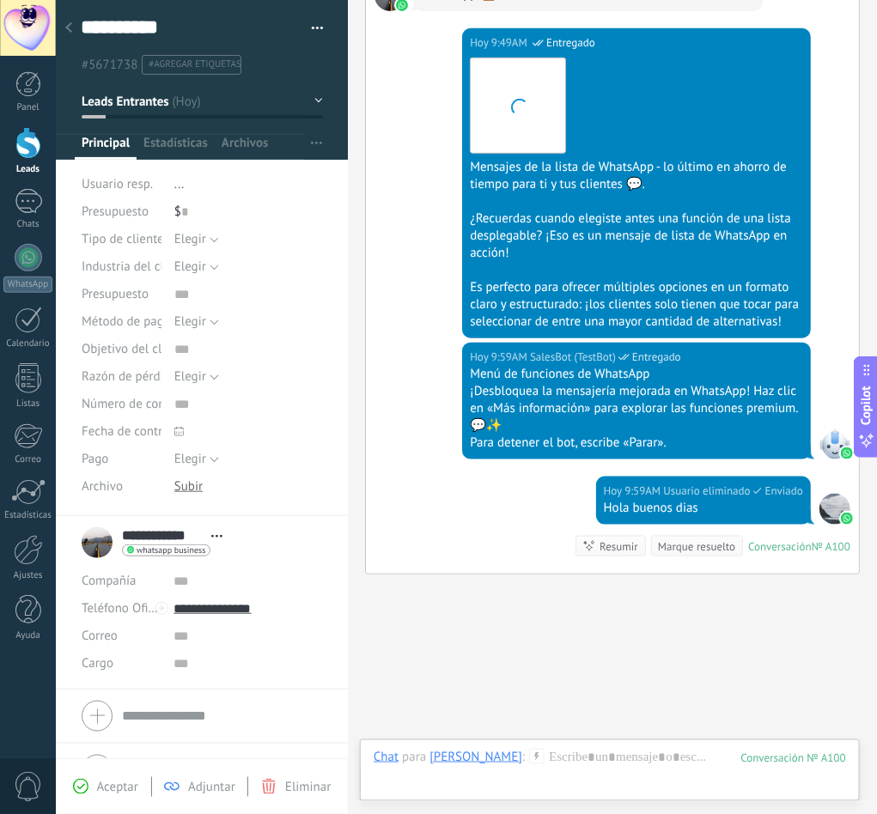
scroll to position [2025, 0]
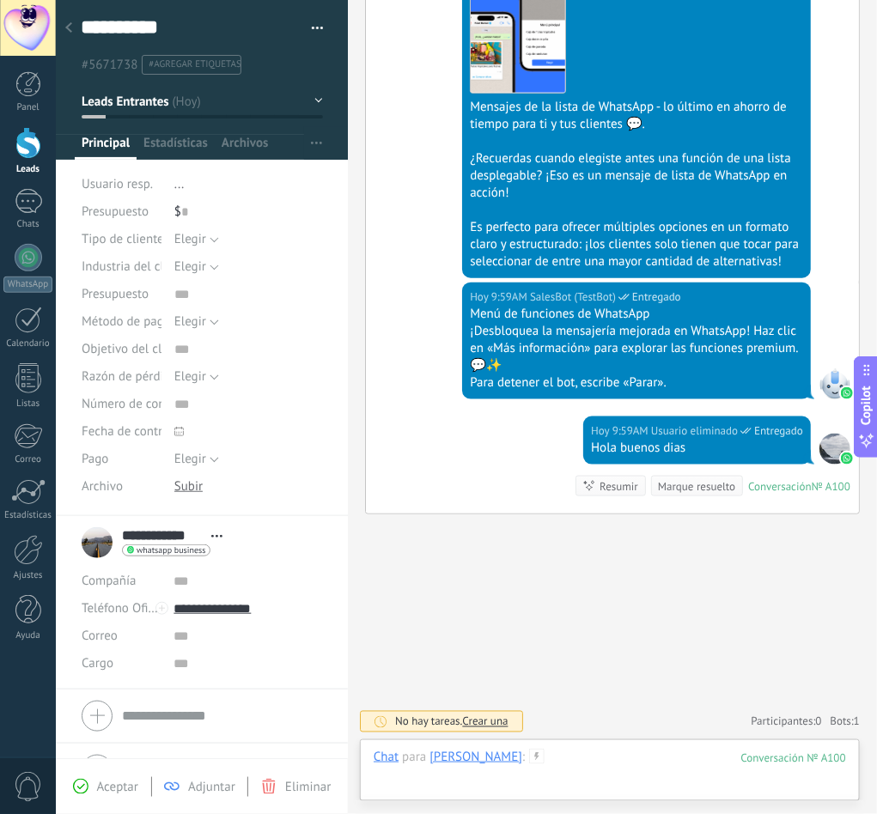
click at [623, 543] on div at bounding box center [610, 775] width 472 height 52
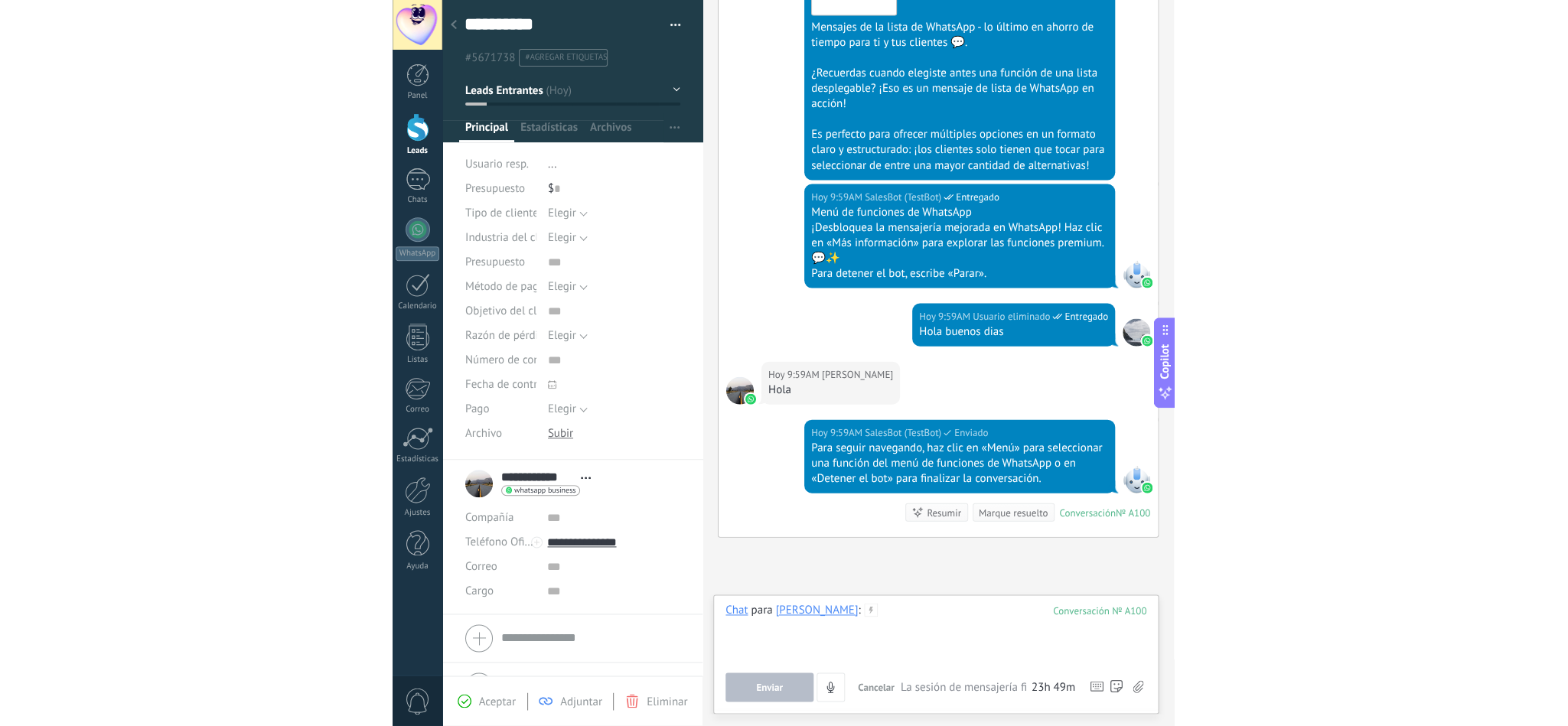
scroll to position [1949, 0]
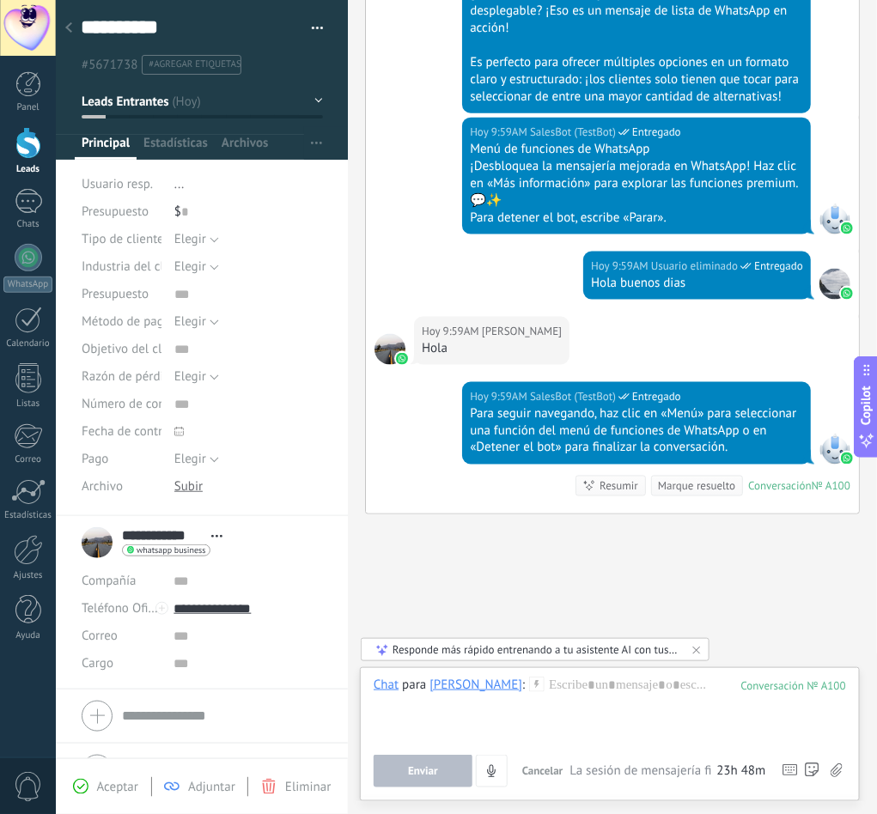
click at [461, 543] on div "[PERSON_NAME]" at bounding box center [475, 684] width 93 height 15
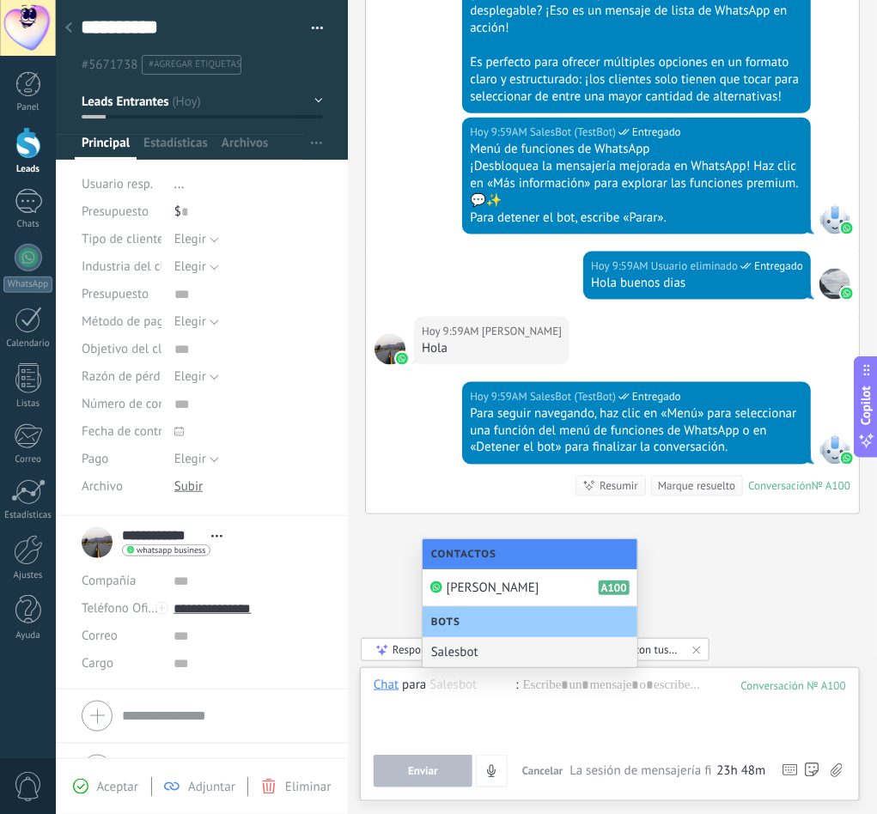
click at [523, 543] on div "Salesbot" at bounding box center [530, 652] width 215 height 30
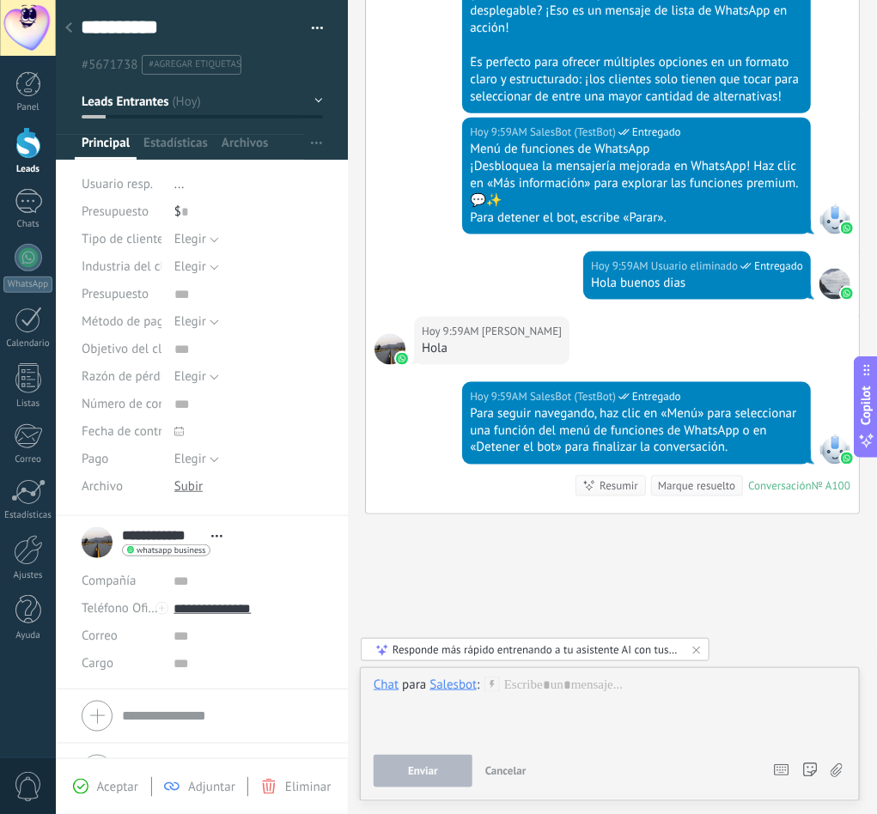
click at [452, 543] on div "Salesbot" at bounding box center [452, 684] width 47 height 15
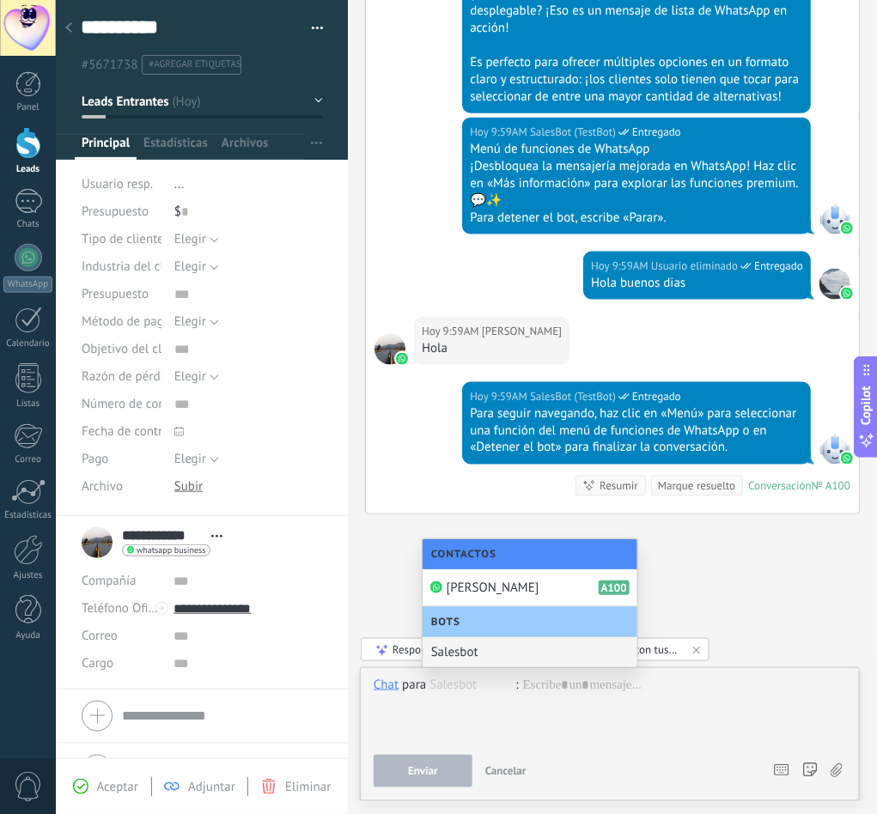
click at [501, 543] on div "Bots" at bounding box center [530, 622] width 215 height 30
click at [519, 543] on div "Bots" at bounding box center [530, 622] width 215 height 30
click at [581, 543] on div at bounding box center [610, 709] width 472 height 65
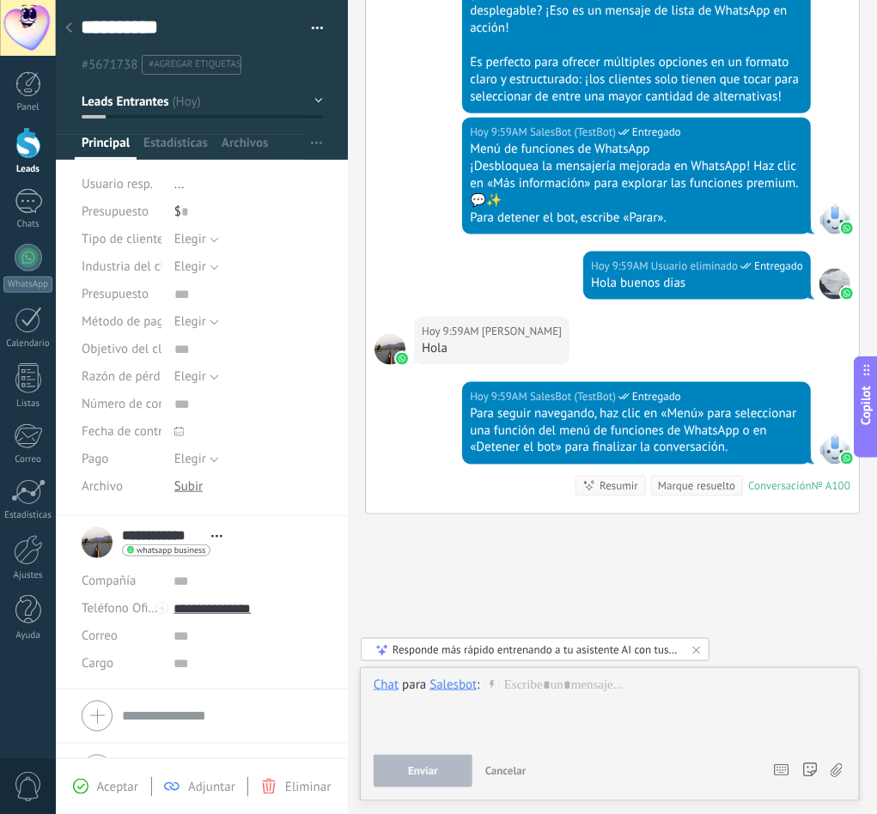
click at [461, 543] on div "Salesbot" at bounding box center [452, 684] width 47 height 15
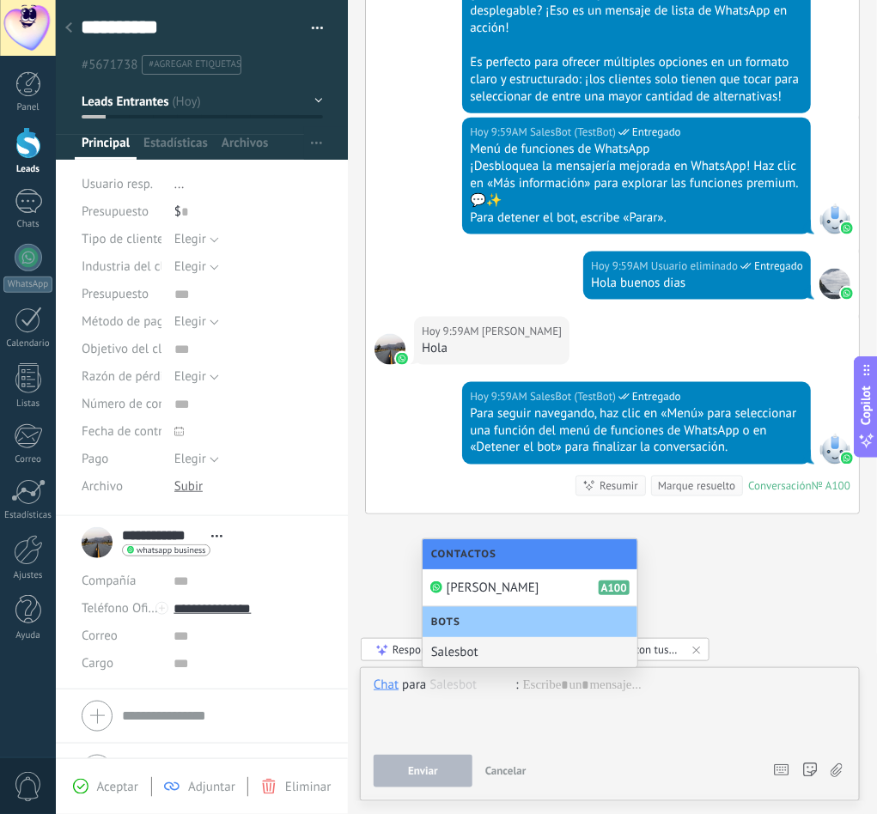
click at [487, 543] on div "Salesbot" at bounding box center [530, 652] width 215 height 30
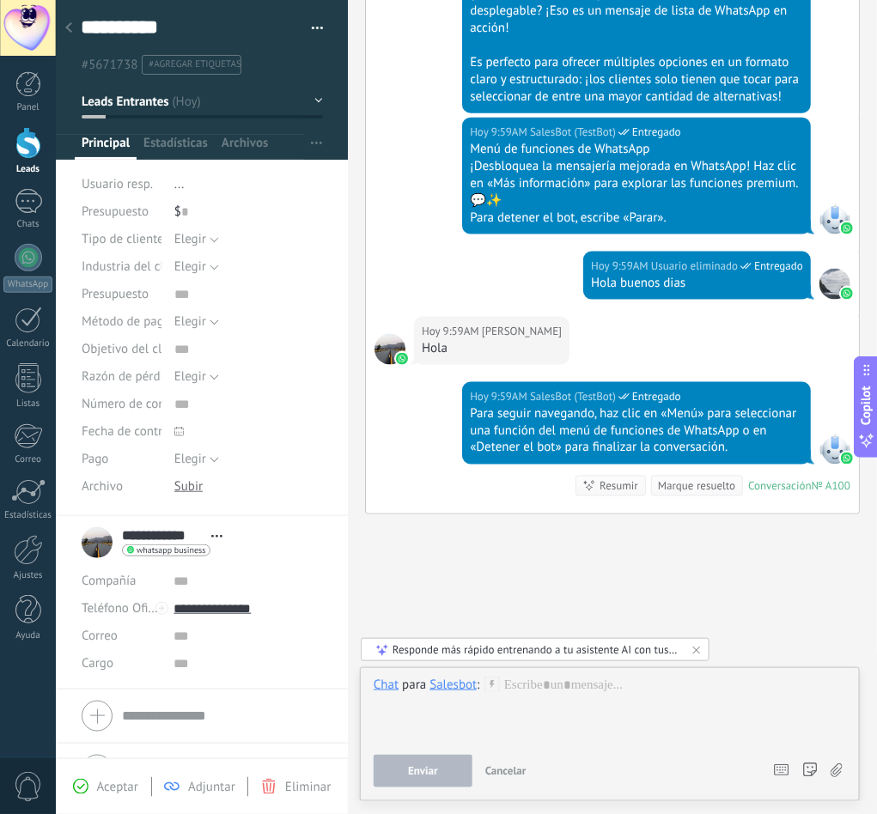
click at [453, 543] on div "Salesbot" at bounding box center [452, 684] width 47 height 15
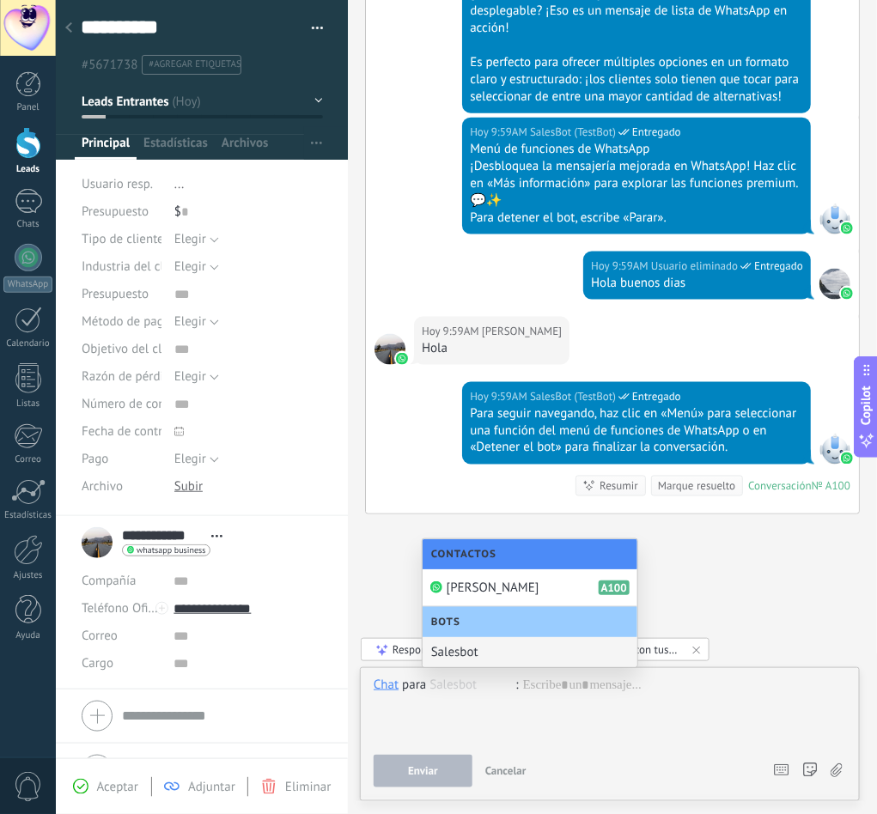
click at [477, 543] on div "Bots" at bounding box center [530, 622] width 215 height 30
click at [526, 543] on div "[PERSON_NAME] A100" at bounding box center [530, 588] width 215 height 38
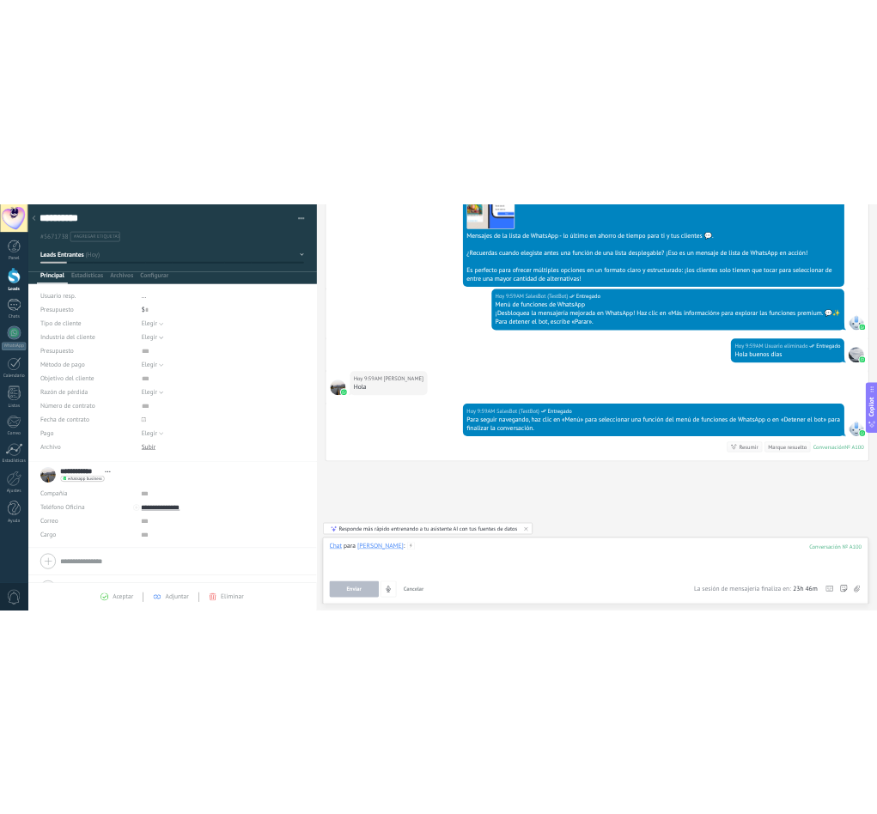
scroll to position [26, 0]
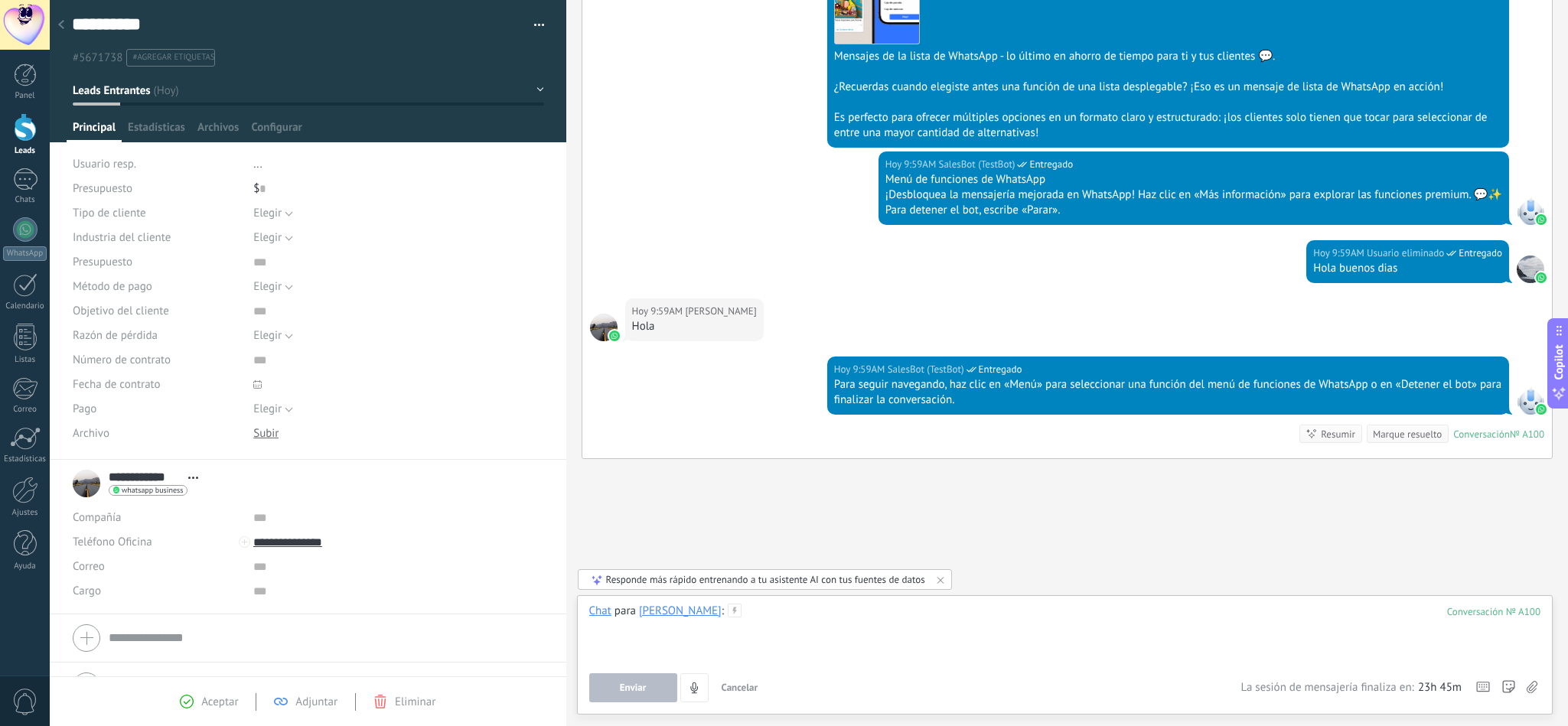
type textarea "**********"
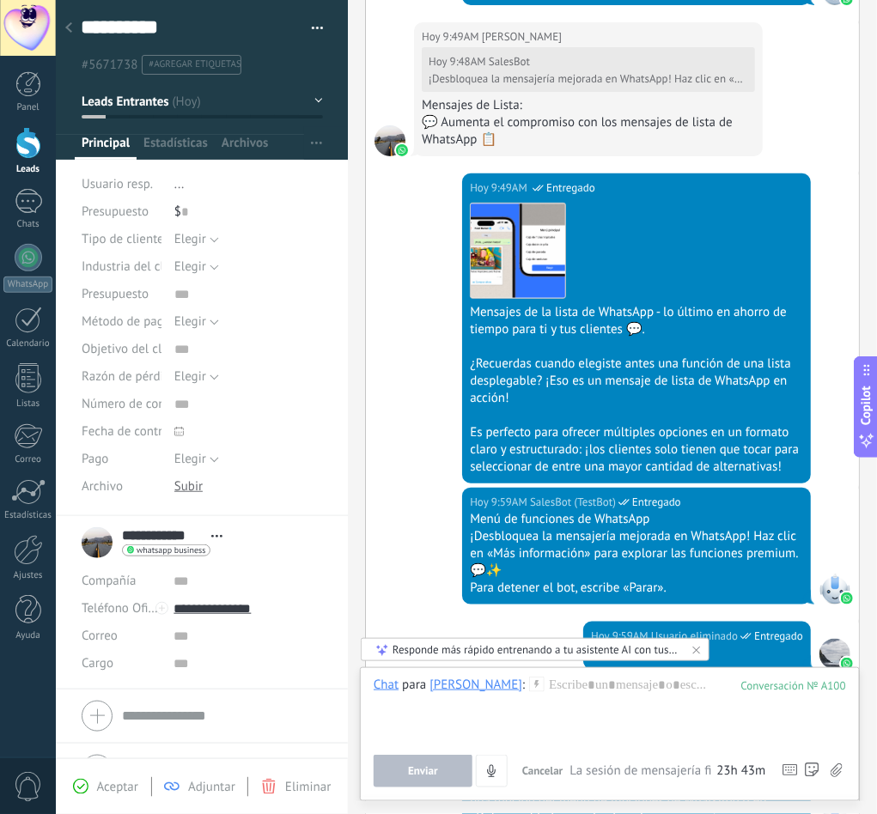
click at [490, 543] on div "[PERSON_NAME]" at bounding box center [475, 684] width 93 height 15
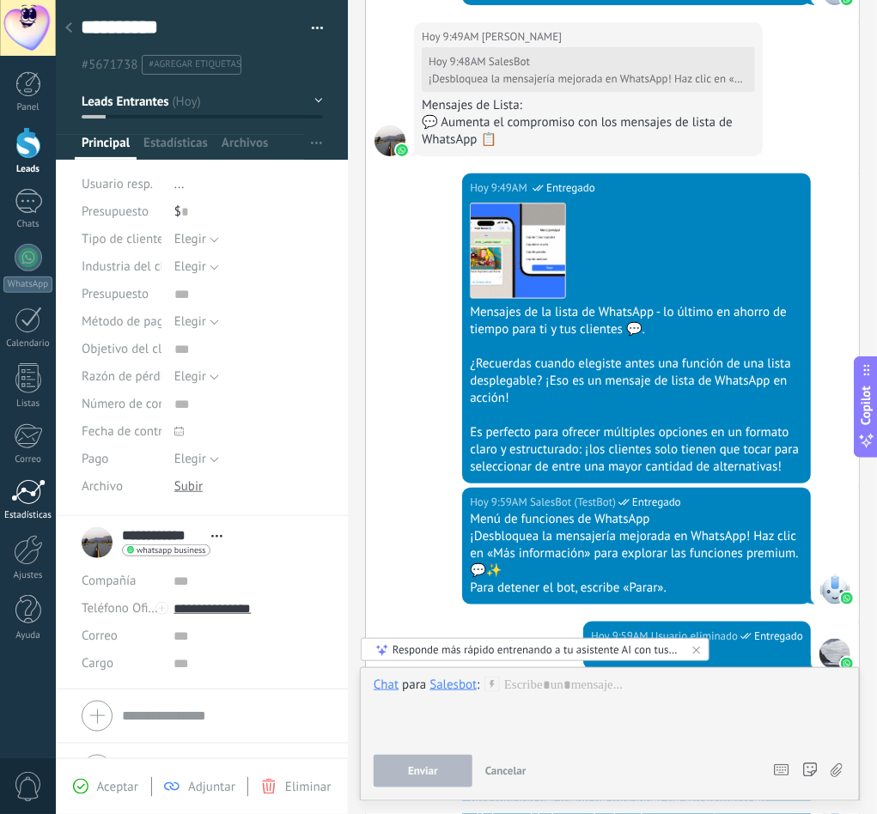
click at [19, 487] on div at bounding box center [28, 492] width 34 height 26
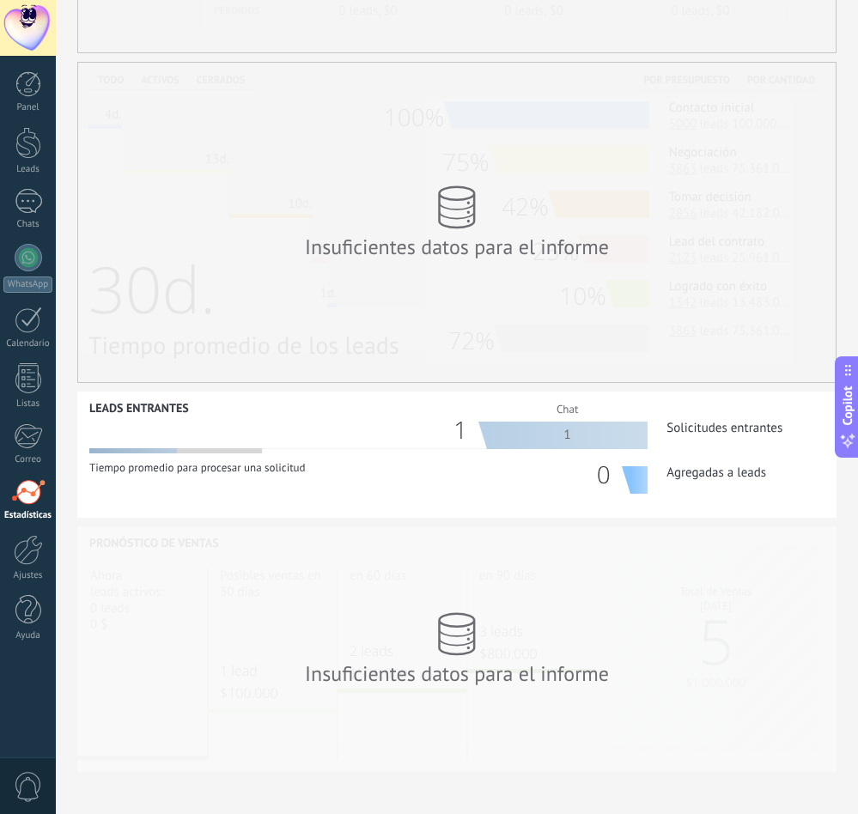
scroll to position [325, 0]
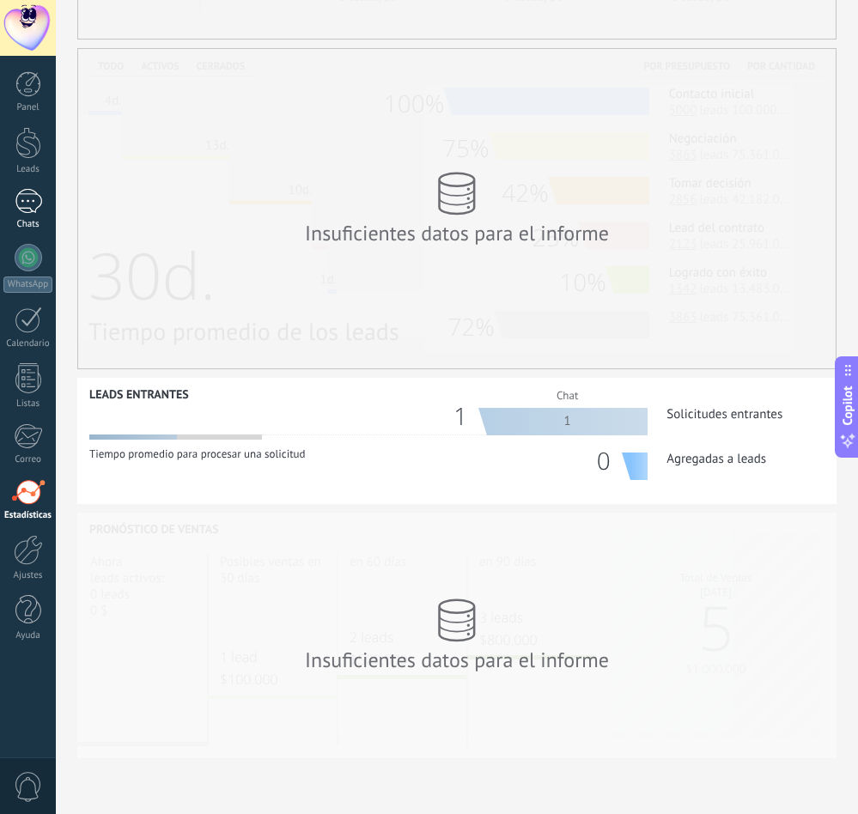
click at [40, 192] on div "1" at bounding box center [28, 201] width 27 height 25
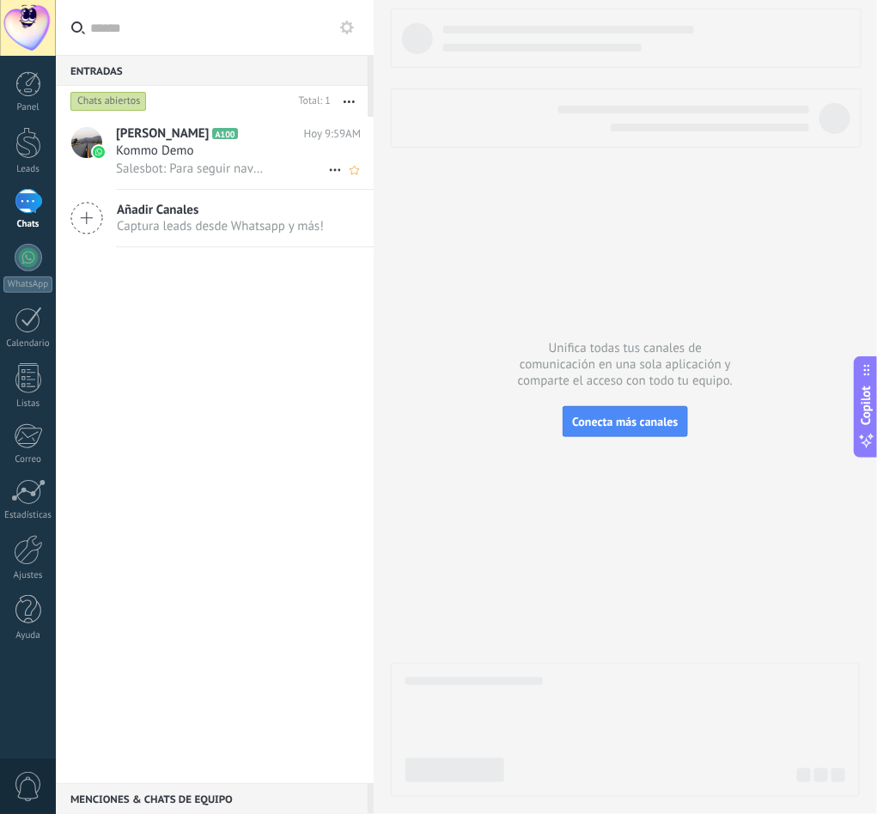
click at [222, 167] on span "Salesbot: Para seguir navegando, haz clic en «Menú» para seleccionar una funció…" at bounding box center [191, 169] width 150 height 16
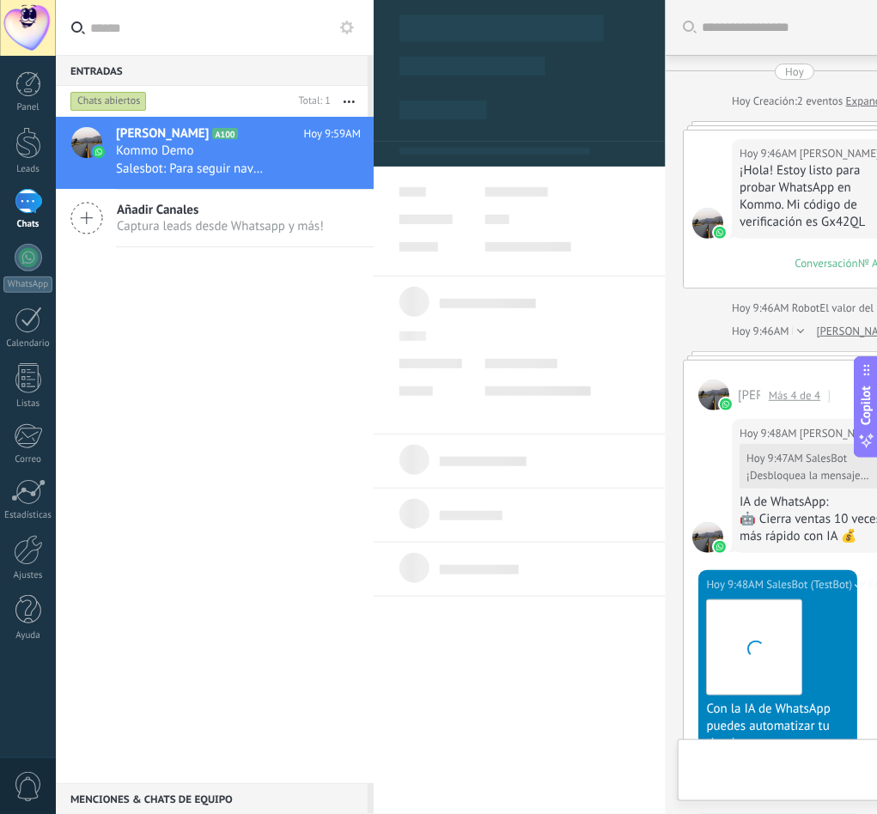
type textarea "**********"
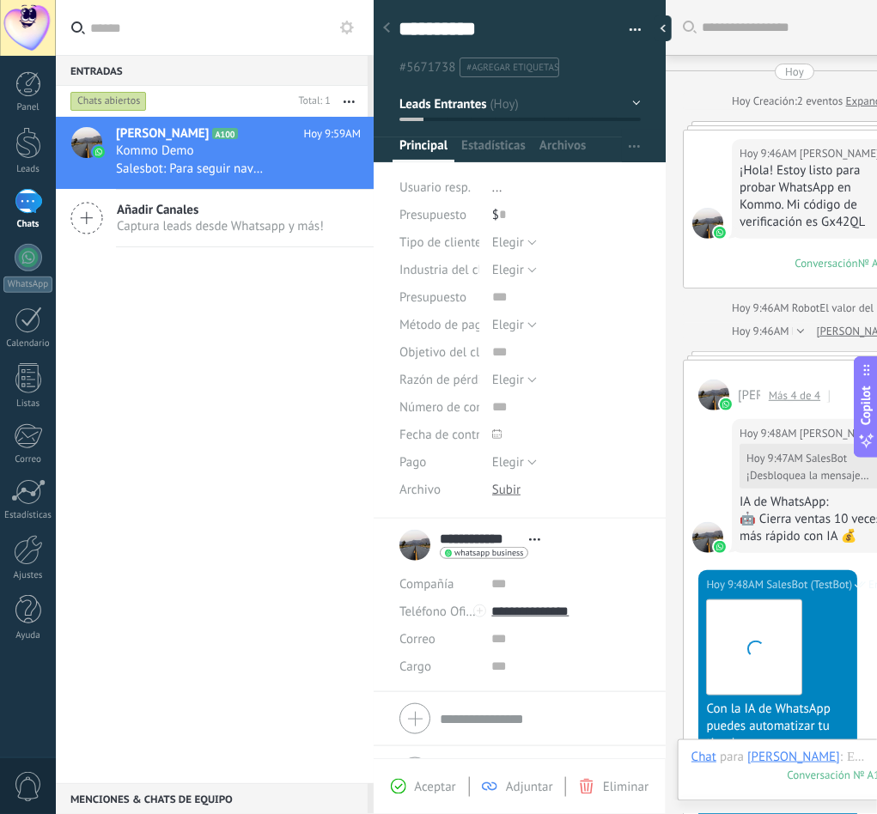
scroll to position [2051, 0]
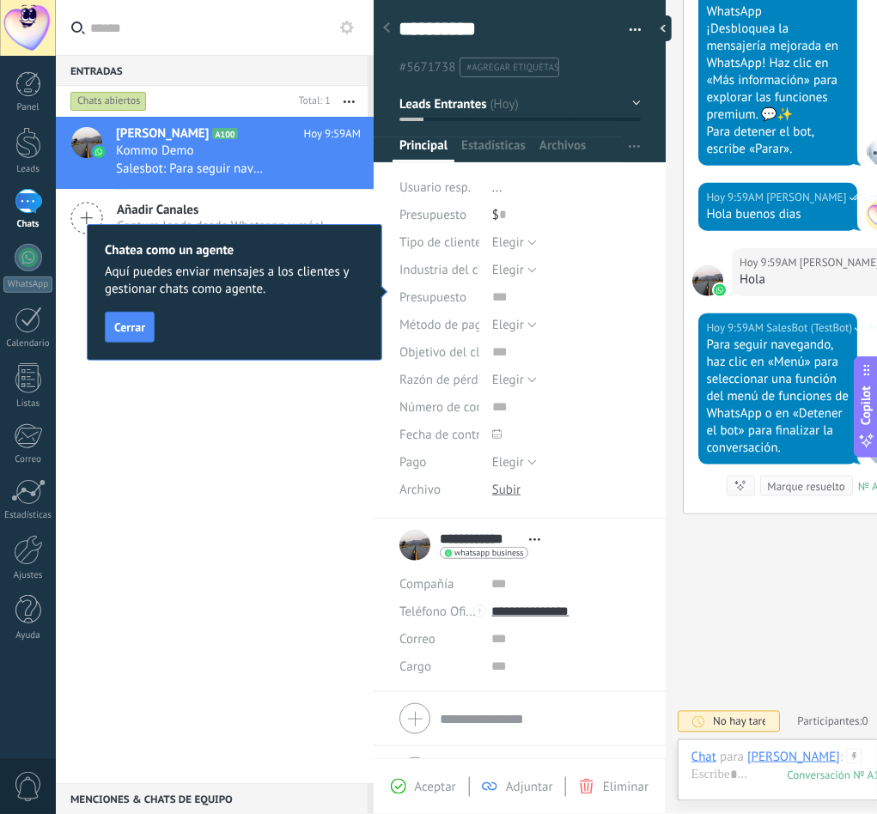
click at [634, 100] on button "Leads Entrantes" at bounding box center [519, 103] width 241 height 31
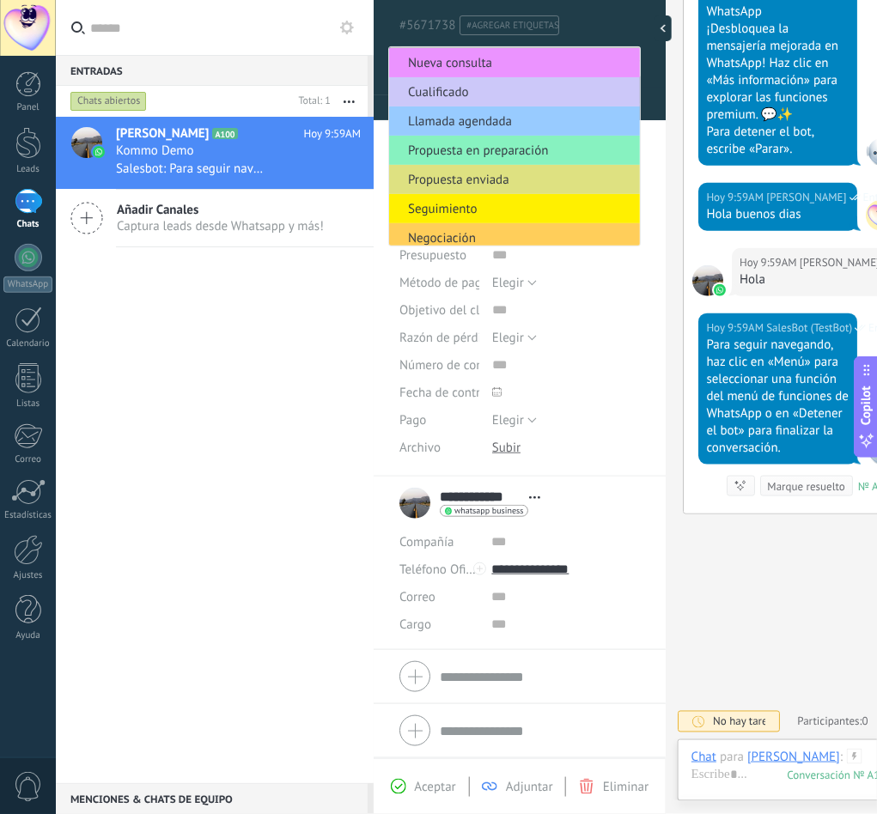
scroll to position [28, 0]
click at [650, 459] on div "**********" at bounding box center [520, 212] width 293 height 530
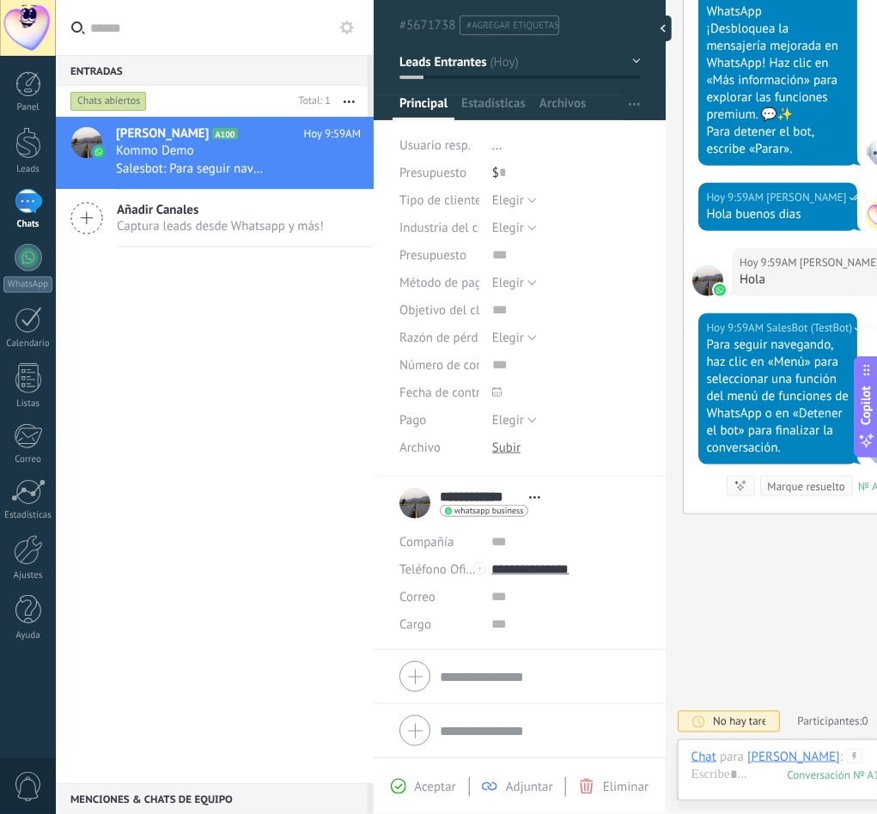
click at [502, 52] on button "Leads Entrantes" at bounding box center [519, 61] width 241 height 31
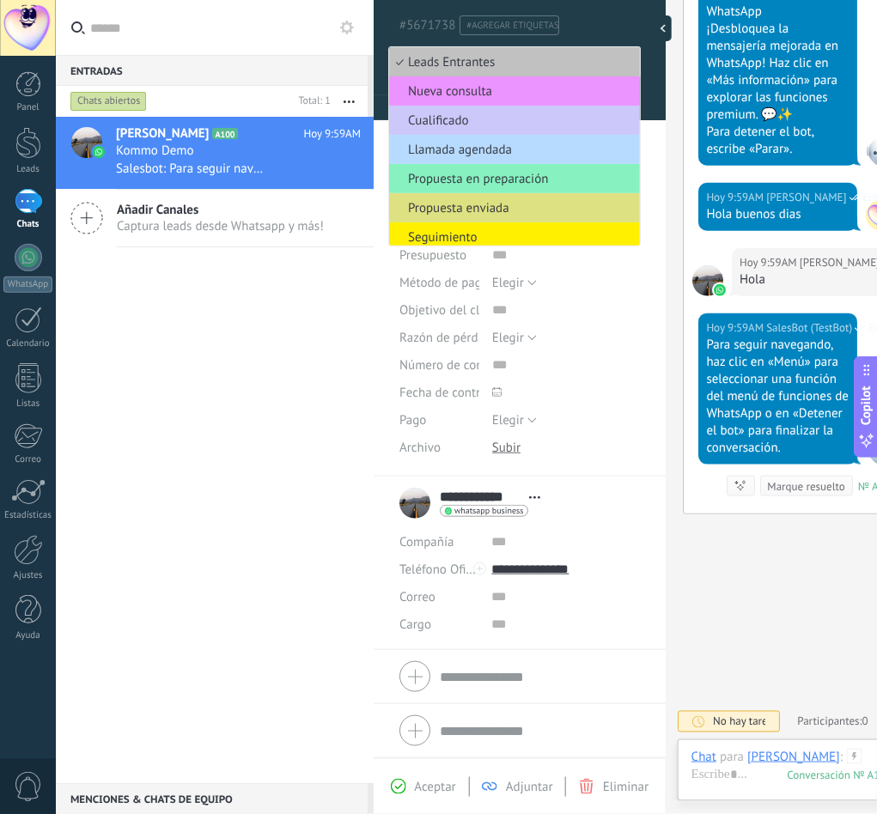
scroll to position [127, 0]
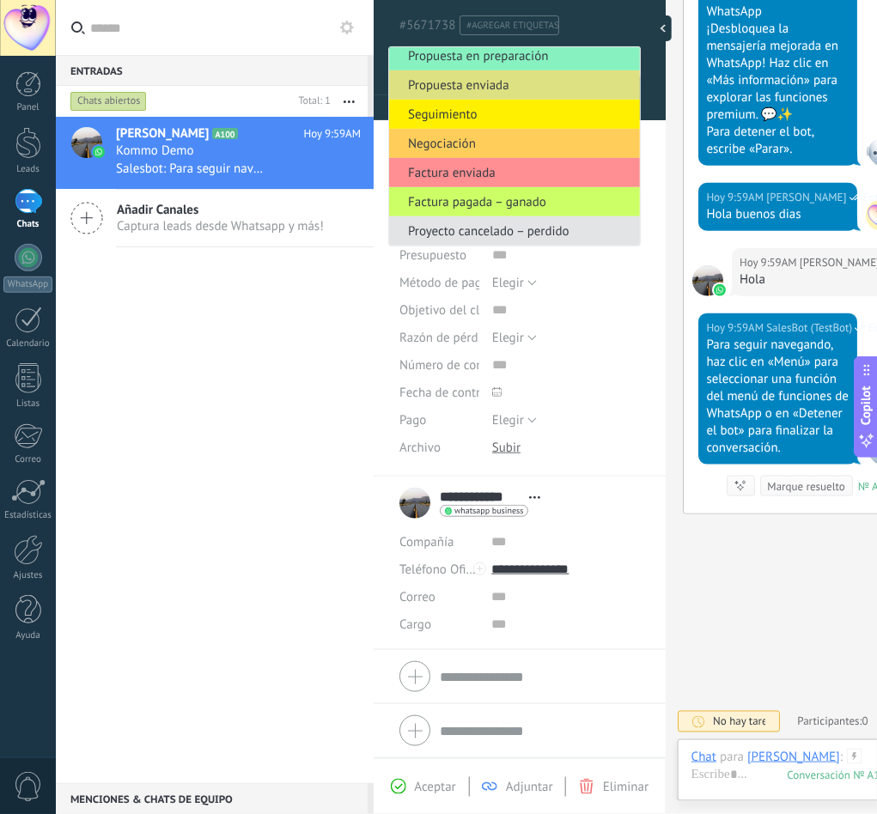
click at [547, 223] on span "Proyecto cancelado – perdido" at bounding box center [512, 231] width 246 height 16
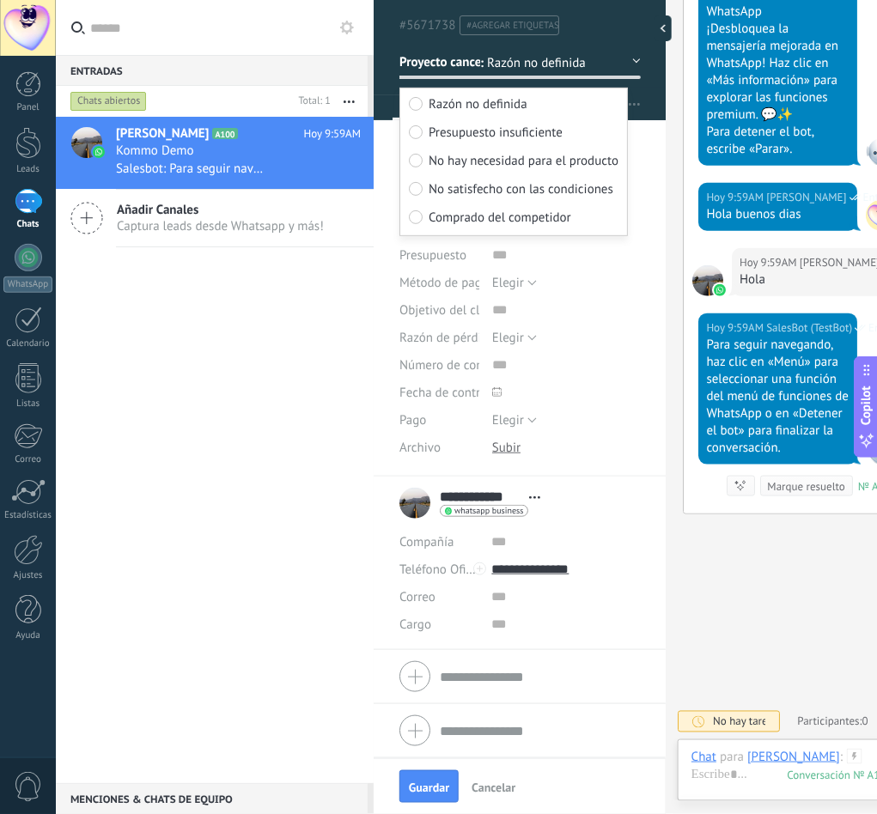
click at [242, 331] on div "[PERSON_NAME] A100 [DATE] 9:59AM Kommo Demo Salesbot: Para seguir navegando, ha…" at bounding box center [215, 450] width 318 height 666
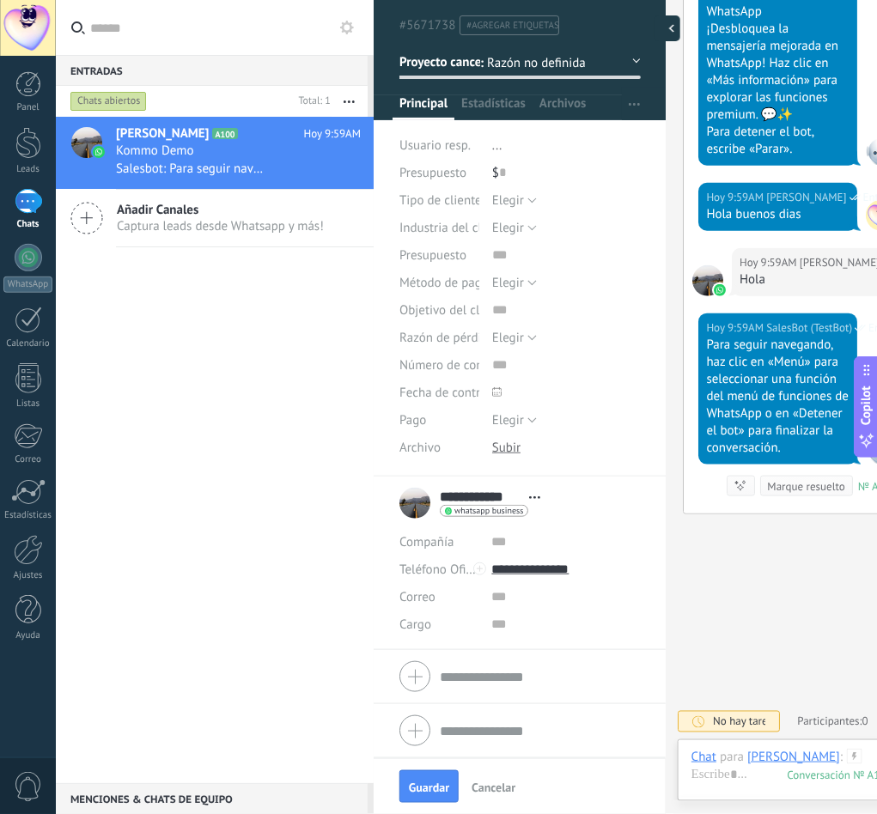
click at [665, 29] on div at bounding box center [667, 28] width 26 height 26
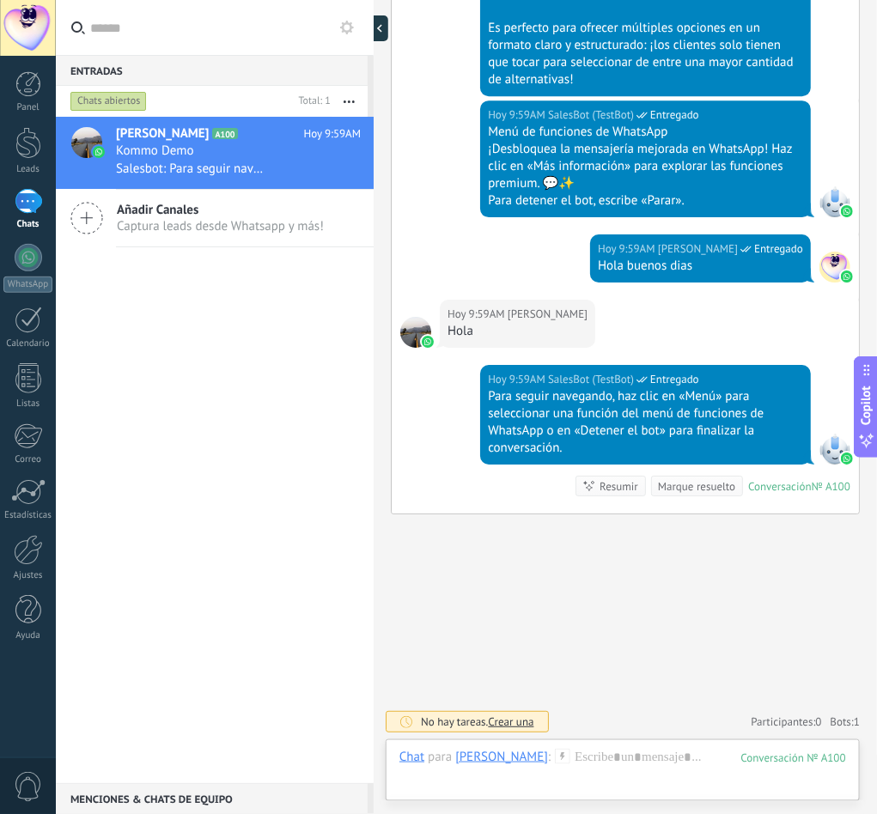
type textarea "**********"
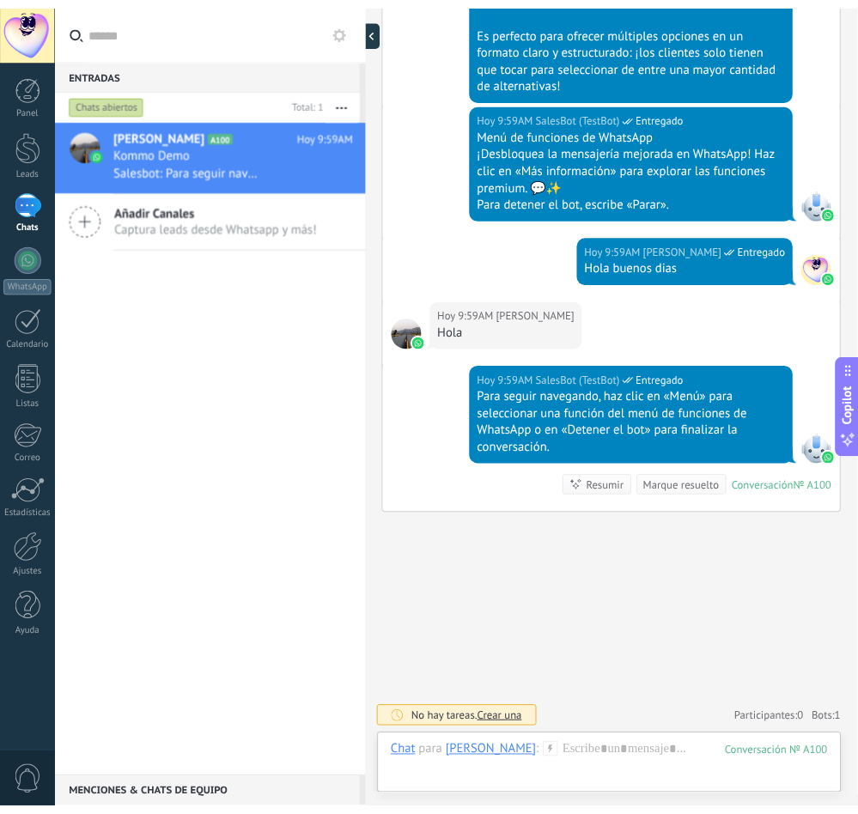
scroll to position [16, 0]
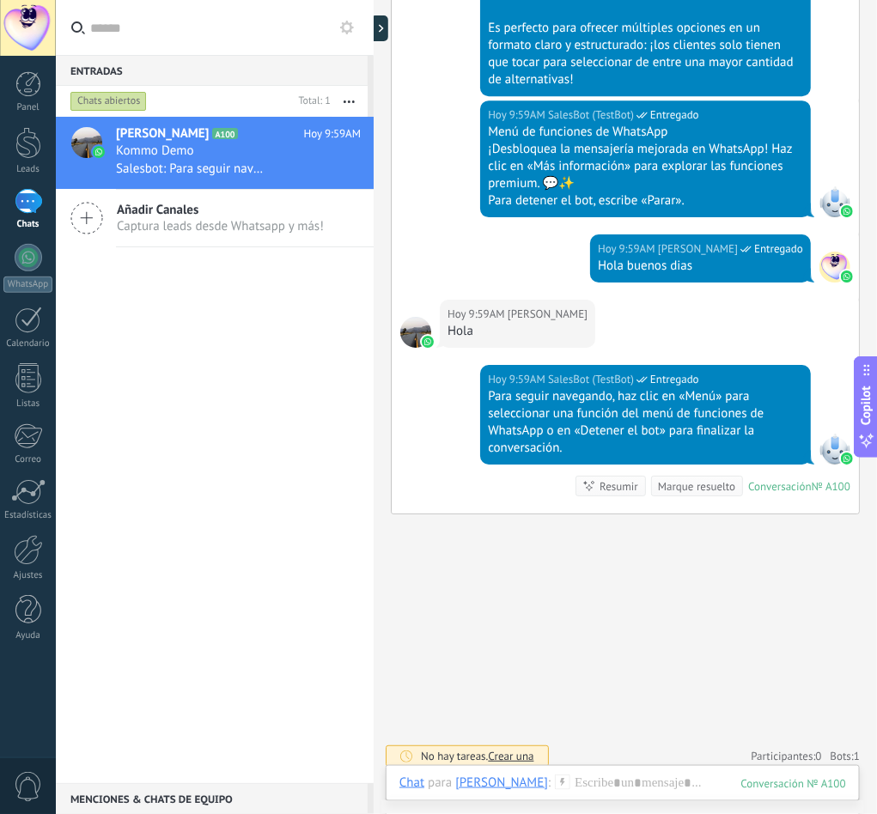
click at [521, 543] on span "Crear una" at bounding box center [511, 756] width 46 height 15
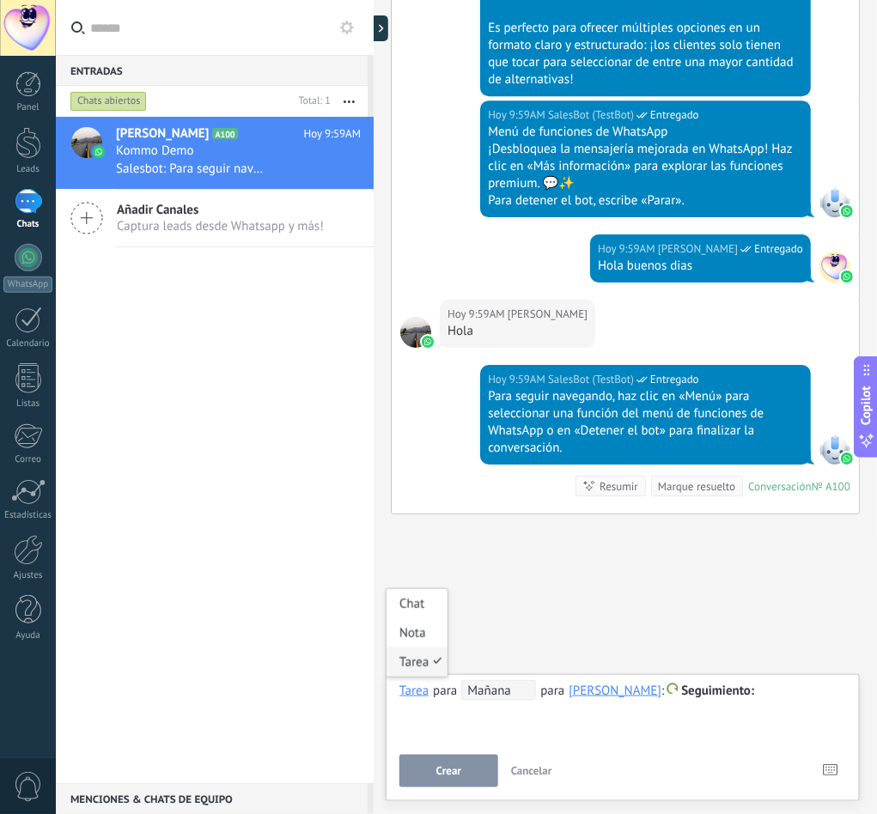
click at [413, 543] on div "Tarea" at bounding box center [413, 690] width 29 height 15
click at [251, 18] on input "text" at bounding box center [225, 27] width 270 height 55
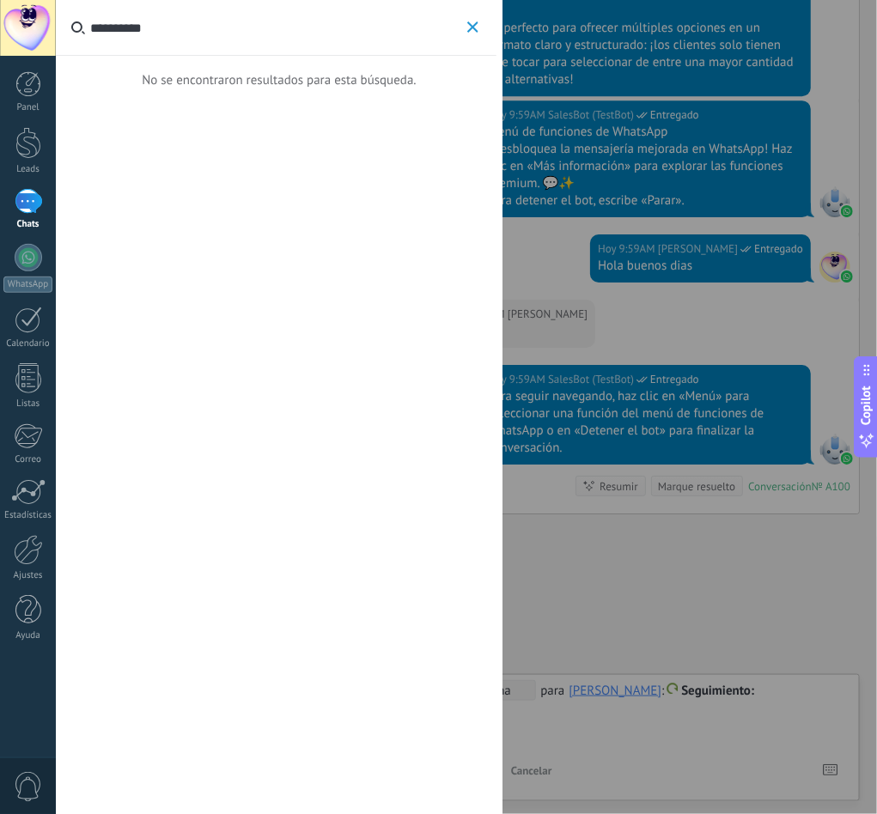
click at [124, 26] on input "**********" at bounding box center [276, 27] width 373 height 55
type input "**********"
click at [477, 23] on use "button" at bounding box center [472, 26] width 11 height 11
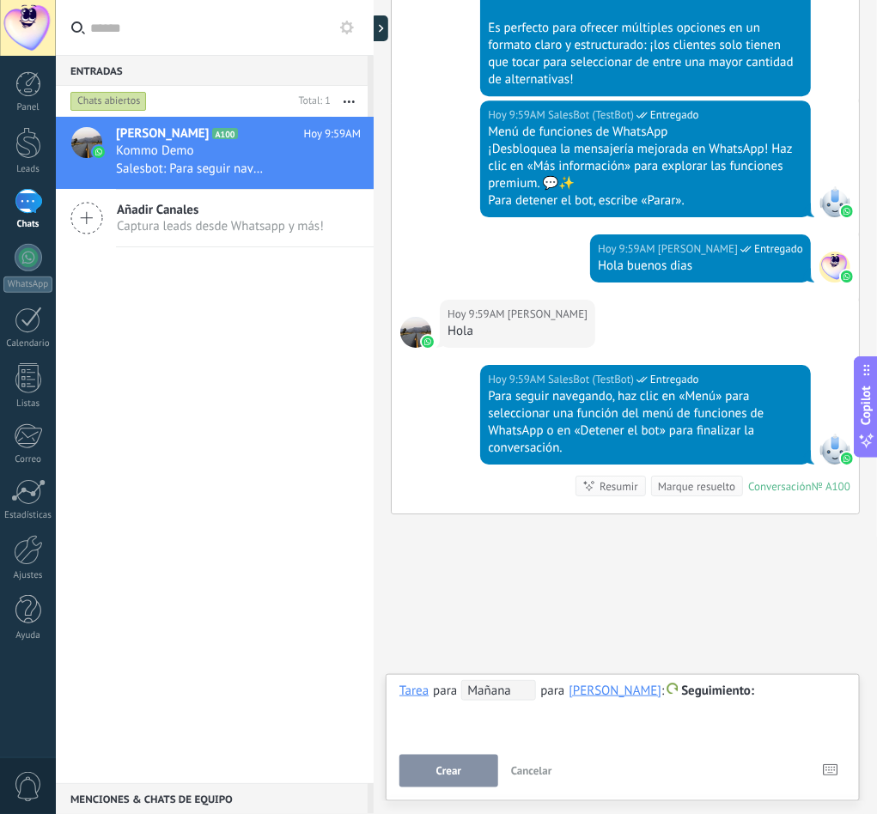
click at [346, 29] on icon at bounding box center [347, 28] width 14 height 14
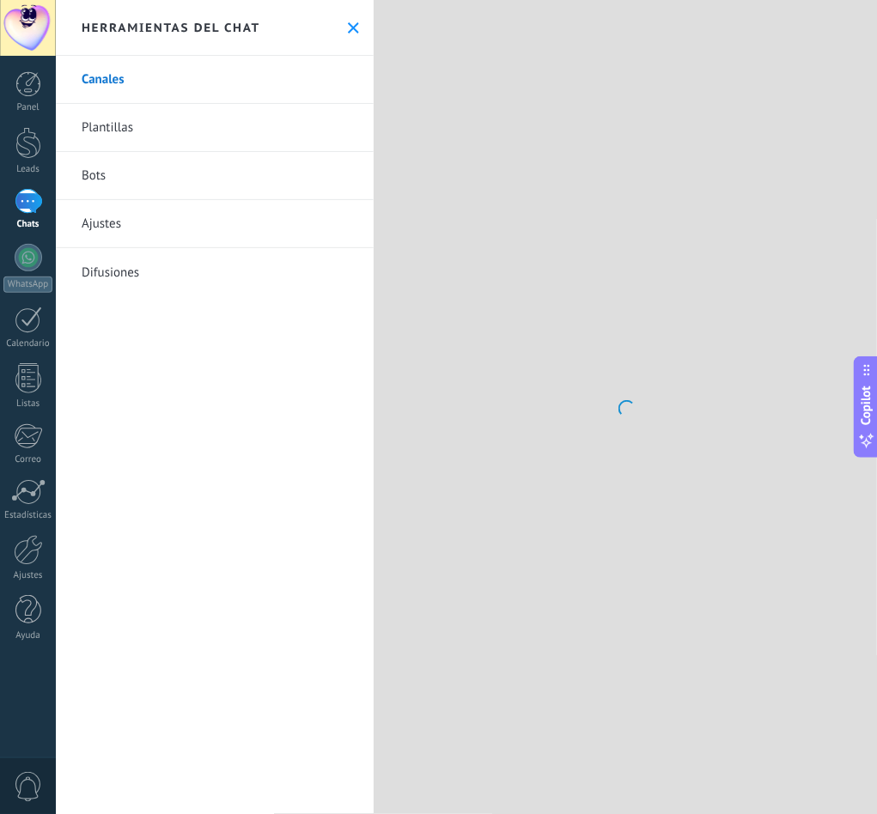
click at [348, 29] on use at bounding box center [353, 27] width 11 height 11
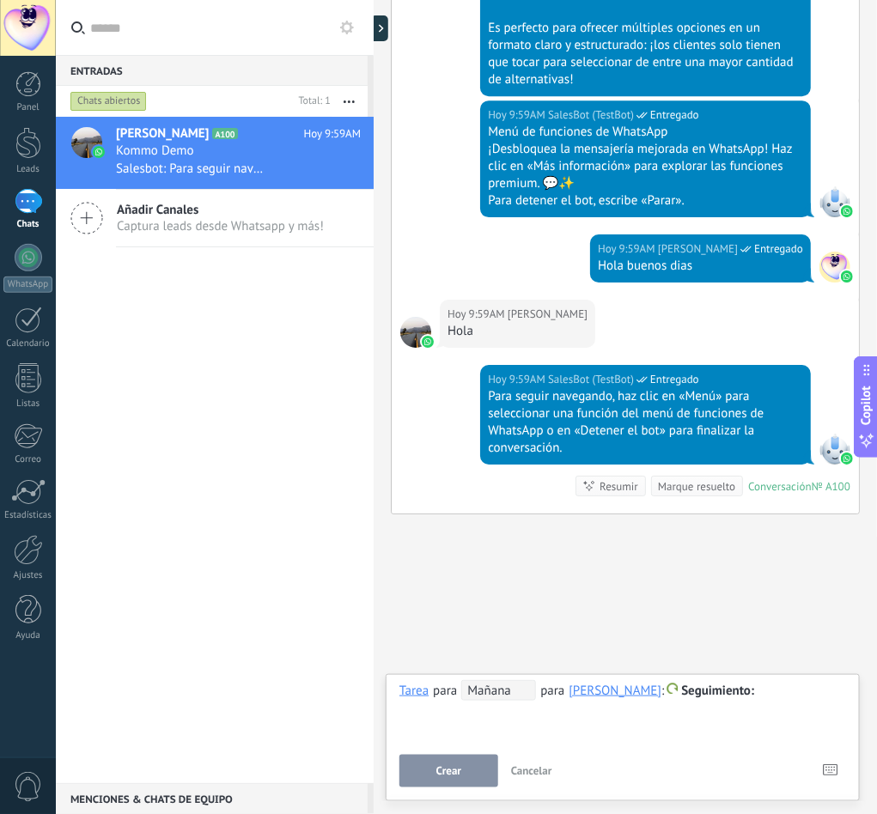
click at [346, 29] on icon at bounding box center [347, 28] width 14 height 14
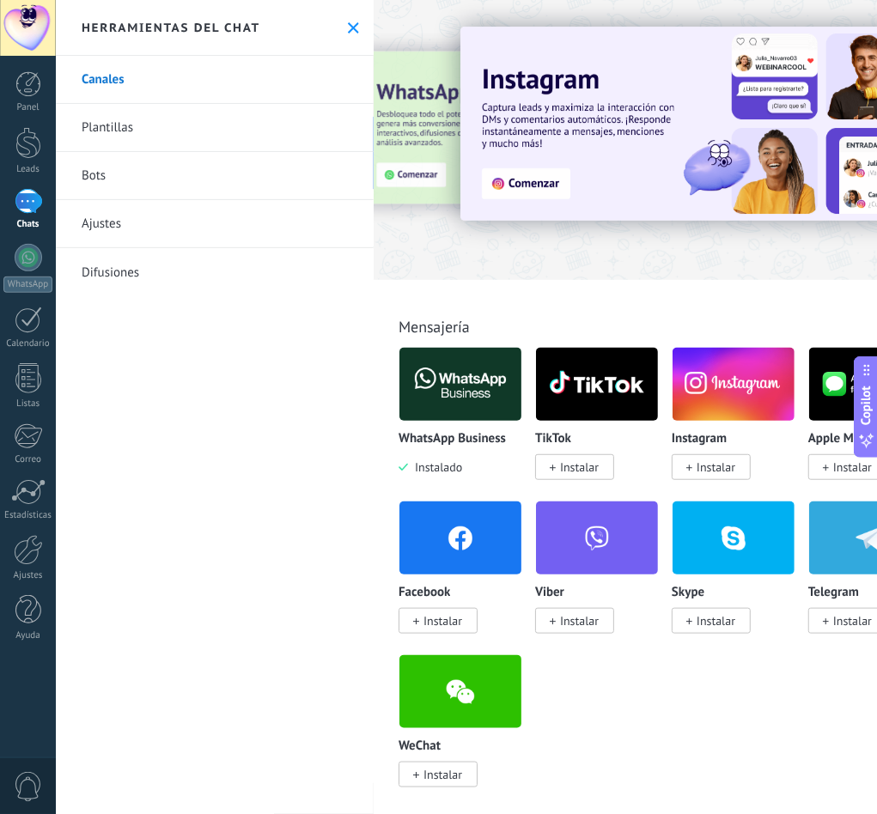
click at [348, 26] on use at bounding box center [353, 27] width 11 height 11
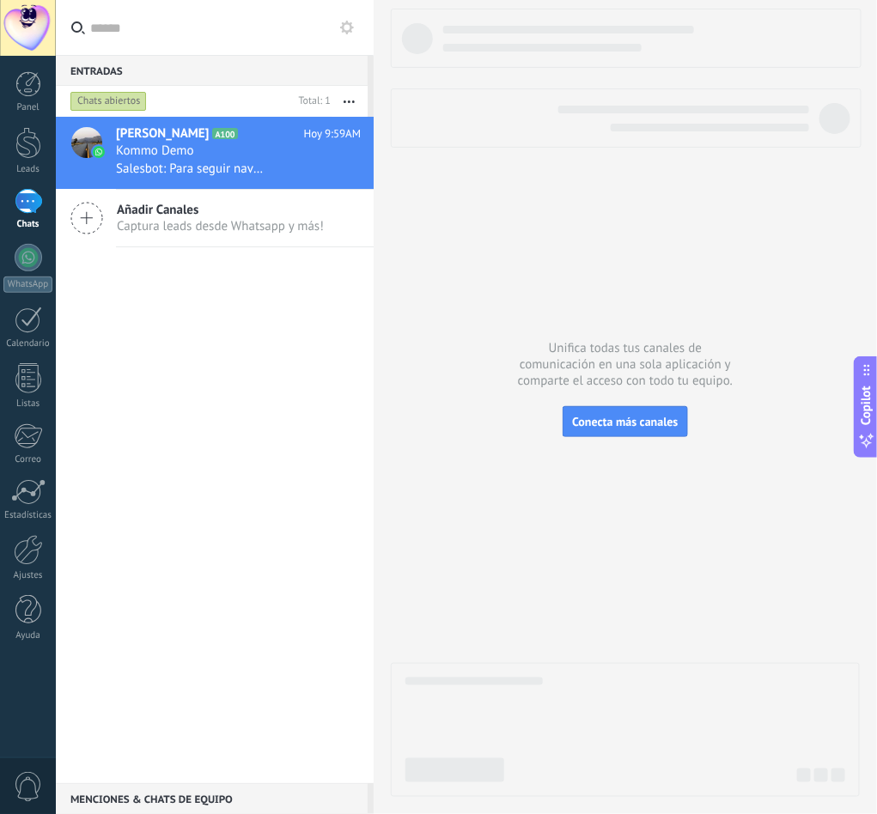
click at [106, 227] on div "Añadir Canales Captura leads desde Whatsapp y más!" at bounding box center [215, 219] width 318 height 58
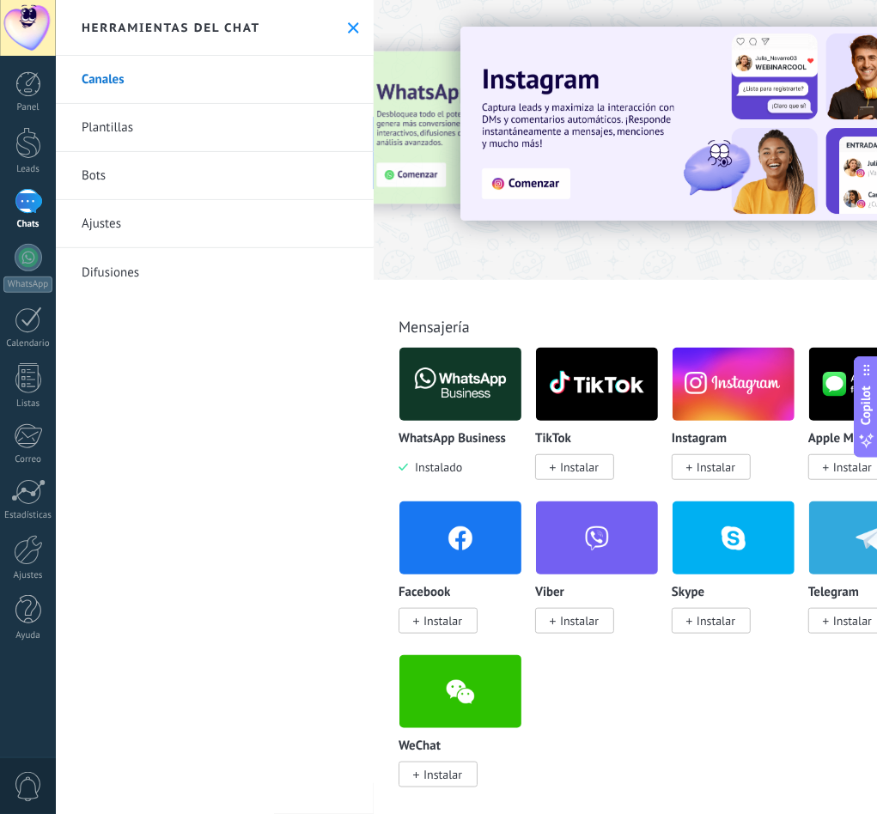
click at [348, 22] on icon at bounding box center [353, 27] width 11 height 11
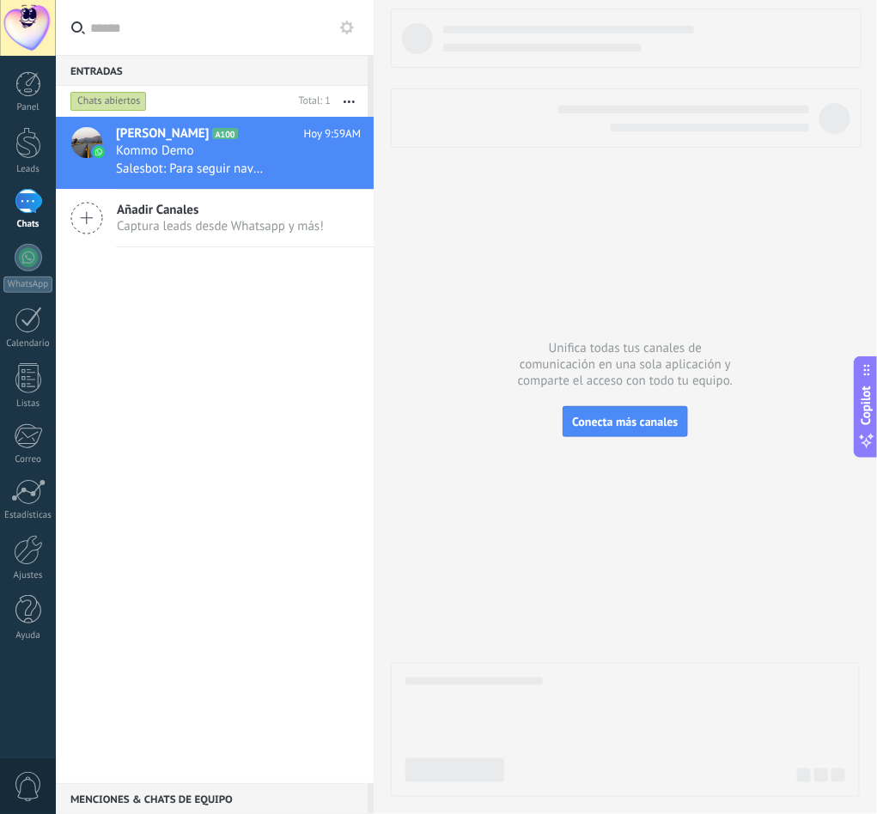
click at [297, 21] on input "text" at bounding box center [225, 27] width 270 height 55
type input "**********"
click at [37, 21] on div at bounding box center [28, 28] width 56 height 56
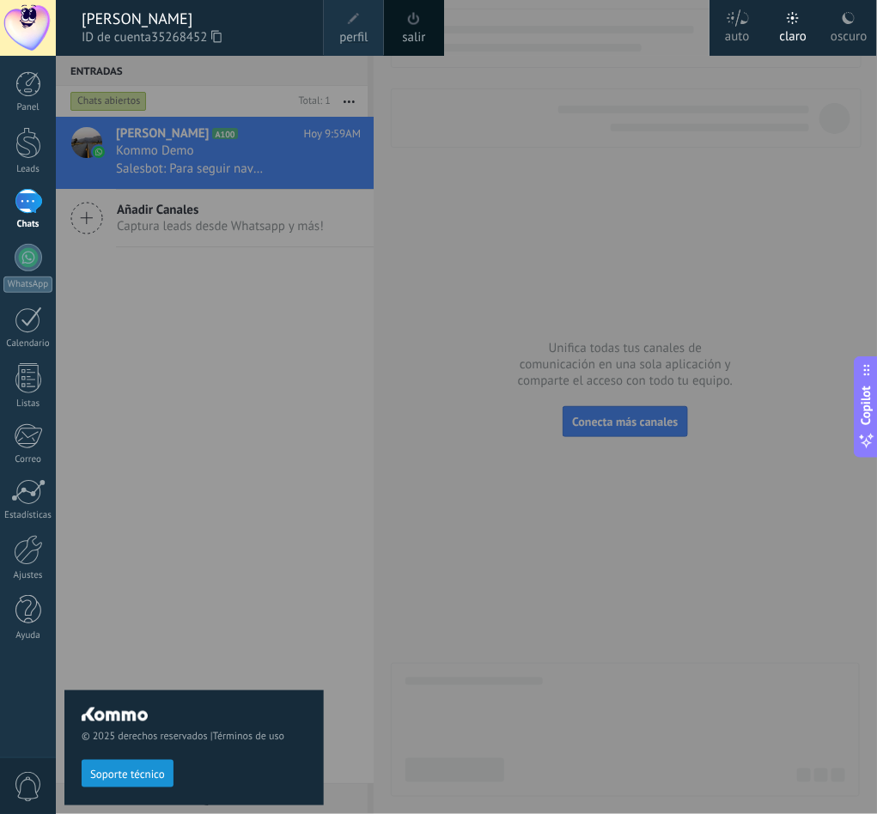
click at [346, 27] on span at bounding box center [353, 18] width 19 height 19
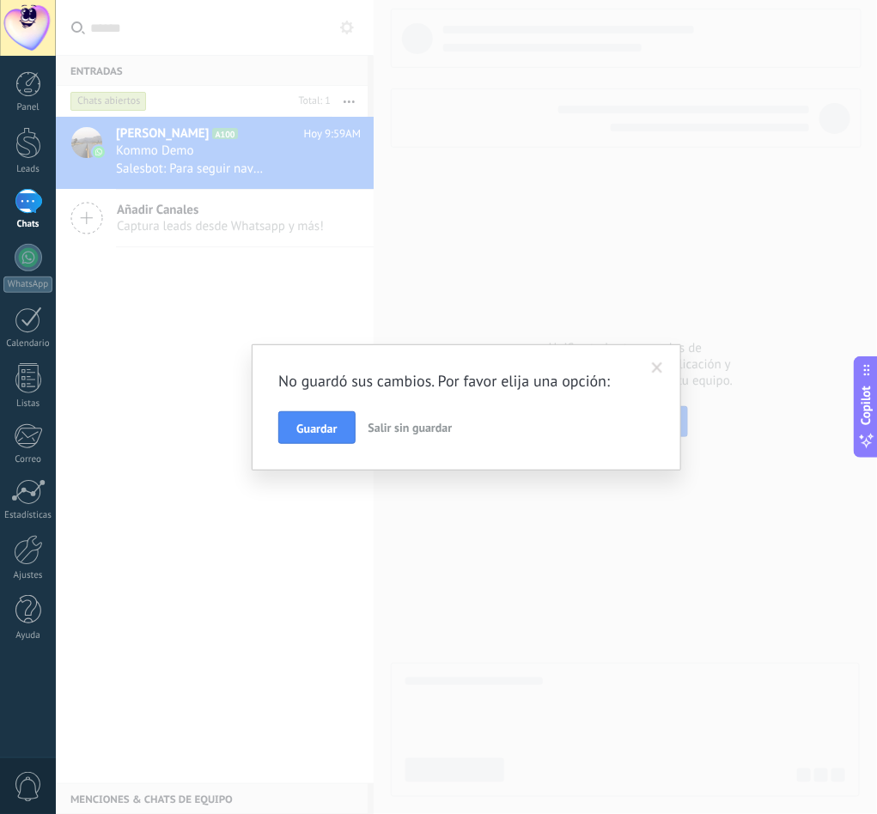
click at [654, 367] on span at bounding box center [657, 368] width 11 height 12
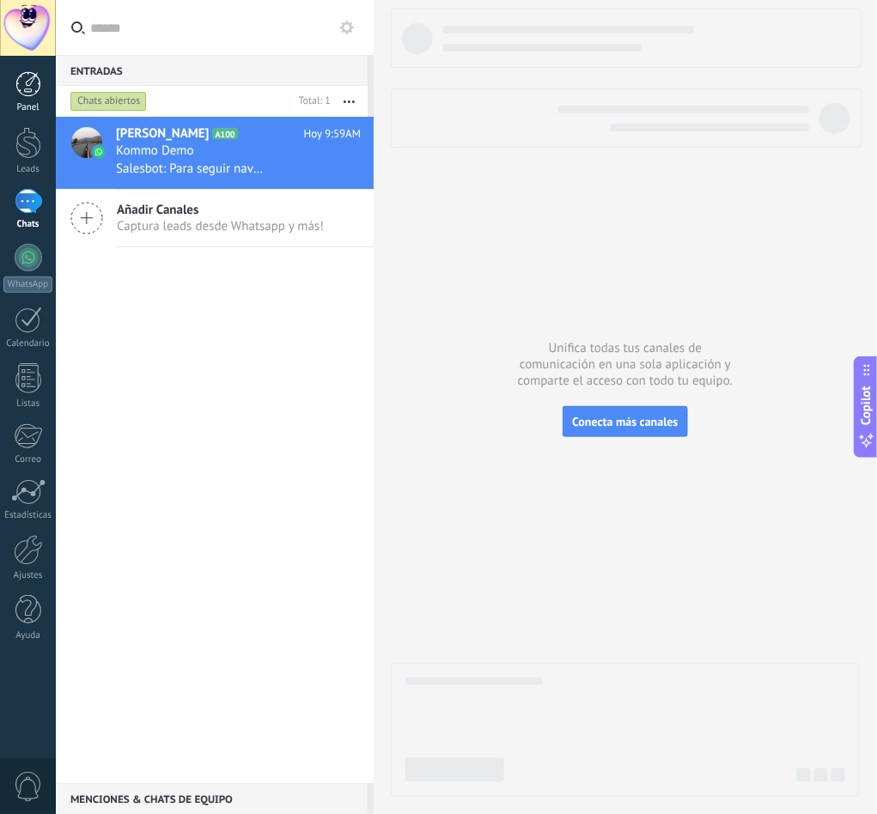
click at [16, 76] on div at bounding box center [28, 84] width 26 height 26
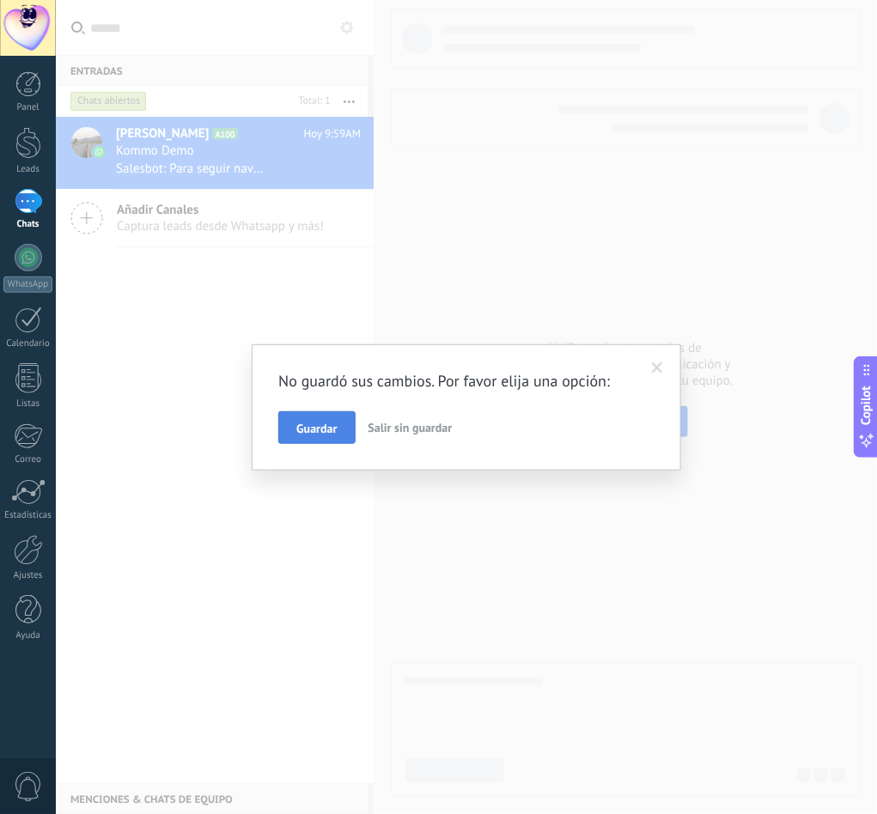
click at [337, 431] on span "Guardar" at bounding box center [316, 429] width 40 height 12
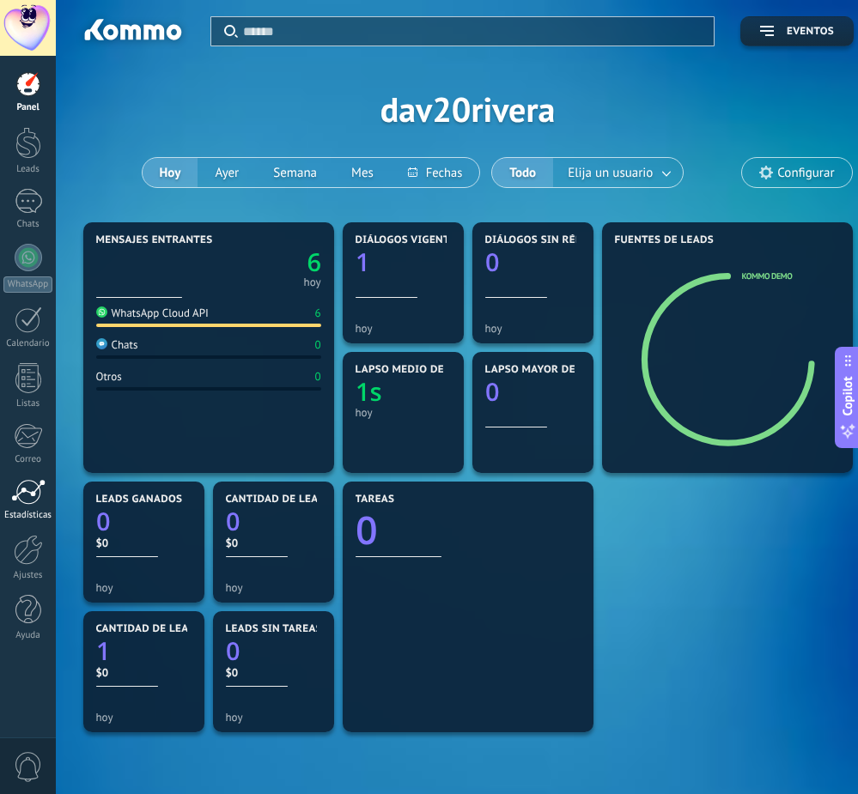
click at [32, 489] on div at bounding box center [28, 492] width 34 height 26
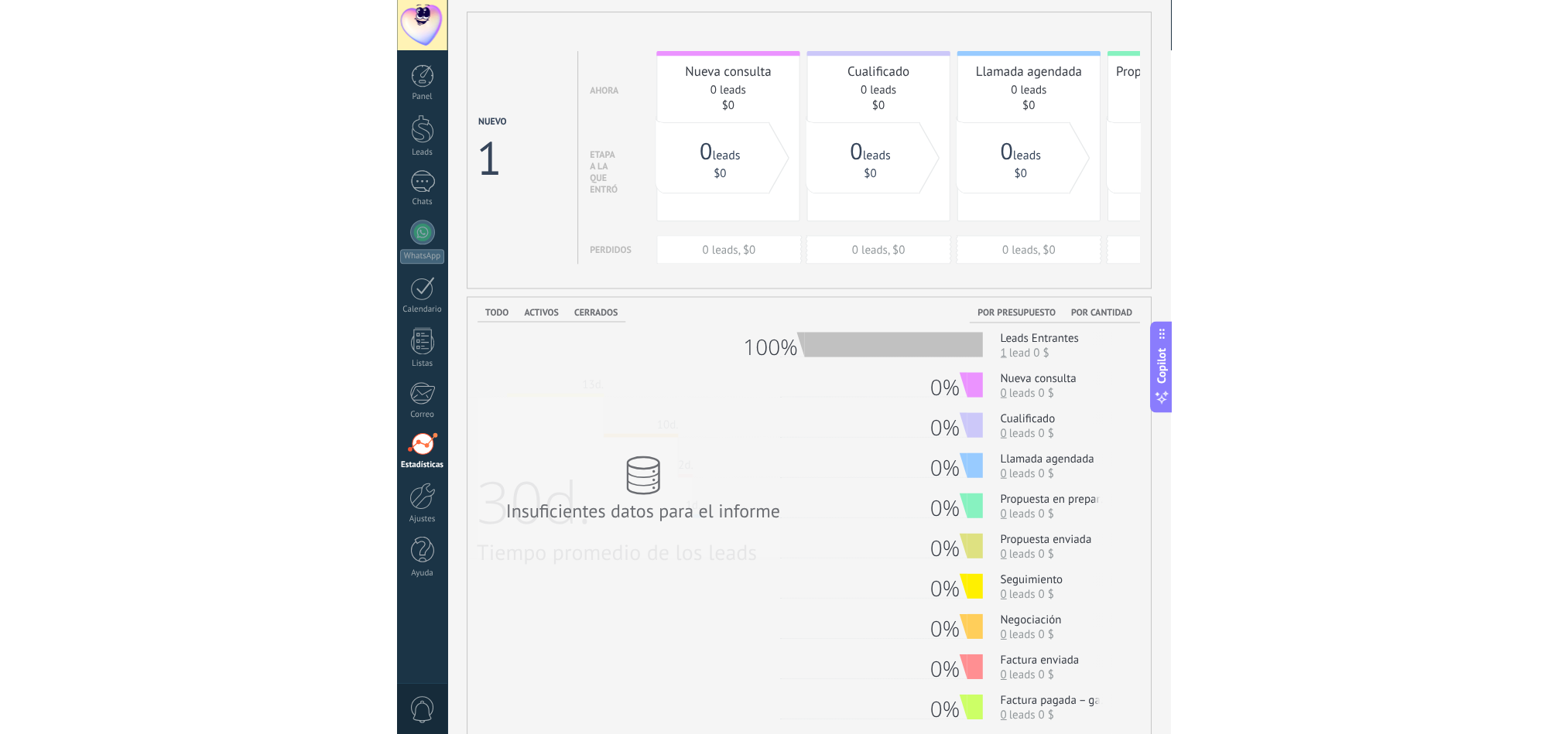
scroll to position [37, 0]
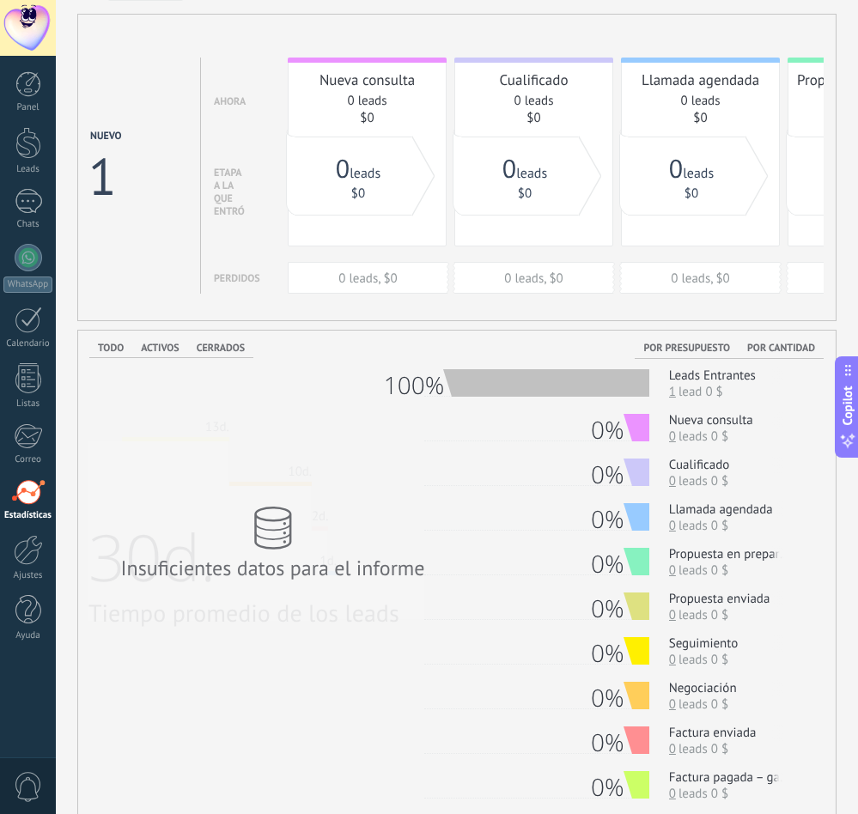
type textarea "**********"
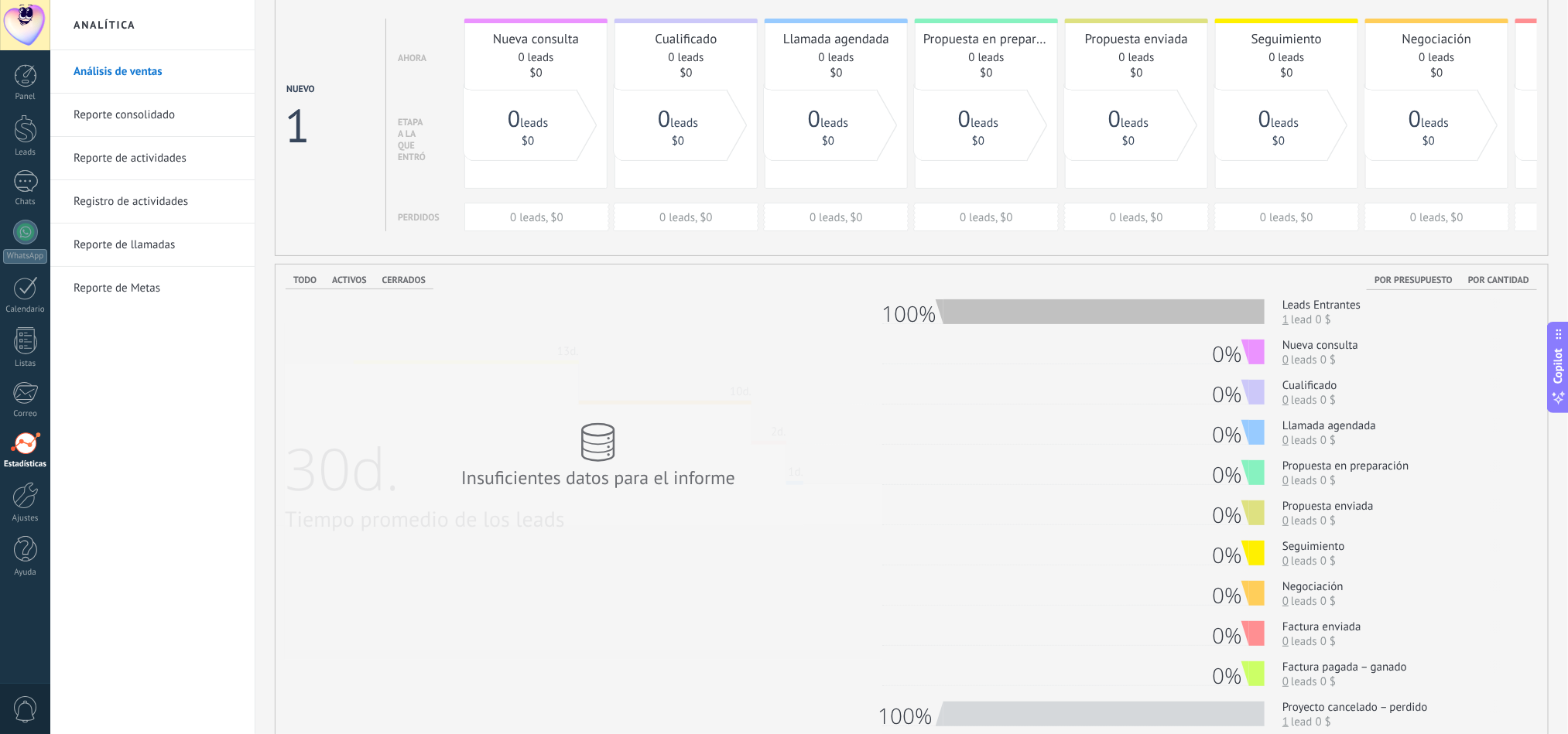
scroll to position [72, 0]
click at [23, 173] on div "1" at bounding box center [25, 181] width 24 height 23
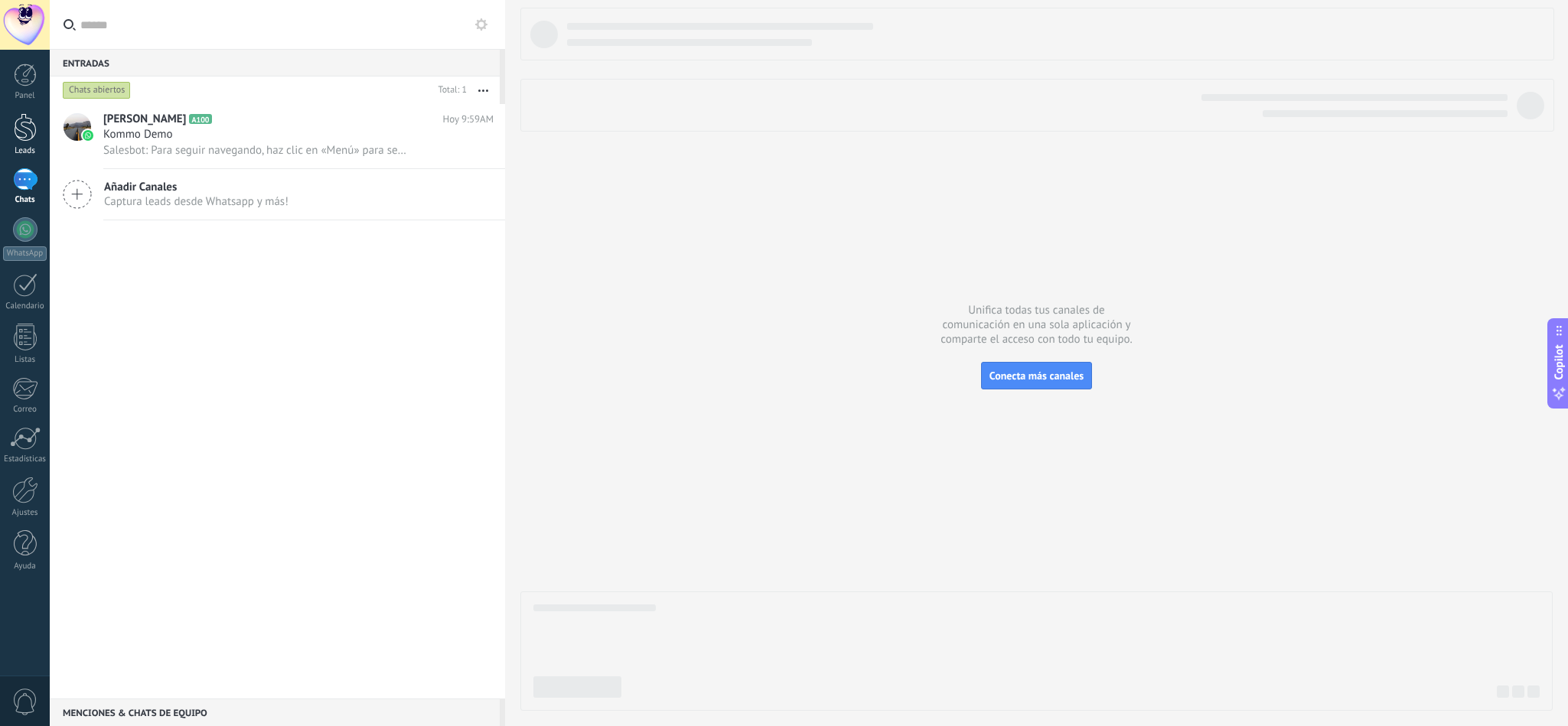
click at [20, 124] on div at bounding box center [25, 127] width 23 height 29
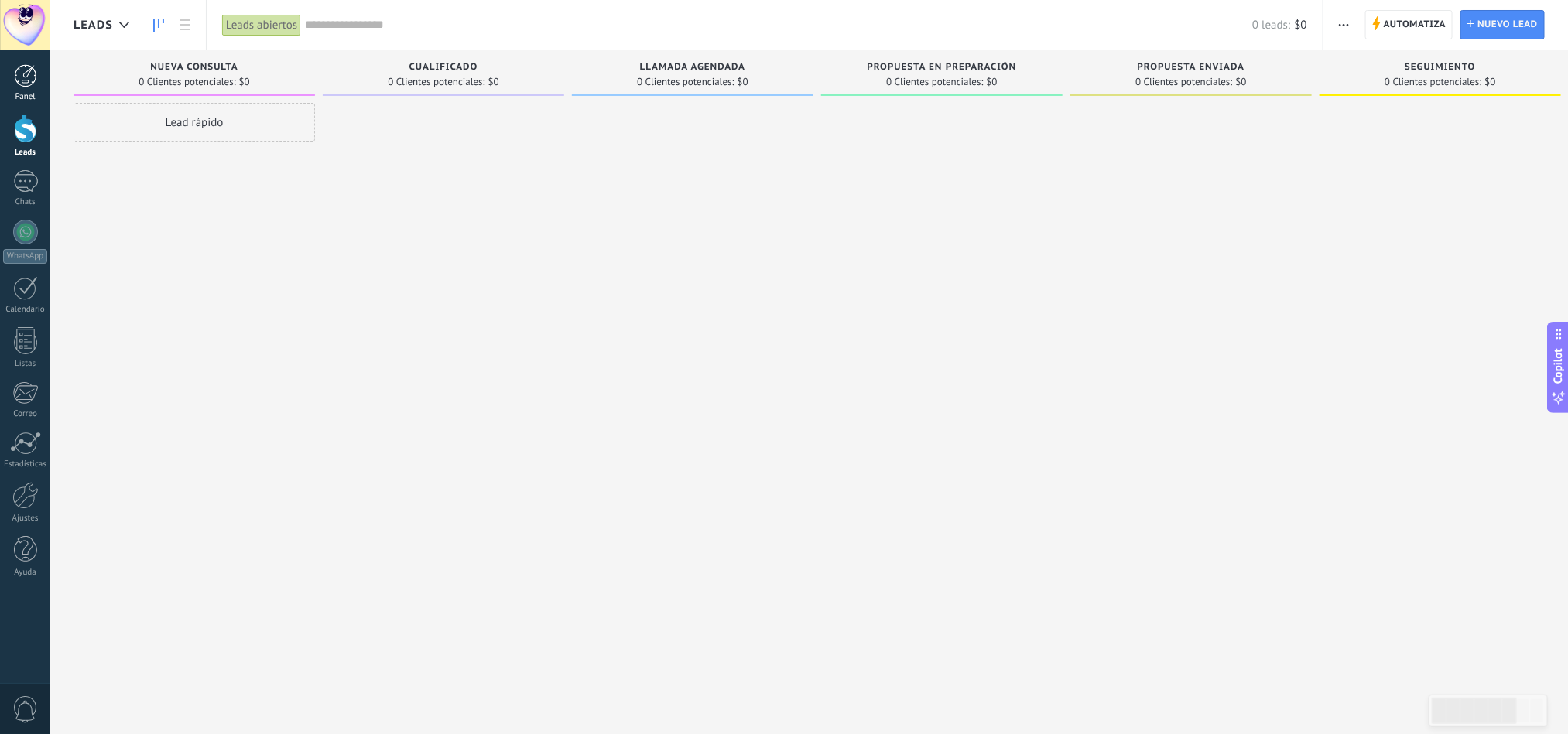
click at [9, 73] on link "Panel" at bounding box center [25, 83] width 50 height 38
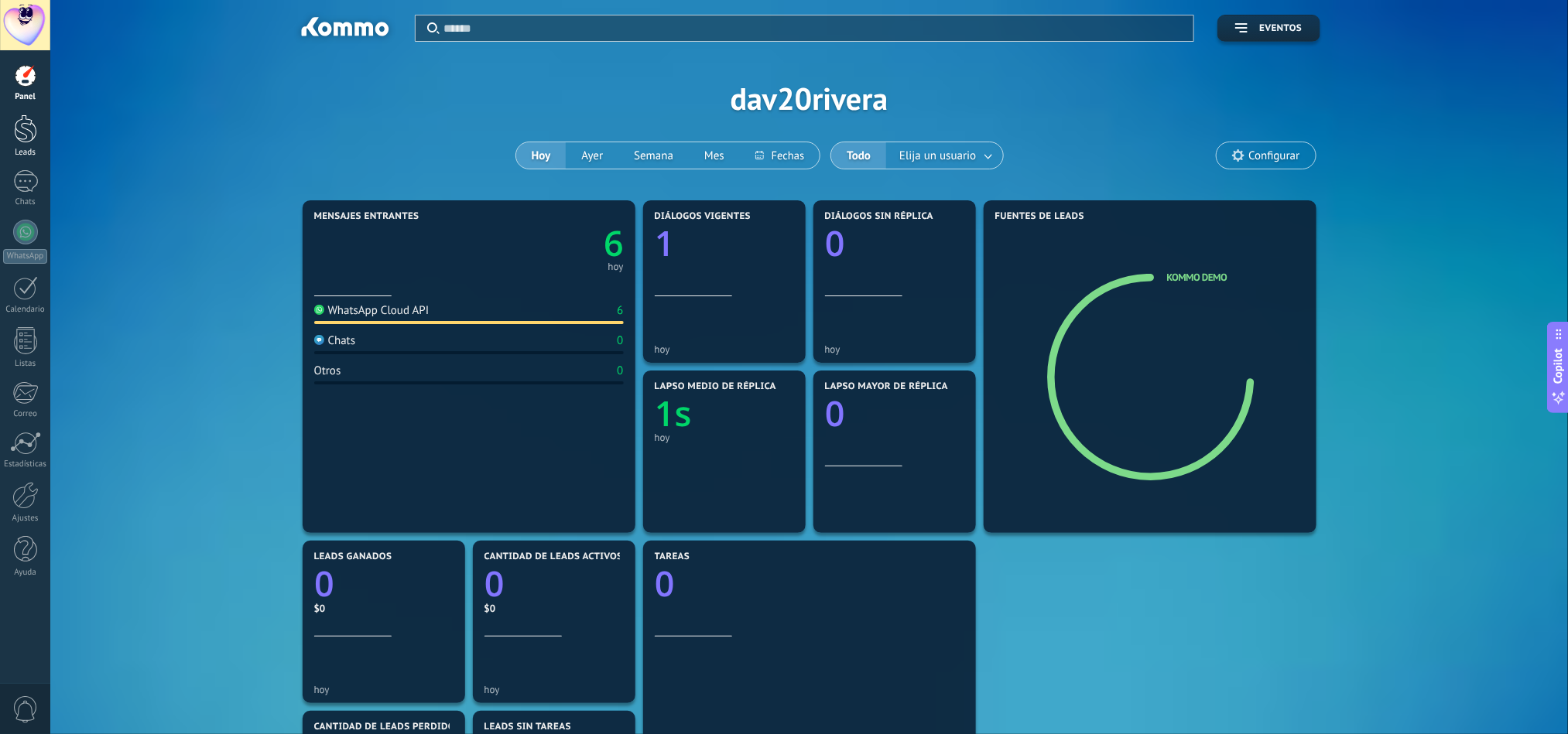
click at [23, 150] on div "Leads" at bounding box center [25, 152] width 45 height 10
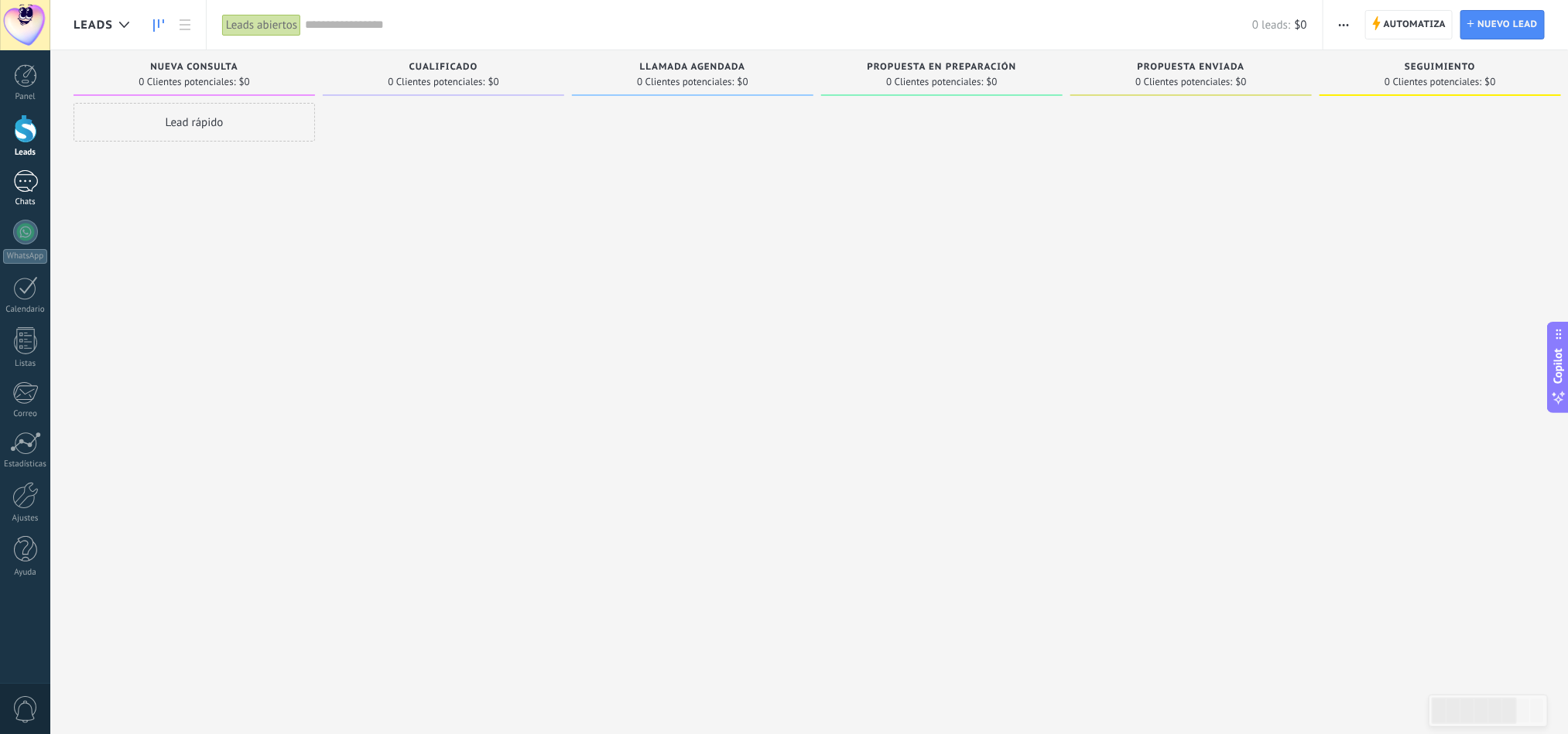
click at [19, 189] on div "1" at bounding box center [25, 181] width 24 height 23
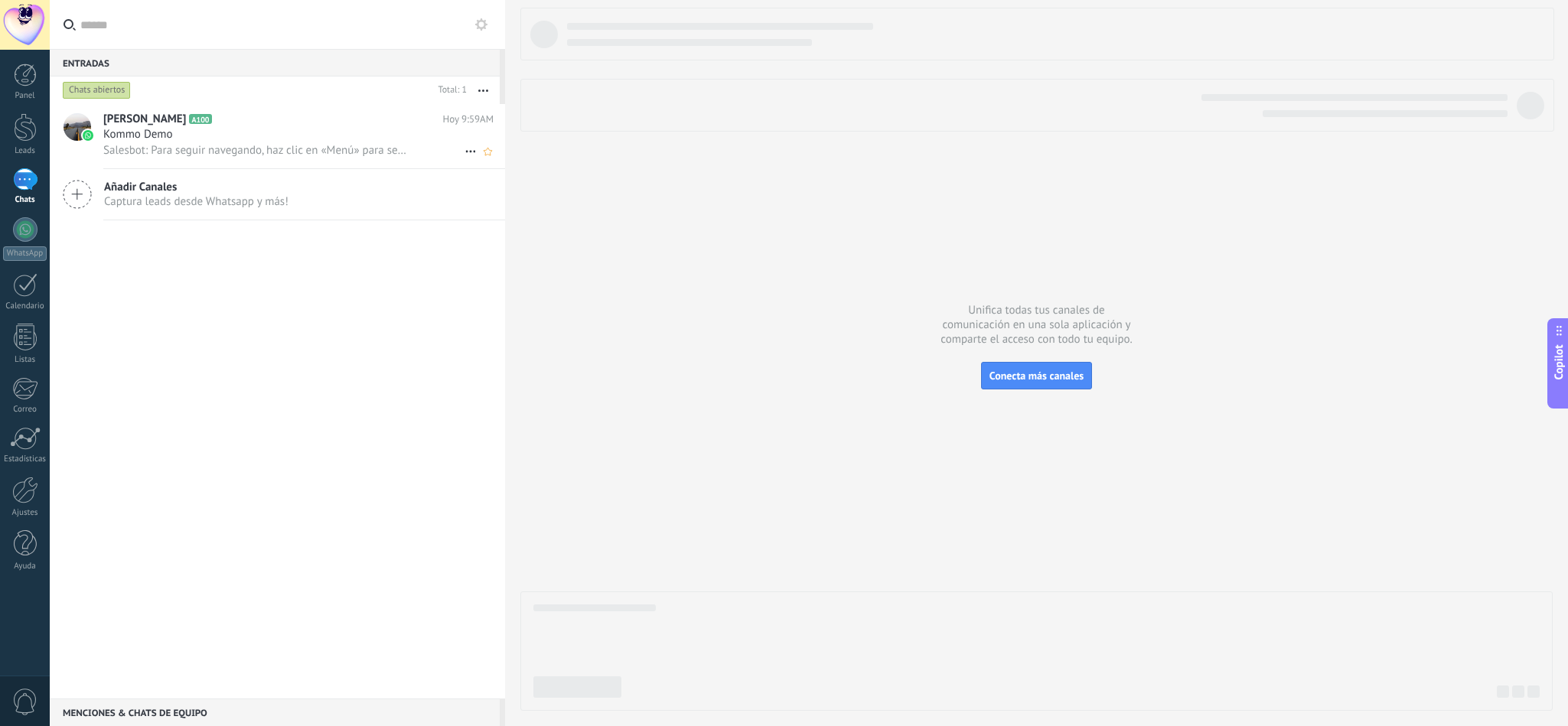
click at [266, 141] on div "Kommo Demo" at bounding box center [298, 135] width 390 height 15
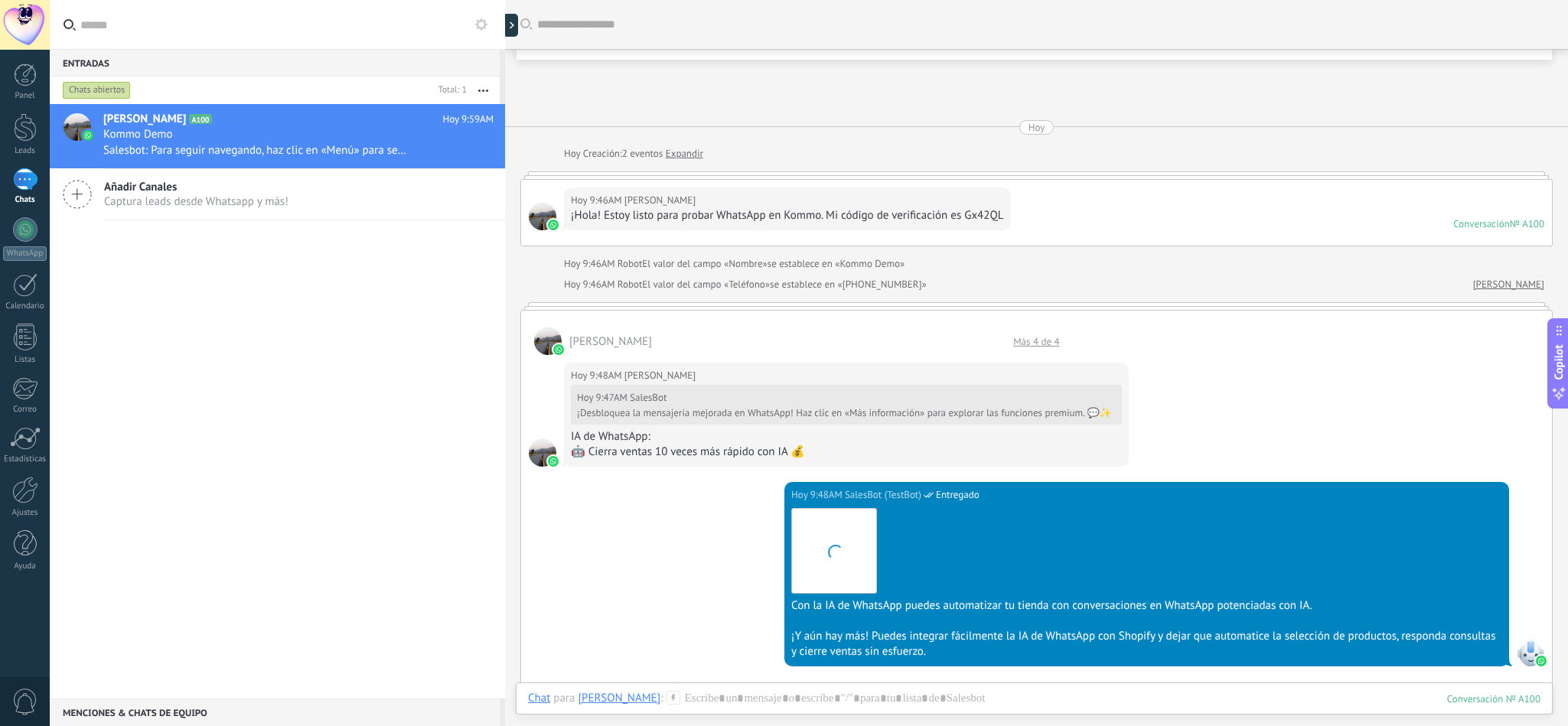
scroll to position [1108, 0]
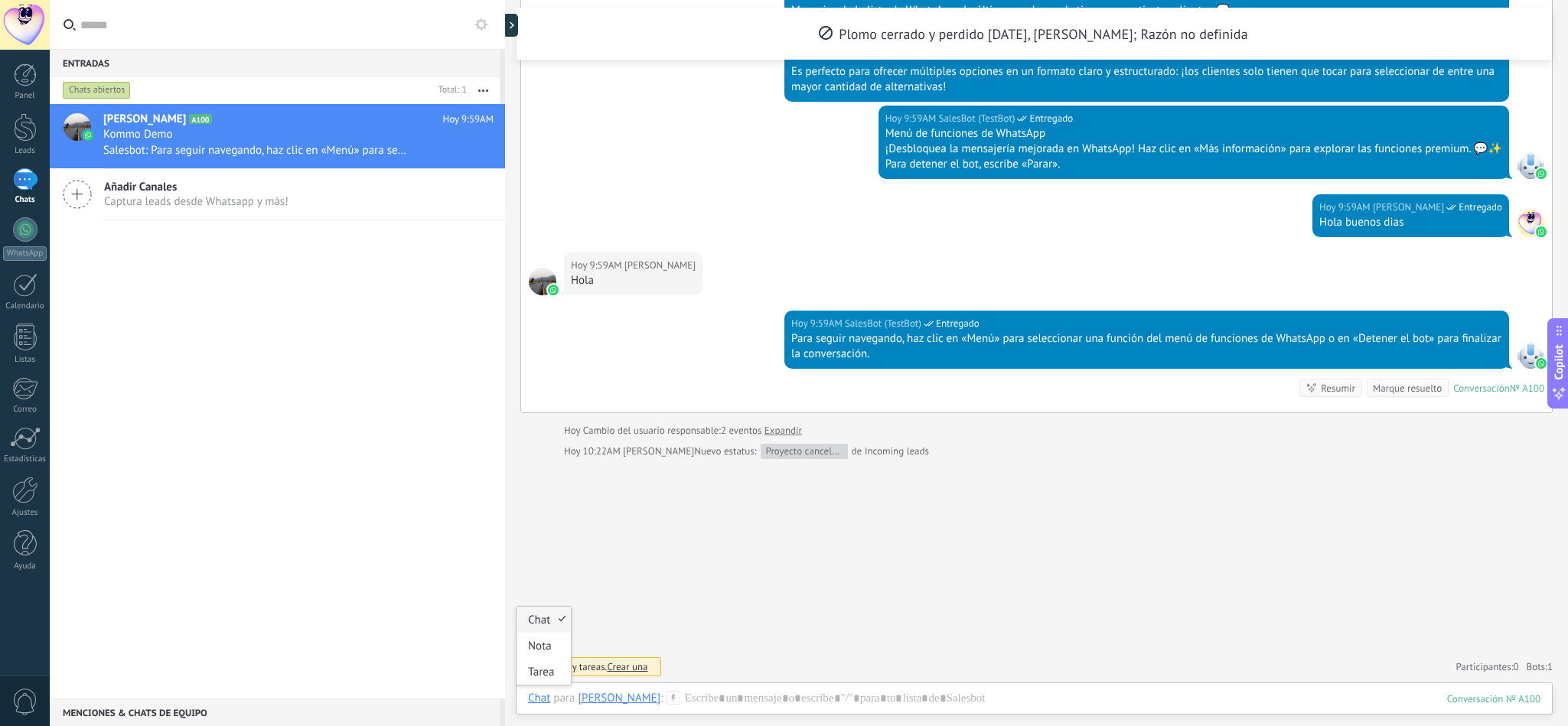
click at [544, 484] on div "Chat" at bounding box center [539, 697] width 22 height 13
click at [544, 484] on div "Nota" at bounding box center [543, 645] width 54 height 26
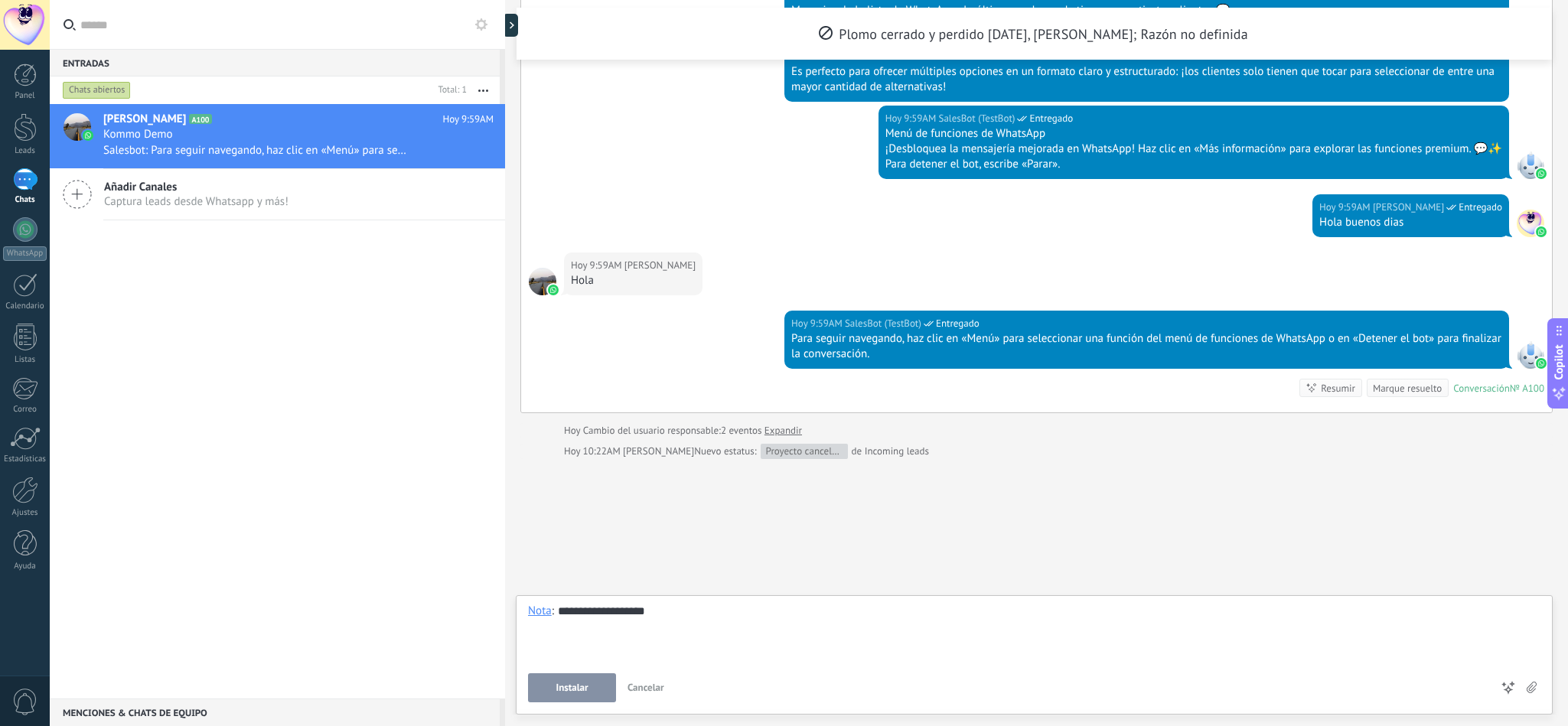
click at [583, 484] on span "Instalar" at bounding box center [571, 688] width 32 height 11
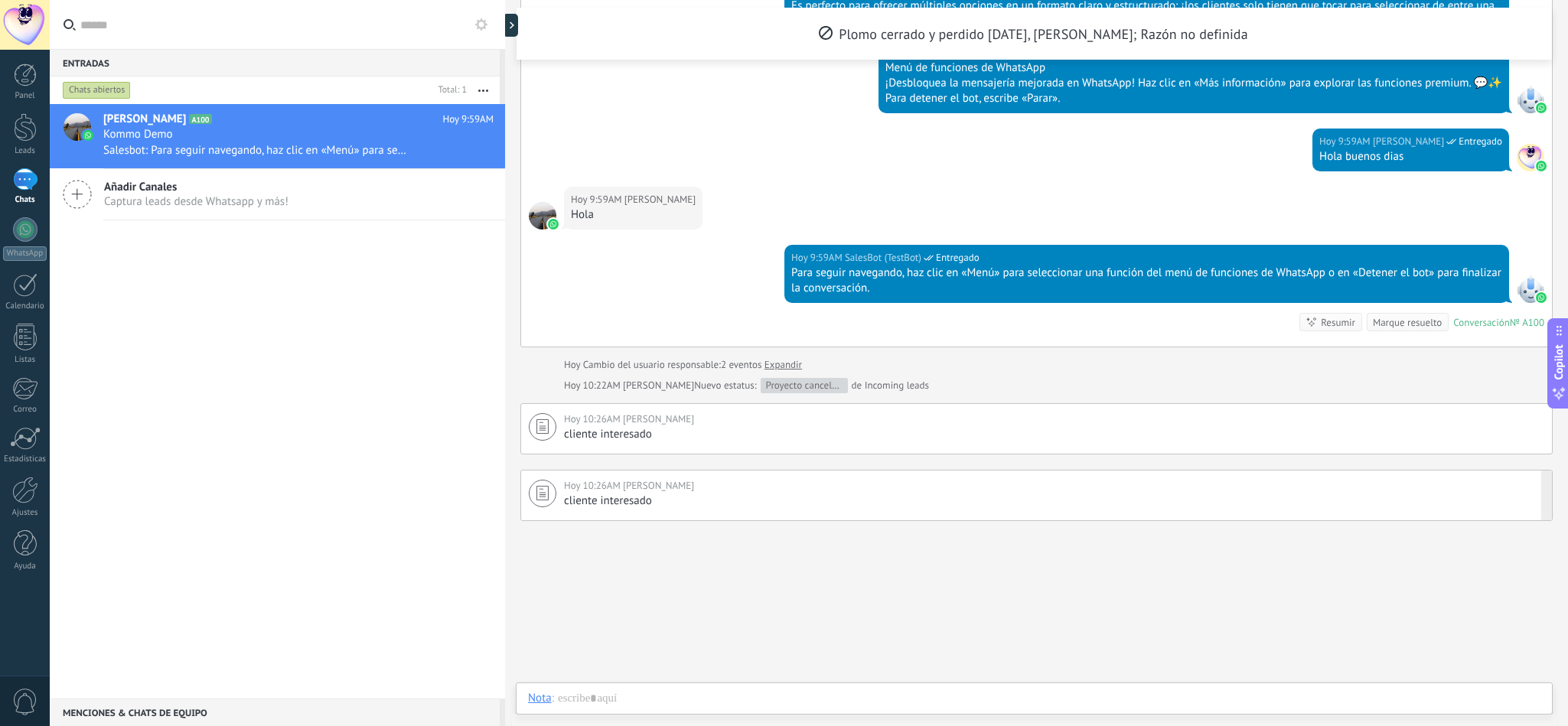
scroll to position [1178, 0]
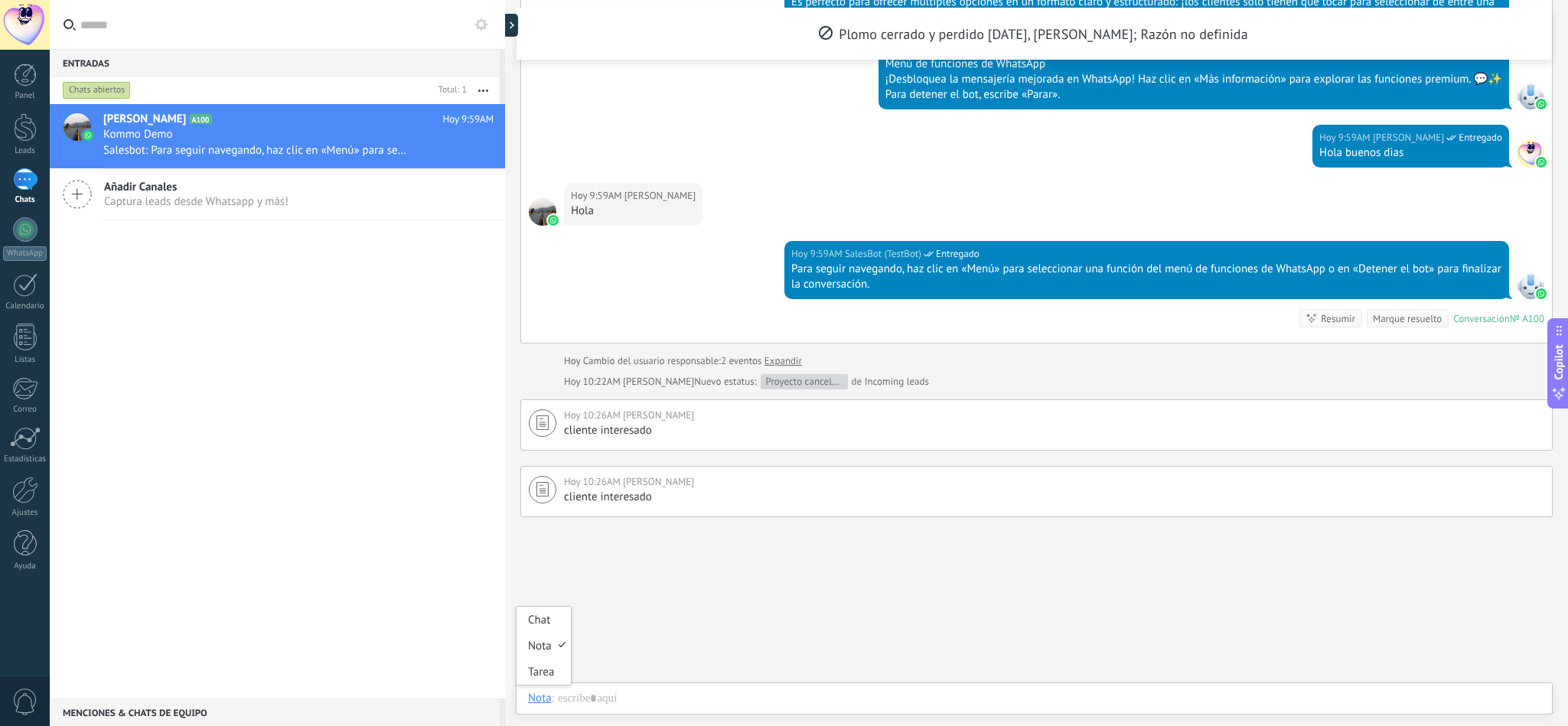
click at [535, 484] on div "Nota" at bounding box center [540, 697] width 24 height 13
click at [538, 484] on div "Tarea" at bounding box center [543, 671] width 54 height 26
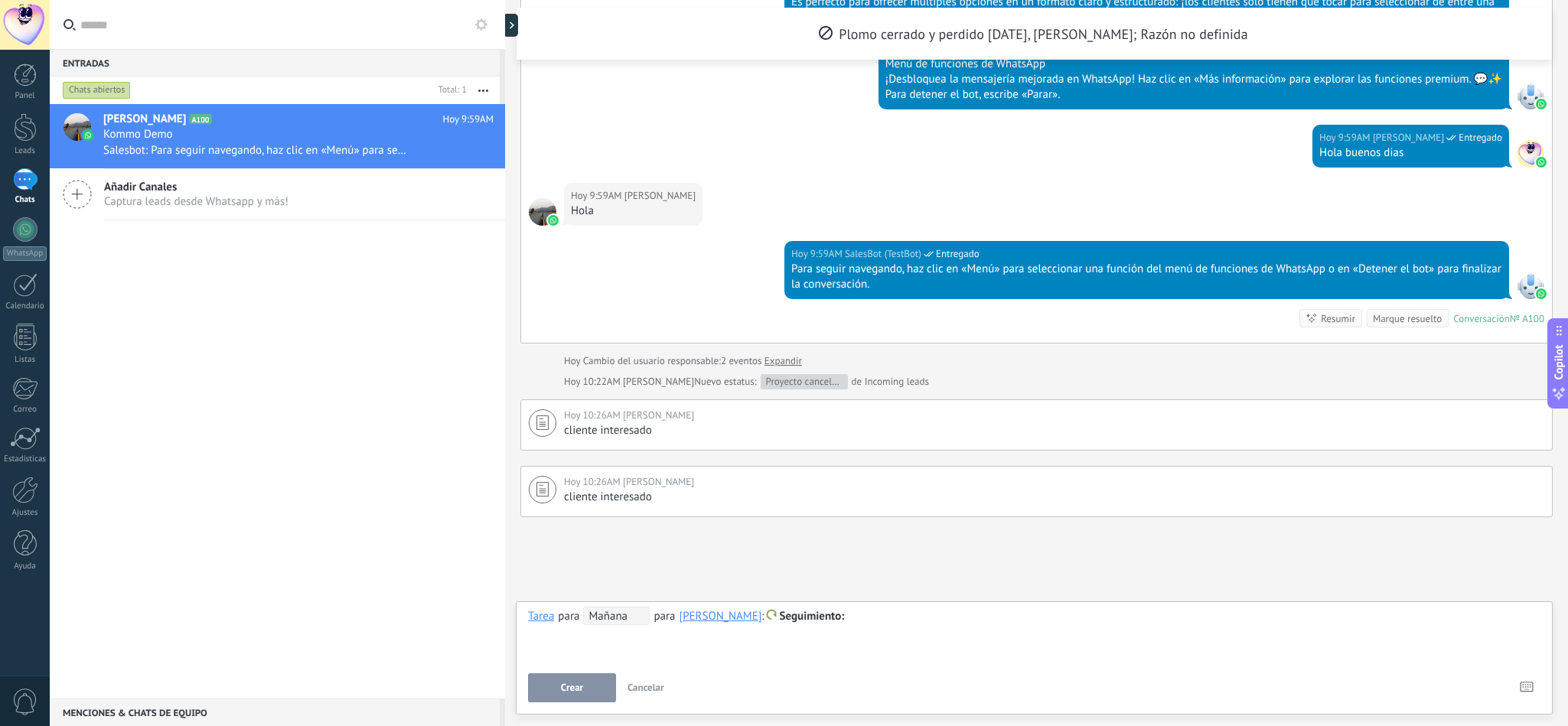
click at [610, 484] on span "Mañana" at bounding box center [616, 616] width 67 height 19
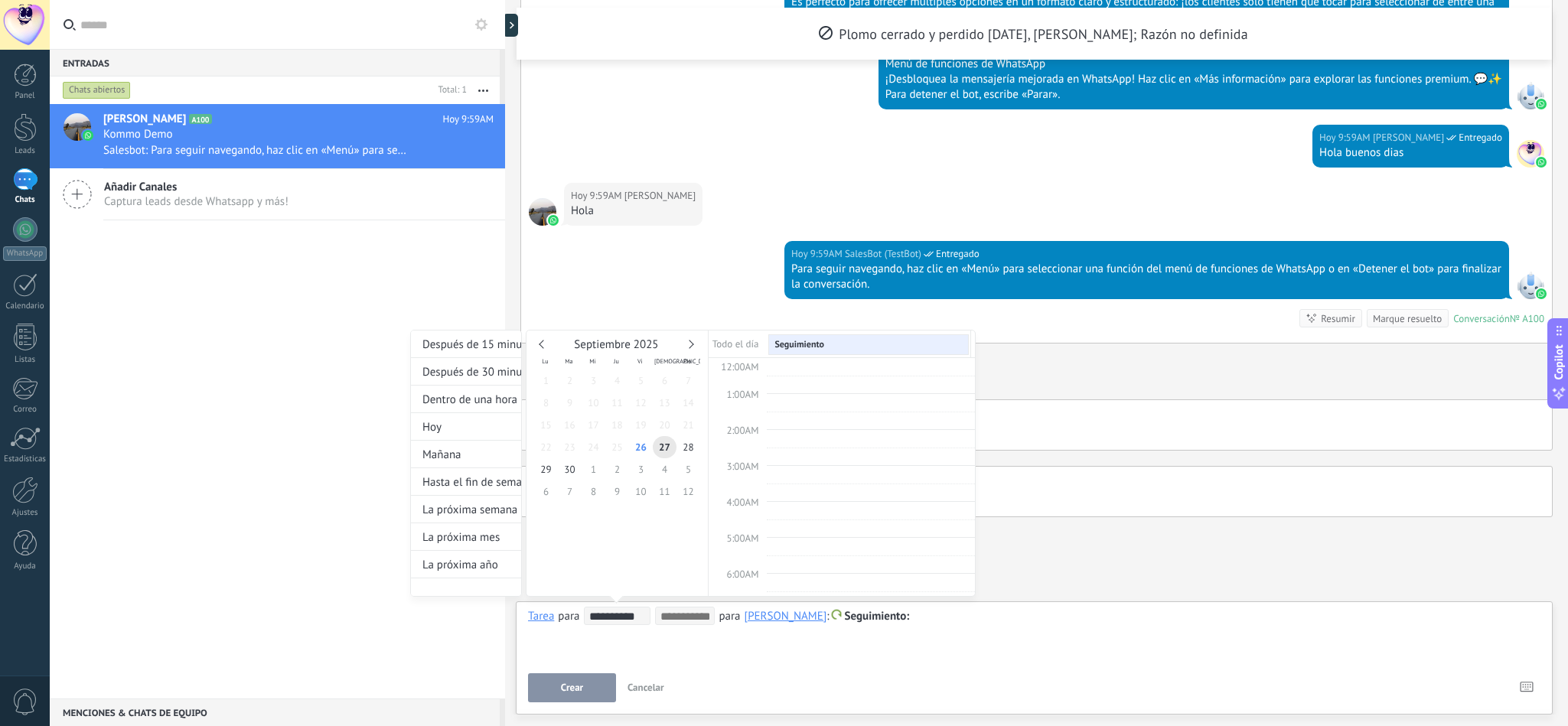
scroll to position [295, 0]
click at [687, 344] on link at bounding box center [689, 343] width 8 height 8
type input "**********"
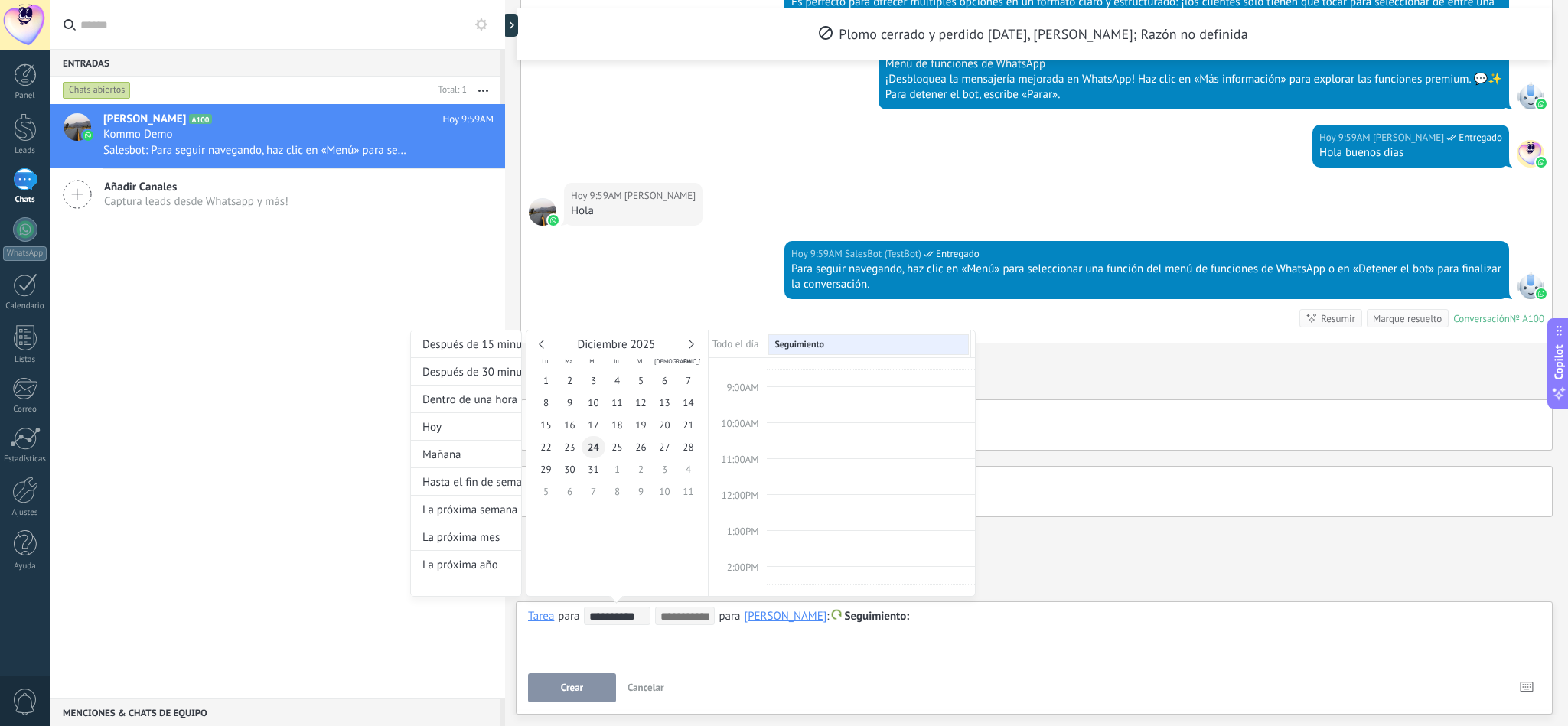
click at [594, 441] on span "24" at bounding box center [593, 446] width 24 height 22
click at [968, 484] on div "**********" at bounding box center [692, 477] width 566 height 295
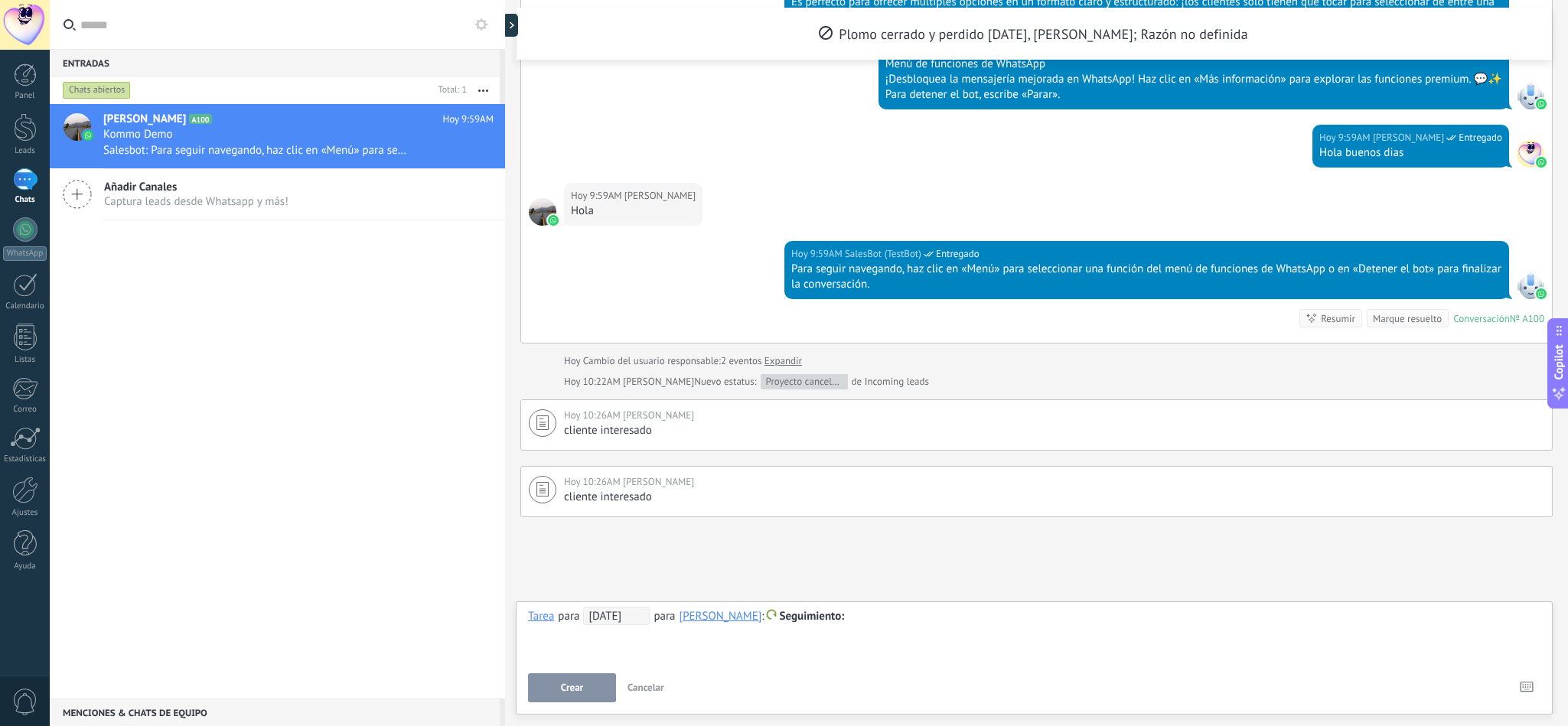
click at [968, 484] on div at bounding box center [1033, 616] width 1011 height 19
click at [592, 484] on button "Crear" at bounding box center [572, 688] width 88 height 29
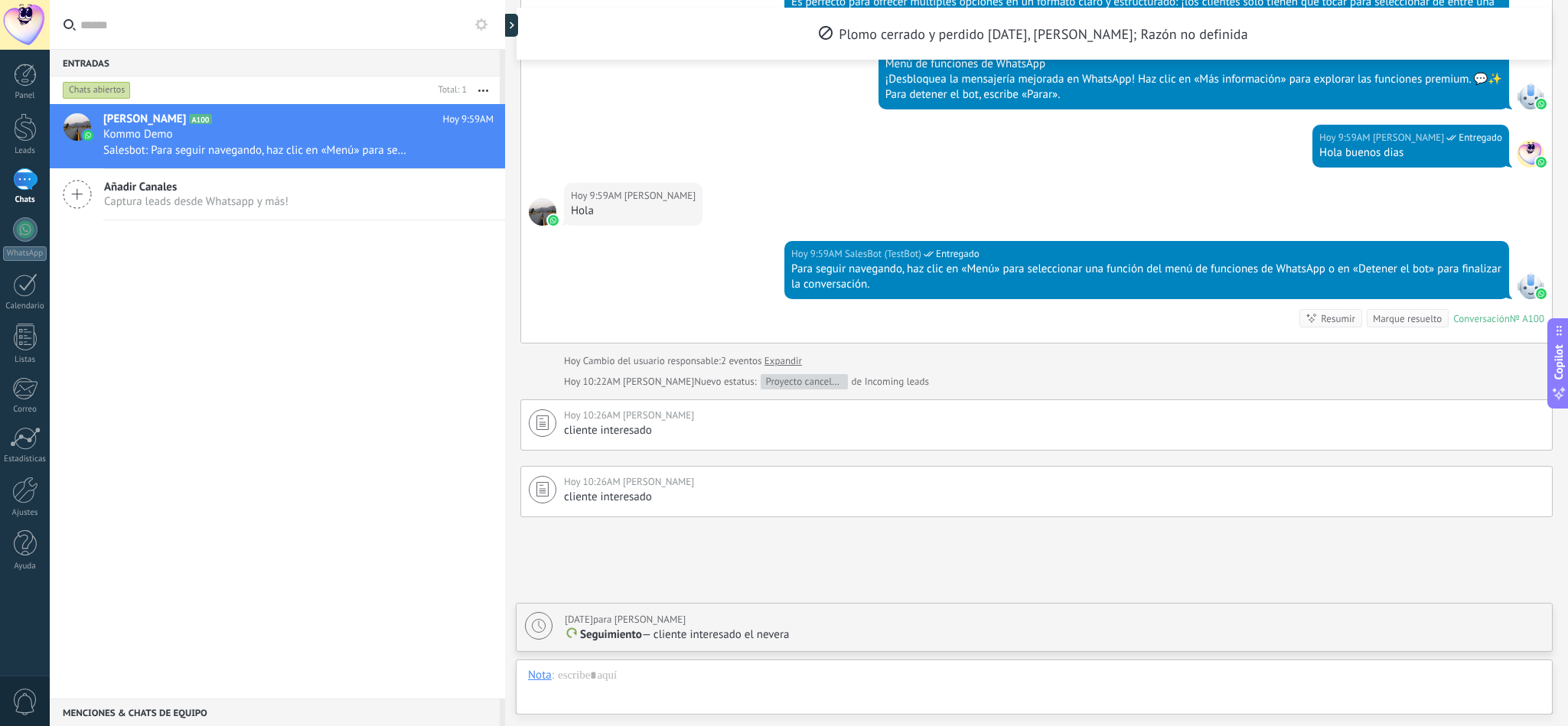
scroll to position [1295, 0]
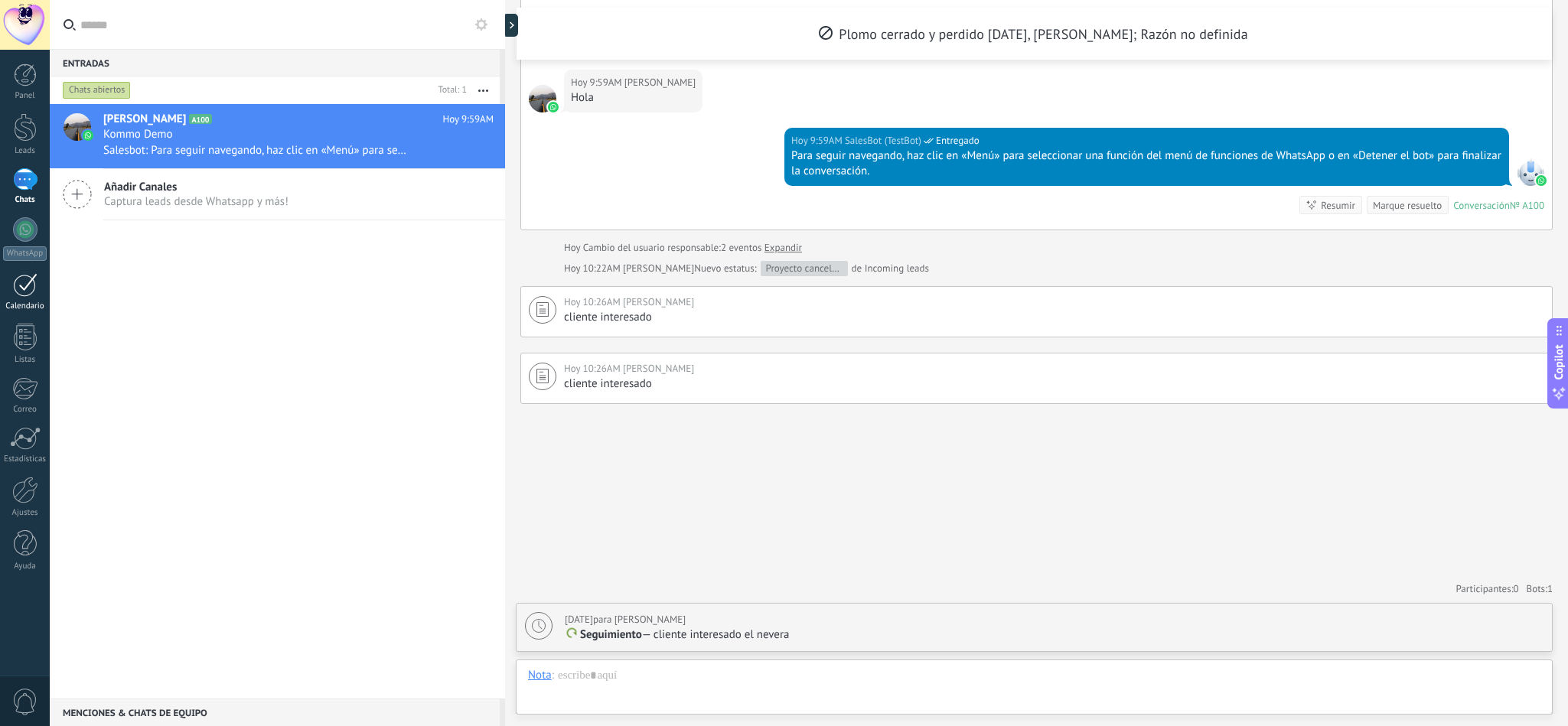
click at [24, 308] on div "Calendario" at bounding box center [25, 306] width 45 height 10
